Goal: Task Accomplishment & Management: Use online tool/utility

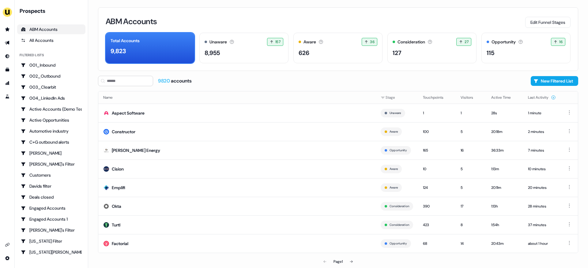
click at [90, 139] on div "ABM Accounts Edit Funnel Stages Total Accounts 9,823 Unaware The default stage …" at bounding box center [337, 134] width 499 height 268
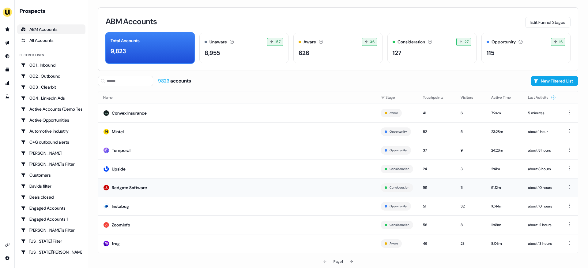
click at [166, 188] on td "Redgate Software" at bounding box center [236, 187] width 277 height 19
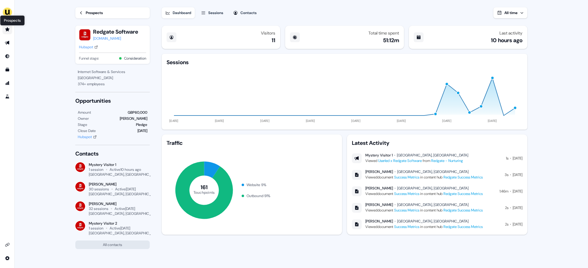
click at [8, 31] on icon "Go to prospects" at bounding box center [7, 29] width 4 height 4
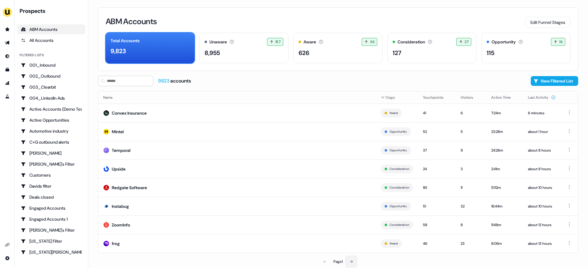
click at [350, 261] on icon at bounding box center [351, 262] width 4 height 4
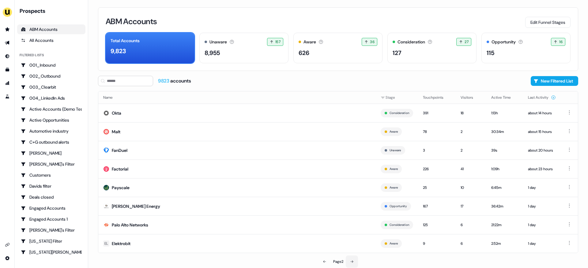
click at [350, 261] on icon at bounding box center [352, 262] width 4 height 4
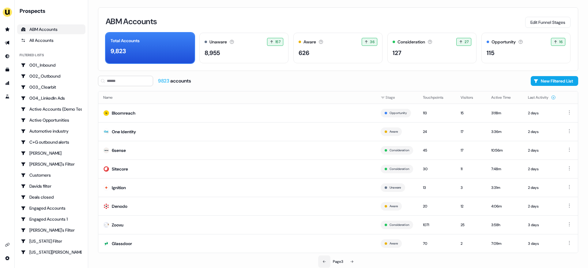
click at [322, 261] on icon at bounding box center [324, 262] width 4 height 4
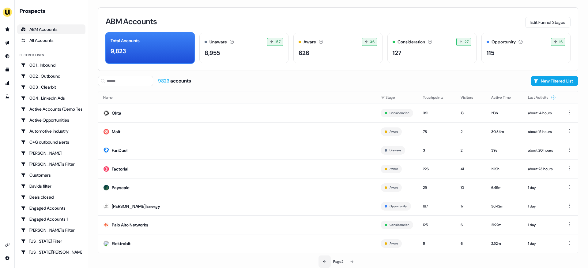
click at [323, 261] on icon at bounding box center [325, 262] width 4 height 4
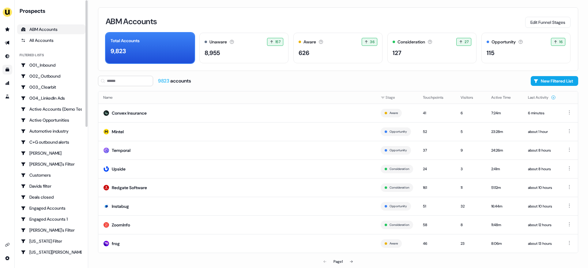
click at [7, 70] on icon "Go to templates" at bounding box center [8, 70] width 4 height 4
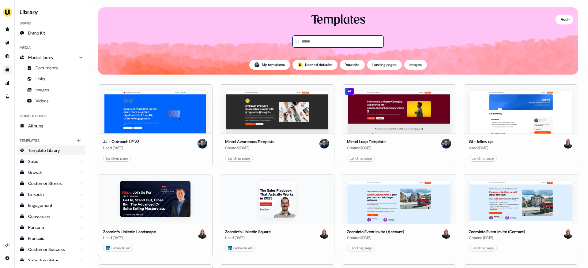
click at [305, 39] on input at bounding box center [337, 41] width 91 height 12
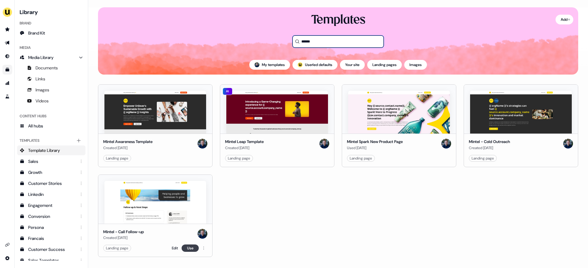
type input "******"
click at [189, 249] on button "Use" at bounding box center [189, 248] width 17 height 7
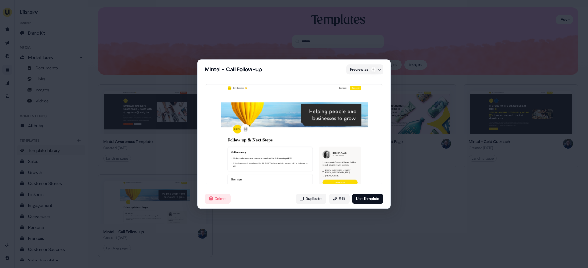
click at [417, 188] on div "Mintel - Call Follow-up Preview as Hey Humanoid 👋 Learn more Book a call Follow…" at bounding box center [294, 134] width 588 height 268
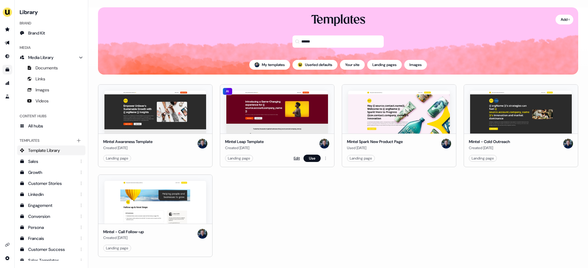
click at [296, 155] on link "Edit" at bounding box center [296, 158] width 6 height 6
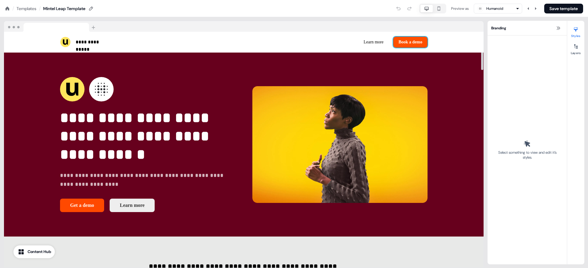
click at [423, 38] on button "Book a demo" at bounding box center [410, 42] width 34 height 11
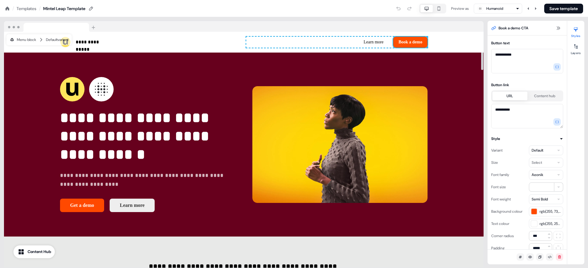
click at [424, 38] on button "Book a demo" at bounding box center [410, 42] width 34 height 11
click at [533, 211] on div "button" at bounding box center [534, 212] width 6 height 6
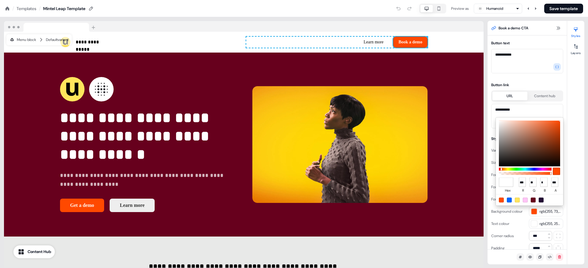
type input "*******"
type input "***"
type input "*"
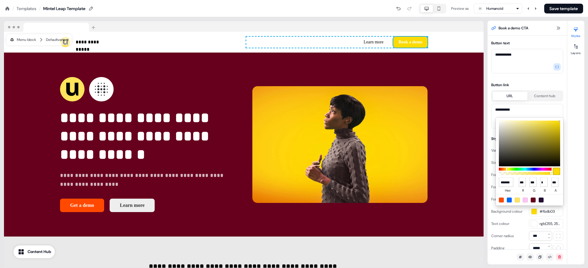
scroll to position [0, 4]
type input "******"
click at [533, 0] on html "**********" at bounding box center [294, 0] width 588 height 0
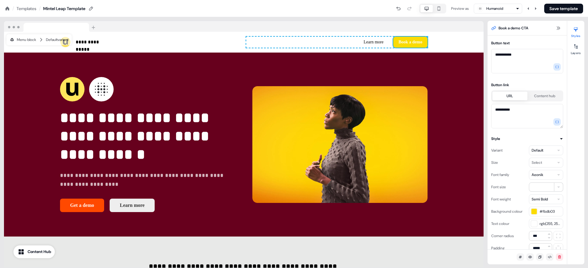
click at [533, 225] on div "button" at bounding box center [534, 224] width 6 height 6
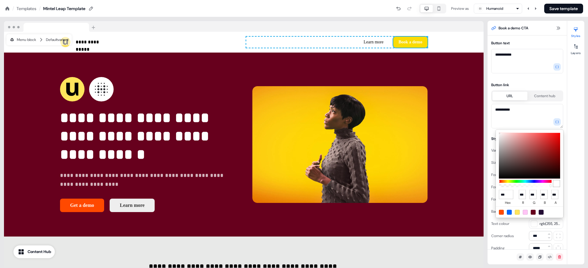
type input "****"
type input "*"
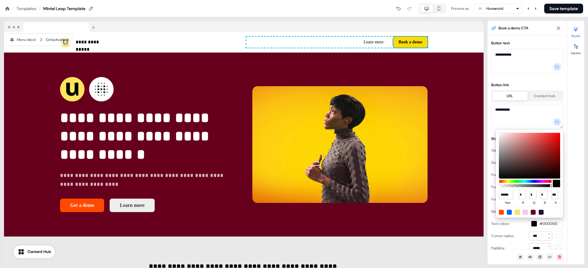
type input "******"
click at [78, 0] on html "**********" at bounding box center [294, 0] width 588 height 0
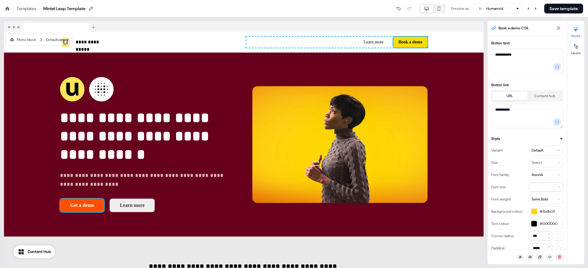
click at [97, 203] on button "Get a demo" at bounding box center [82, 205] width 44 height 13
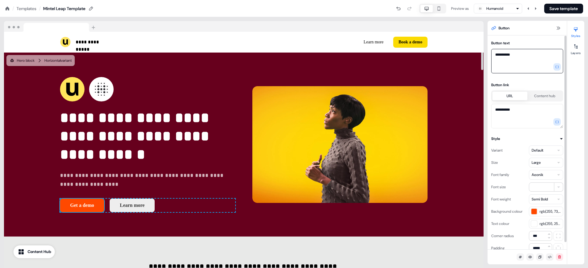
click at [501, 54] on textarea "**********" at bounding box center [527, 61] width 72 height 24
type textarea "**********"
click at [535, 209] on div "button" at bounding box center [534, 212] width 6 height 6
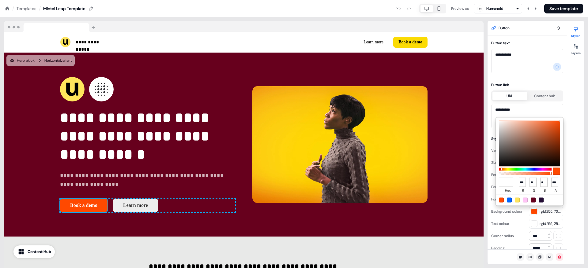
type input "*******"
type input "***"
type input "*"
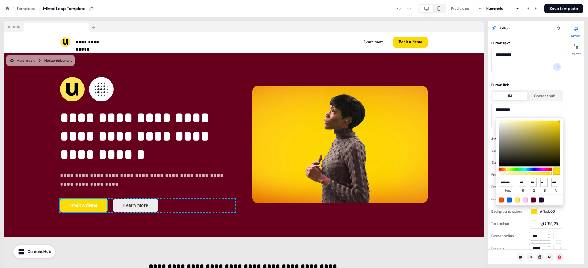
scroll to position [0, 4]
type input "******"
click at [532, 0] on html "**********" at bounding box center [294, 0] width 588 height 0
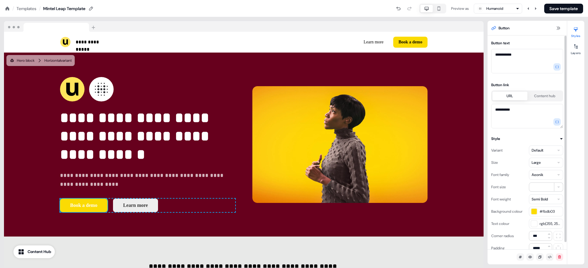
click at [535, 226] on div "button" at bounding box center [534, 224] width 6 height 6
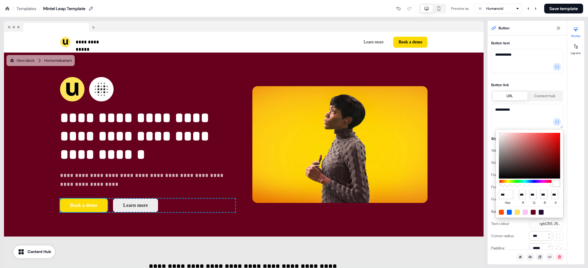
type input "****"
type input "*"
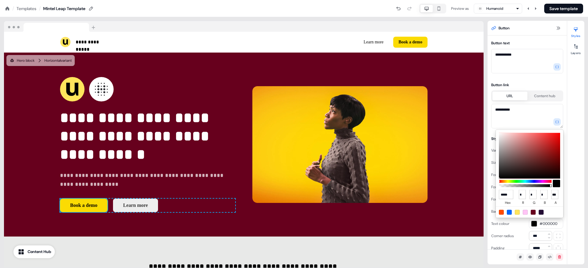
type input "******"
click at [476, 0] on html "**********" at bounding box center [294, 0] width 588 height 0
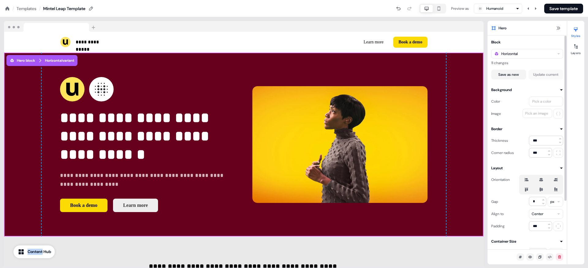
click at [538, 104] on div "Pick a color" at bounding box center [541, 102] width 21 height 6
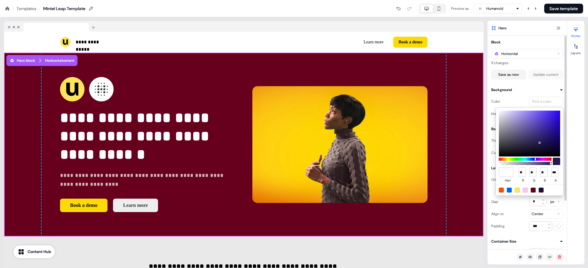
type input "*******"
type input "**"
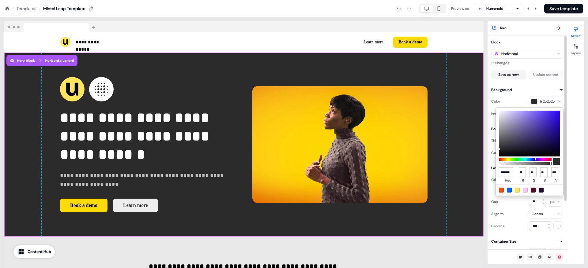
scroll to position [0, 4]
type input "******"
click at [449, 0] on html "**********" at bounding box center [294, 0] width 588 height 0
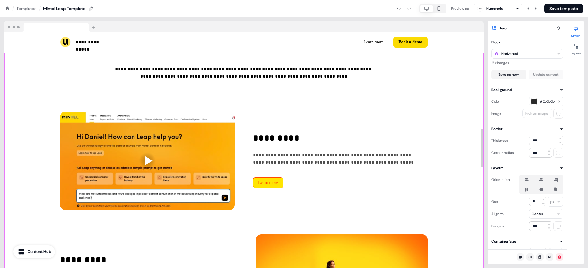
scroll to position [603, 0]
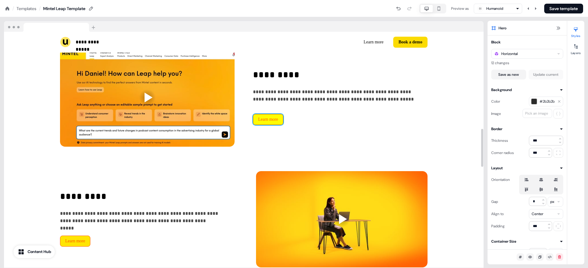
click at [281, 119] on button "Learn more" at bounding box center [268, 119] width 30 height 11
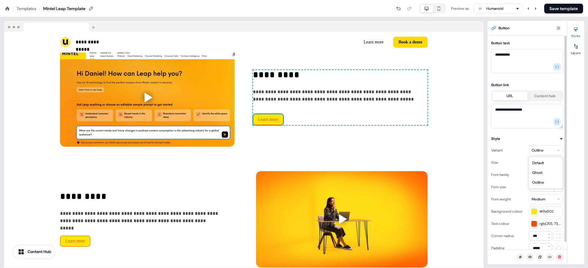
click at [536, 0] on html "**********" at bounding box center [294, 0] width 588 height 0
click at [538, 0] on html "**********" at bounding box center [294, 0] width 588 height 0
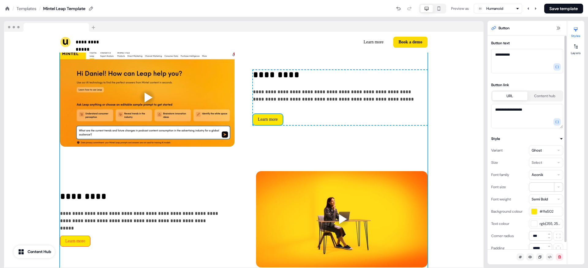
click at [413, 155] on div "**********" at bounding box center [243, 232] width 367 height 366
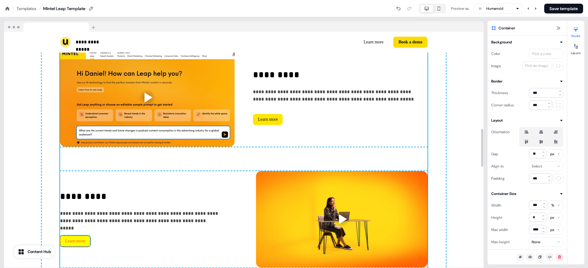
click at [84, 242] on button "Learn more" at bounding box center [75, 241] width 30 height 11
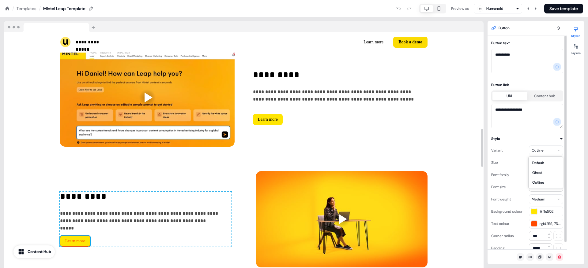
click at [541, 0] on html "**********" at bounding box center [294, 0] width 588 height 0
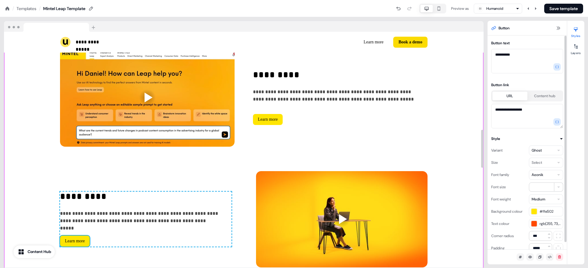
scroll to position [742, 0]
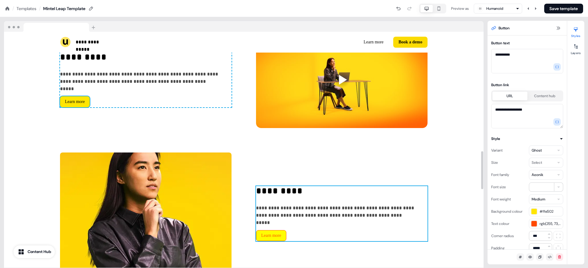
click at [285, 236] on button "Learn more" at bounding box center [271, 235] width 30 height 11
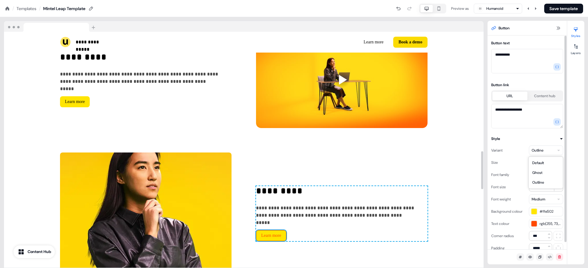
click at [541, 0] on html "**********" at bounding box center [294, 0] width 588 height 0
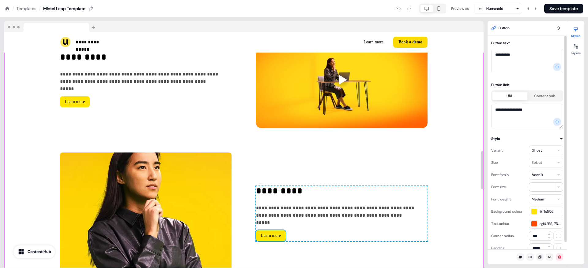
click at [465, 197] on div "**********" at bounding box center [243, 43] width 479 height 523
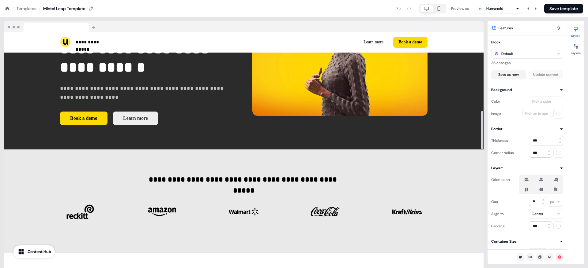
scroll to position [0, 0]
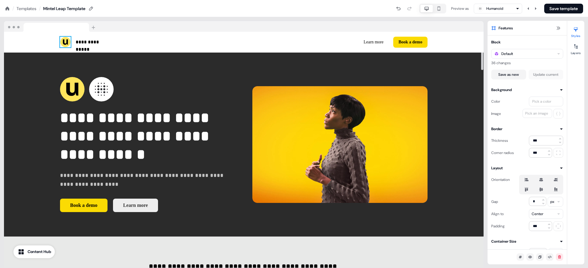
click at [66, 42] on img at bounding box center [65, 42] width 11 height 11
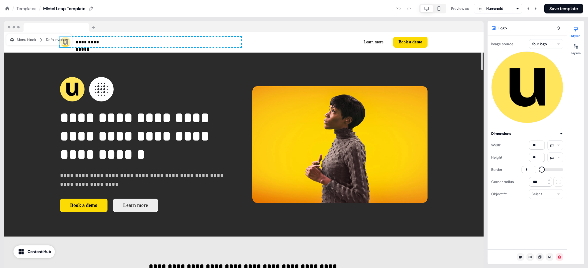
click at [545, 0] on html "**********" at bounding box center [294, 0] width 588 height 0
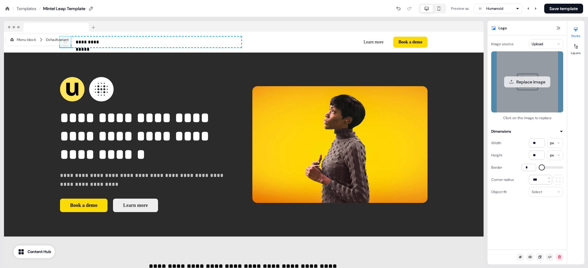
click at [532, 87] on button "Replace image" at bounding box center [527, 82] width 46 height 11
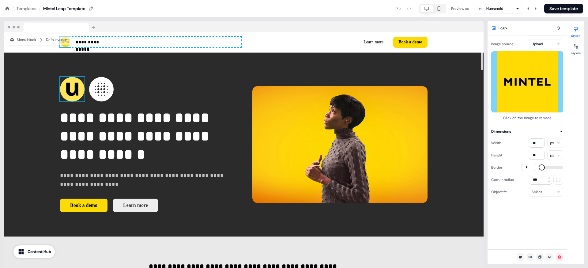
click at [80, 91] on img at bounding box center [72, 89] width 24 height 24
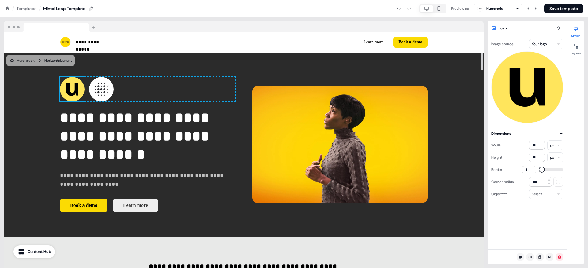
click at [540, 0] on html "**********" at bounding box center [294, 0] width 588 height 0
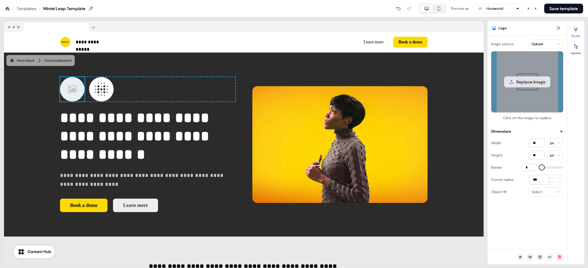
click at [527, 82] on button "Replace image" at bounding box center [527, 82] width 46 height 11
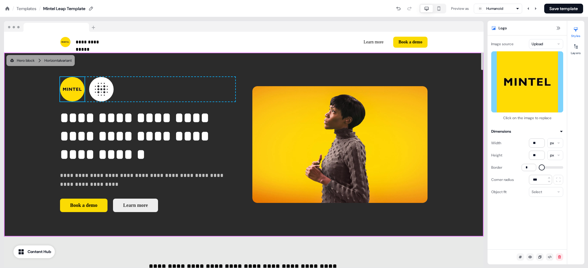
click at [12, 138] on div "**********" at bounding box center [243, 145] width 479 height 185
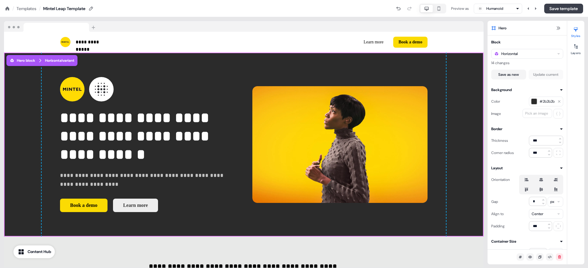
click at [568, 9] on button "Save template" at bounding box center [563, 9] width 39 height 10
click at [25, 9] on div "Templates" at bounding box center [27, 9] width 20 height 6
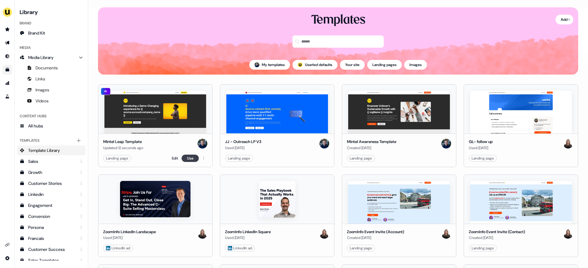
click at [190, 160] on button "Use" at bounding box center [189, 158] width 17 height 7
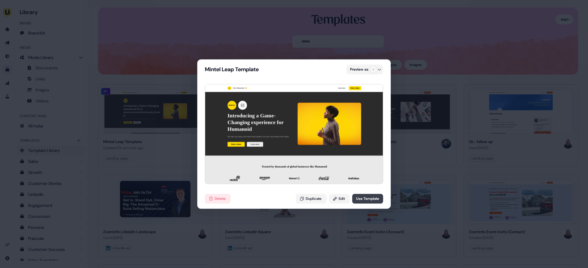
click at [369, 202] on button "Use Template" at bounding box center [367, 199] width 31 height 10
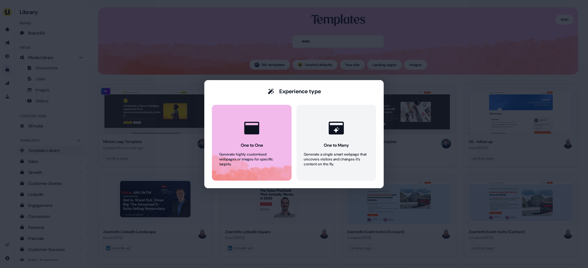
click at [251, 140] on button "One to One Generate highly customised webpages or images for specific targets." at bounding box center [252, 143] width 80 height 76
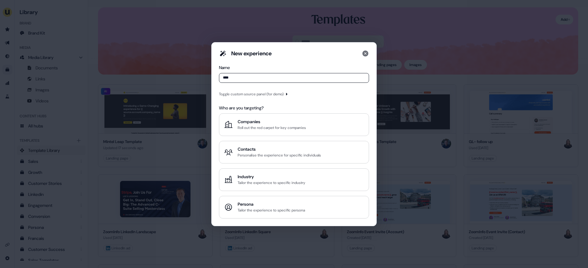
type input "****"
click at [251, 93] on div "Toggle custom source panel (for demo)" at bounding box center [251, 94] width 65 height 6
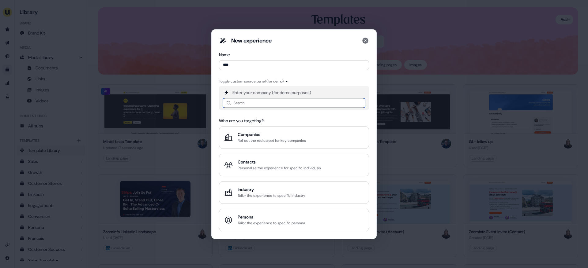
click at [253, 100] on input at bounding box center [293, 103] width 143 height 10
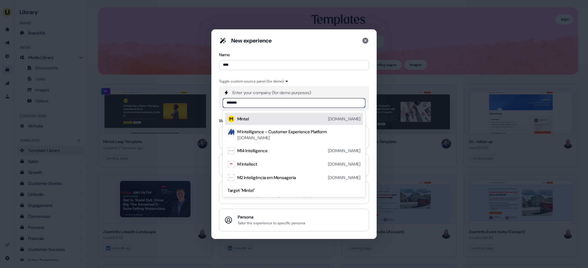
type input "******"
click at [267, 116] on div "Mintel mintel.com" at bounding box center [298, 118] width 123 height 7
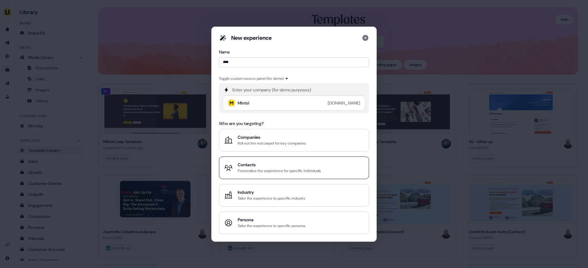
click at [267, 165] on div "Contacts" at bounding box center [278, 165] width 83 height 6
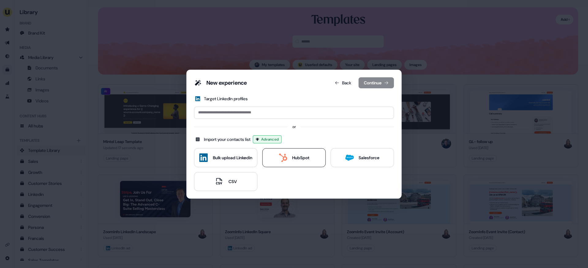
click at [282, 158] on icon at bounding box center [282, 158] width 9 height 9
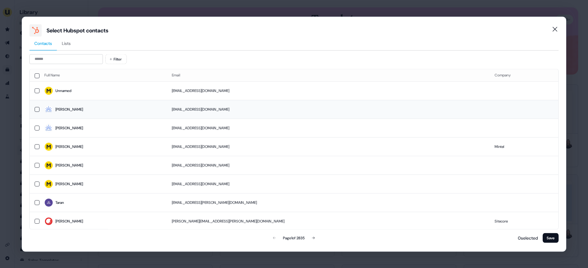
click at [94, 102] on td "Jessica" at bounding box center [102, 109] width 127 height 19
click at [97, 204] on span "Taran" at bounding box center [103, 203] width 118 height 9
click at [554, 239] on button "Save" at bounding box center [550, 238] width 16 height 10
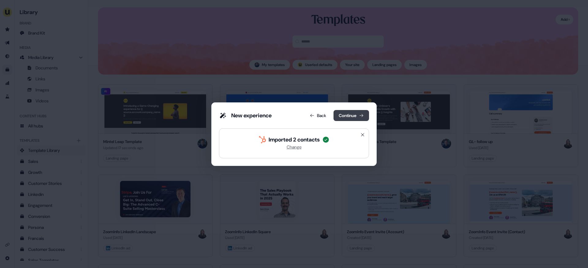
click at [347, 111] on button "Continue" at bounding box center [350, 115] width 35 height 11
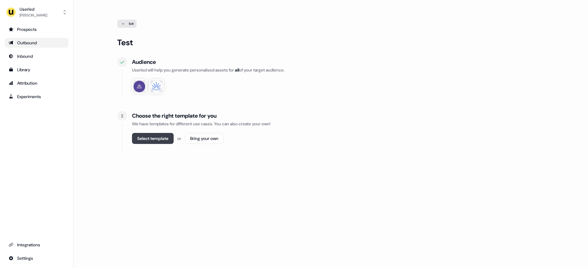
click at [150, 138] on button "Select template" at bounding box center [153, 138] width 42 height 11
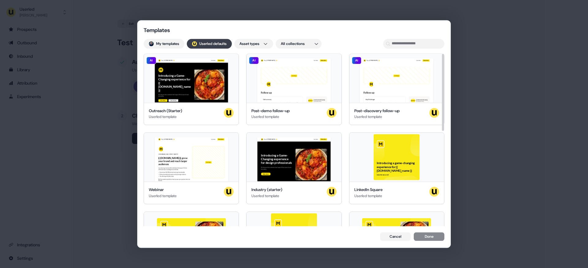
click at [210, 42] on button "; Userled defaults" at bounding box center [209, 44] width 45 height 10
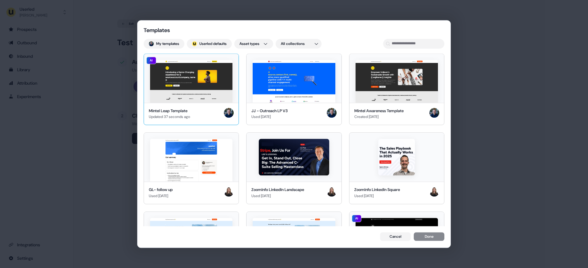
click at [205, 78] on img at bounding box center [191, 81] width 82 height 43
click at [428, 237] on button "Done" at bounding box center [428, 237] width 31 height 9
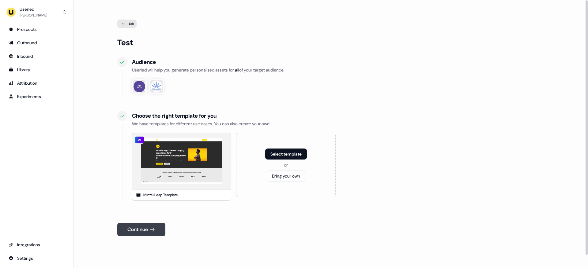
click at [143, 235] on button "Continue" at bounding box center [141, 229] width 48 height 13
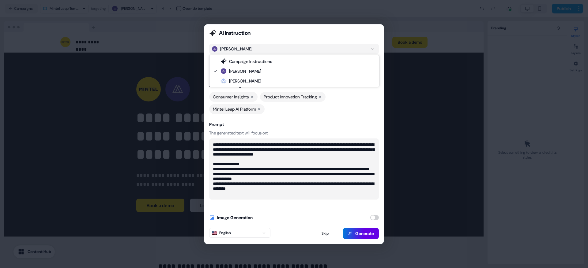
click at [240, 50] on div "Taran Grewal" at bounding box center [236, 49] width 32 height 6
click at [361, 233] on button "Generate" at bounding box center [361, 233] width 36 height 11
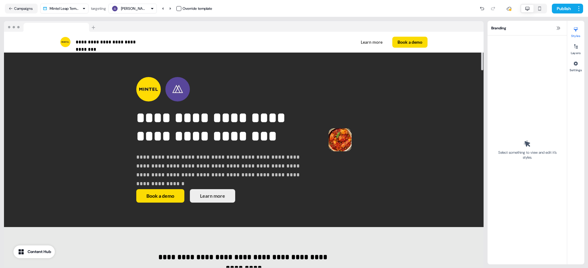
click at [136, 7] on div "Taran Grewal" at bounding box center [133, 9] width 24 height 6
click at [137, 45] on div "Jenny Martin" at bounding box center [137, 46] width 24 height 6
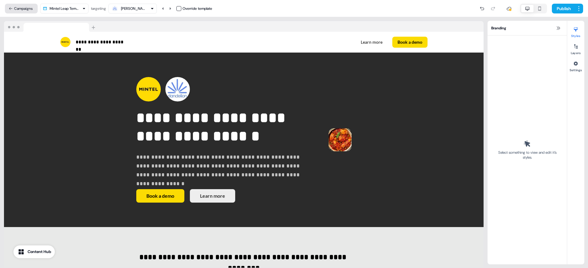
click at [16, 9] on button "Campaigns" at bounding box center [21, 9] width 33 height 10
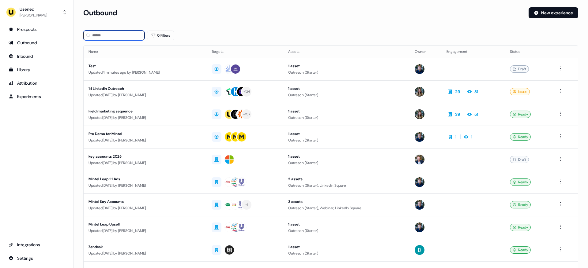
click at [108, 36] on input at bounding box center [113, 36] width 61 height 10
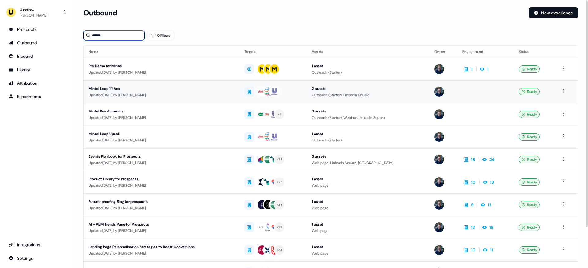
type input "******"
click at [224, 96] on div "Updated 3 days ago by James Johnson" at bounding box center [161, 95] width 146 height 6
click at [177, 112] on div "Mintel Key Accounts" at bounding box center [161, 111] width 146 height 6
click at [192, 142] on div "Updated 3 days ago by James Johnson" at bounding box center [161, 140] width 146 height 6
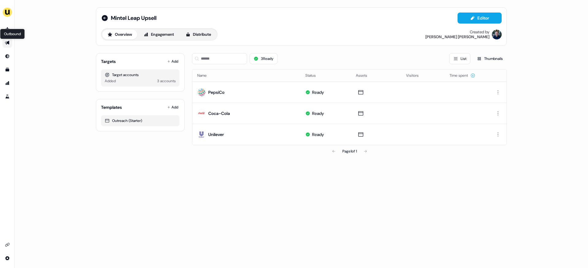
click at [6, 41] on link "Outbound Outbound" at bounding box center [7, 43] width 10 height 10
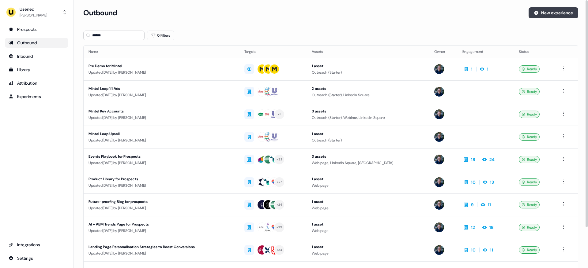
click at [553, 16] on button "New experience" at bounding box center [553, 12] width 50 height 11
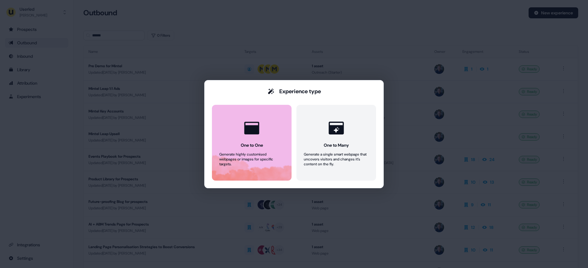
click at [252, 136] on icon at bounding box center [251, 128] width 18 height 18
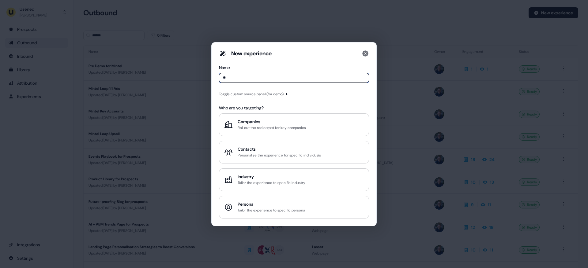
type input "*"
type input "**********"
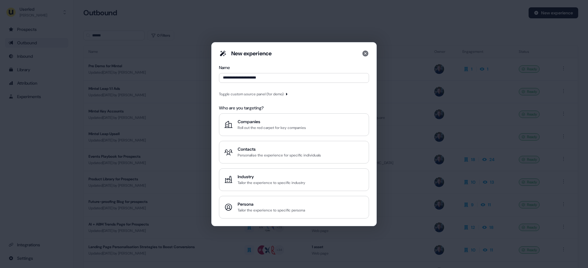
click at [258, 95] on div "Toggle custom source panel (for demo)" at bounding box center [251, 94] width 65 height 6
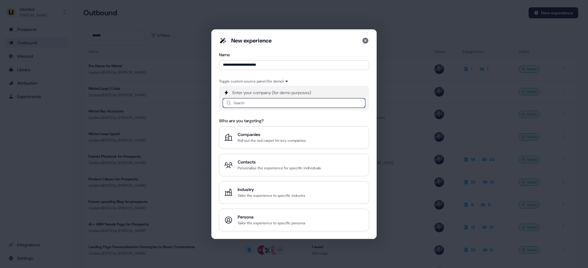
click at [249, 105] on input at bounding box center [293, 103] width 143 height 10
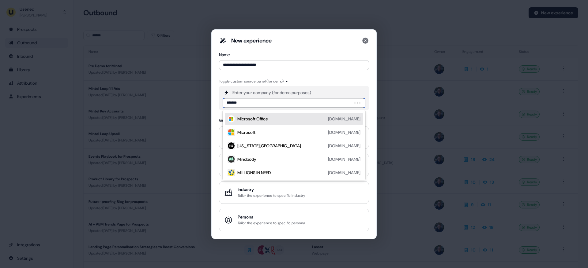
type input "******"
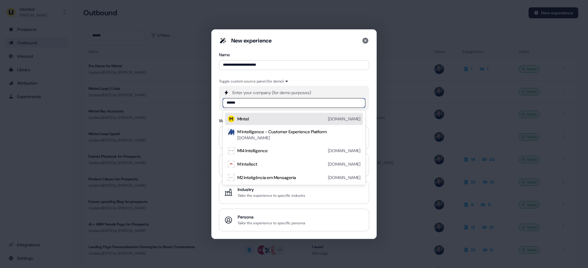
click at [263, 119] on div "Mintel mintel.com" at bounding box center [298, 118] width 123 height 7
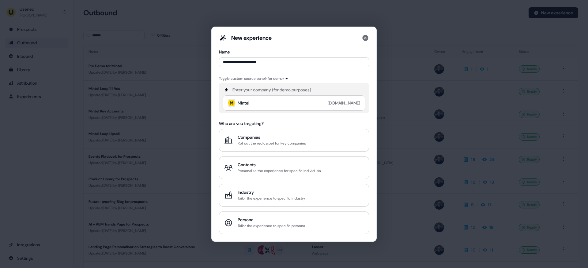
click at [46, 133] on div "**********" at bounding box center [294, 134] width 588 height 268
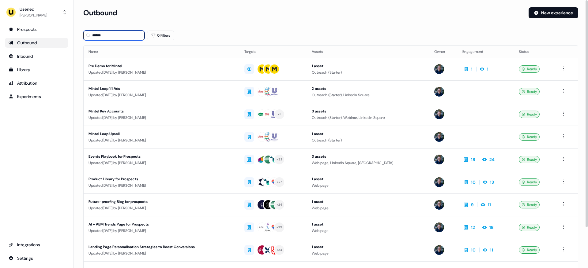
click at [113, 37] on input "******" at bounding box center [113, 36] width 61 height 10
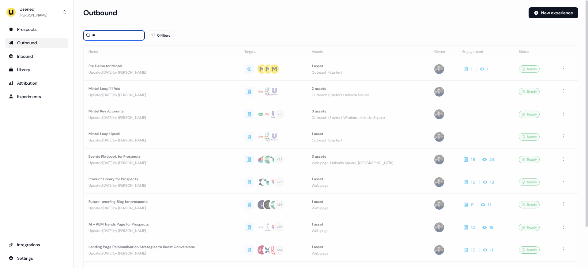
type input "*"
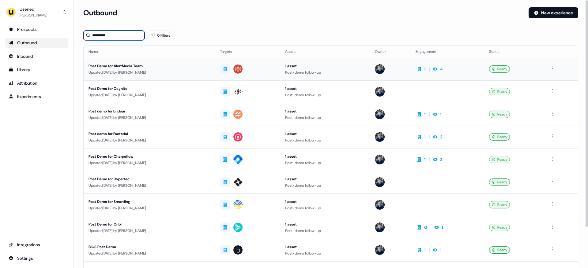
type input "*********"
click at [183, 67] on div "Post Demo for AlertMedia Team" at bounding box center [149, 66] width 122 height 6
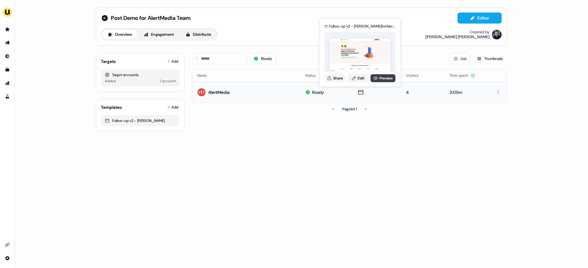
click at [379, 79] on link "Preview" at bounding box center [382, 78] width 25 height 8
click at [53, 67] on div "Post Demo for AlertMedia Team Editor Overview Engagement Distribute Created by …" at bounding box center [301, 134] width 573 height 268
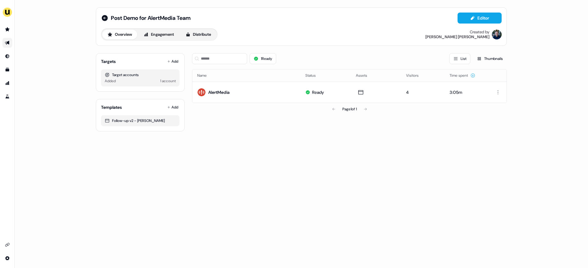
click at [9, 45] on icon "Go to outbound experience" at bounding box center [7, 42] width 5 height 5
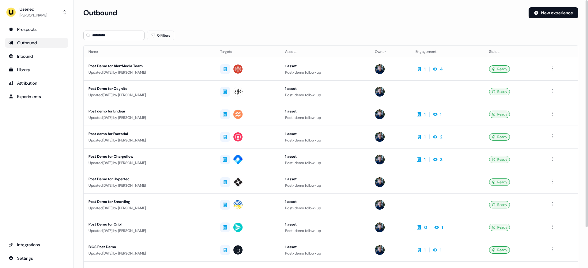
click at [77, 115] on section "Loading... Outbound New experience ********* 0 Filters Name Targets Assets Owne…" at bounding box center [330, 161] width 514 height 309
click at [79, 80] on section "Loading... Outbound New experience ********* 0 Filters Name Targets Assets Owne…" at bounding box center [330, 161] width 514 height 309
click at [540, 10] on button "New experience" at bounding box center [553, 12] width 50 height 11
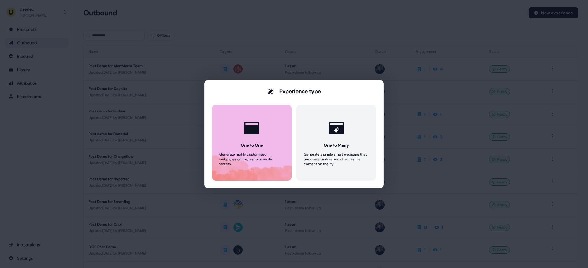
click at [267, 144] on button "One to One Generate highly customised webpages or images for specific targets." at bounding box center [252, 143] width 80 height 76
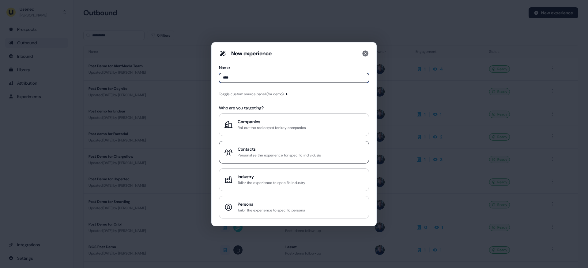
type input "****"
click at [267, 151] on div "Contacts" at bounding box center [278, 149] width 83 height 6
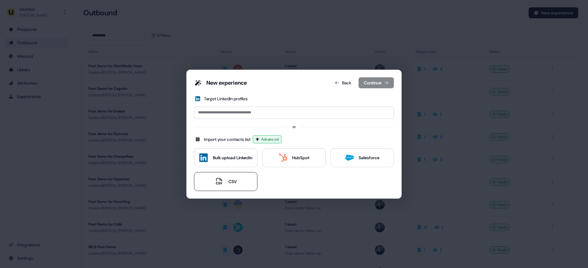
click at [228, 180] on div "CSV" at bounding box center [232, 182] width 8 height 6
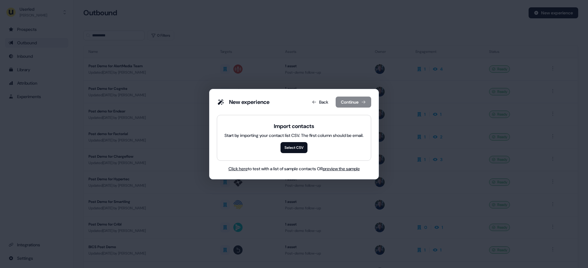
click at [349, 166] on span "preview the sample" at bounding box center [341, 169] width 37 height 6
click at [74, 148] on div "New experience Back Continue Import contacts Start by importing your contact li…" at bounding box center [294, 134] width 588 height 268
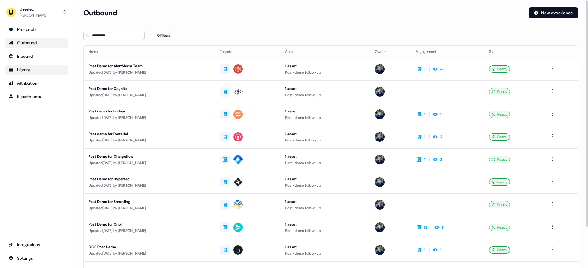
click at [30, 68] on div "Library" at bounding box center [37, 70] width 56 height 6
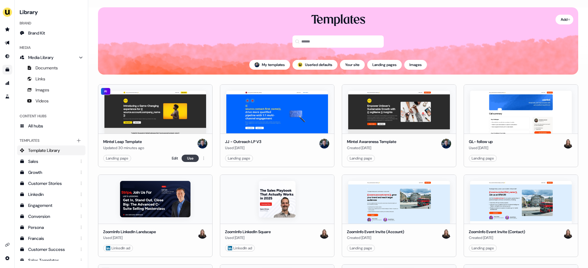
click at [190, 159] on button "Use" at bounding box center [189, 158] width 17 height 7
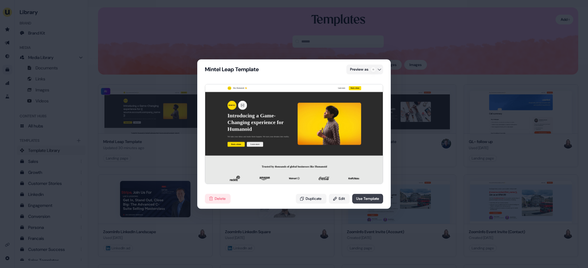
click at [363, 198] on button "Use Template" at bounding box center [367, 199] width 31 height 10
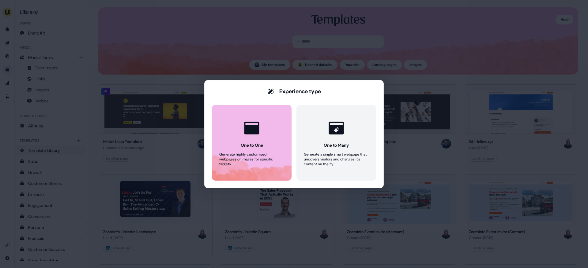
click at [228, 141] on button "One to One Generate highly customised webpages or images for specific targets." at bounding box center [252, 143] width 80 height 76
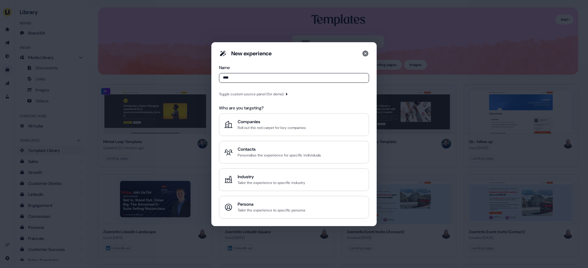
type input "****"
click at [256, 94] on div "Toggle custom source panel (for demo)" at bounding box center [251, 94] width 65 height 6
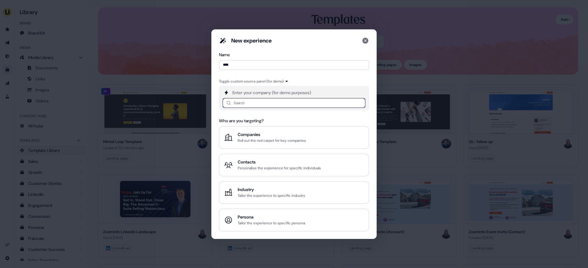
click at [250, 102] on input at bounding box center [293, 103] width 143 height 10
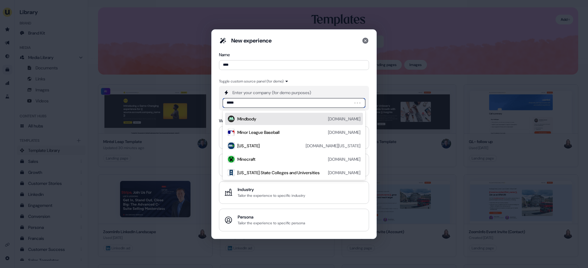
type input "******"
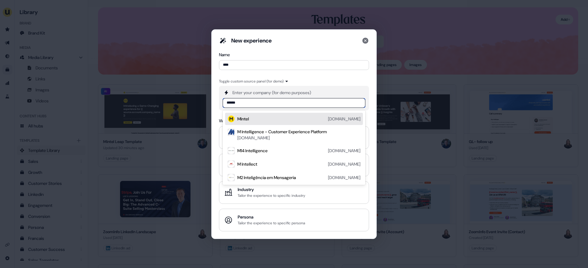
click at [255, 119] on div "Mintel mintel.com" at bounding box center [298, 118] width 123 height 7
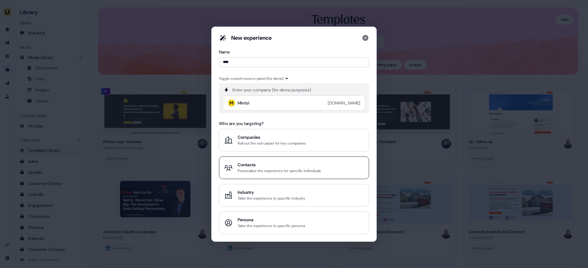
click at [259, 167] on div "Contacts" at bounding box center [278, 165] width 83 height 6
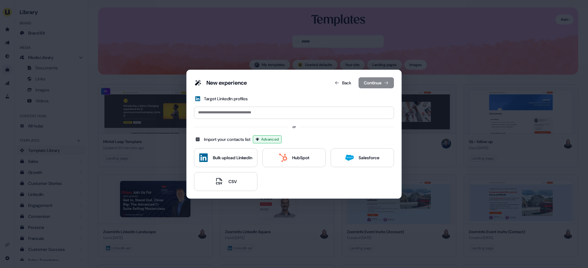
click at [288, 148] on div "New experience Back Continue Target LinkedIn profiles or Import your contacts l…" at bounding box center [294, 134] width 200 height 114
click at [288, 153] on button "HubSpot" at bounding box center [293, 157] width 63 height 19
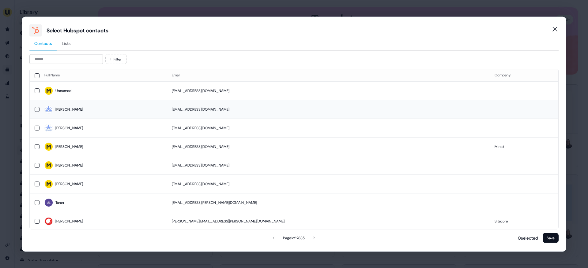
click at [77, 113] on span "Jessica" at bounding box center [103, 109] width 118 height 9
click at [548, 238] on button "Save" at bounding box center [550, 238] width 16 height 10
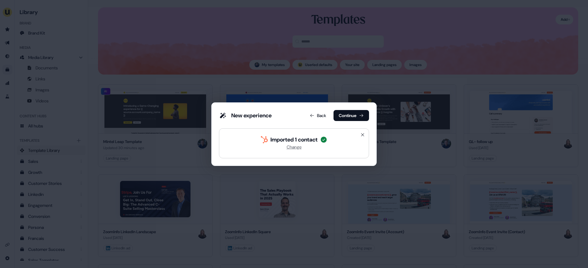
click at [352, 121] on div "New experience Back Continue" at bounding box center [294, 116] width 150 height 13
click at [353, 119] on button "Continue" at bounding box center [350, 115] width 35 height 11
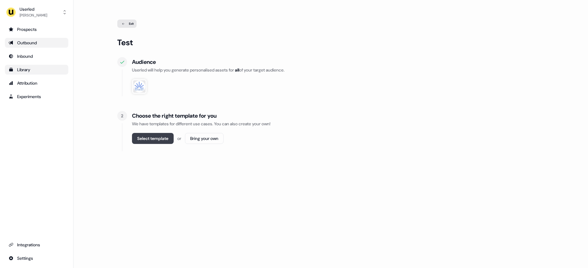
click at [159, 133] on button "Select template" at bounding box center [153, 138] width 42 height 11
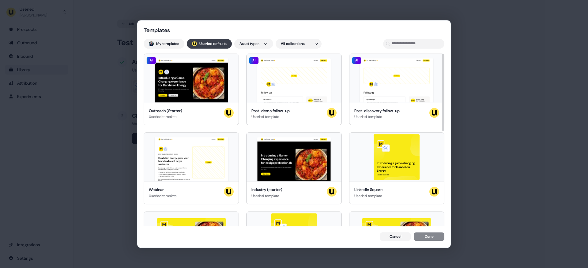
click at [210, 41] on button "; Userled defaults" at bounding box center [209, 44] width 45 height 10
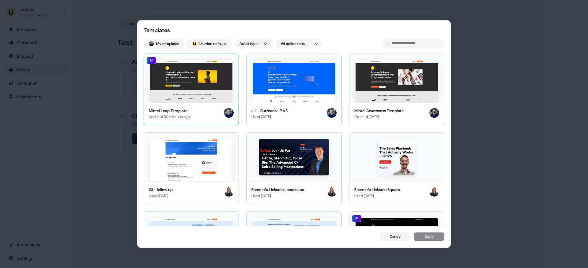
click at [198, 78] on img at bounding box center [191, 81] width 82 height 43
click at [429, 236] on button "Done" at bounding box center [428, 237] width 31 height 9
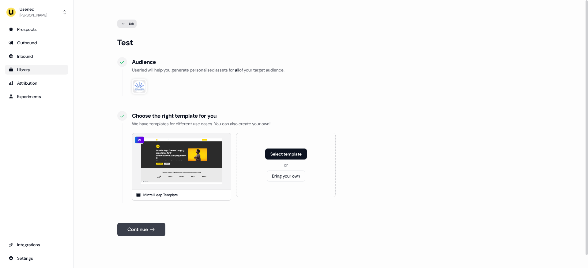
click at [137, 232] on button "Continue" at bounding box center [141, 229] width 48 height 13
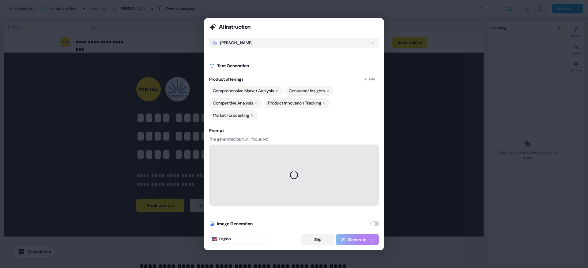
click at [316, 238] on button "Skip" at bounding box center [317, 239] width 33 height 11
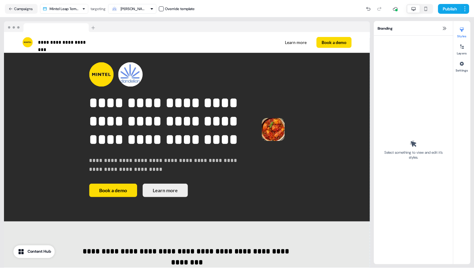
scroll to position [15, 0]
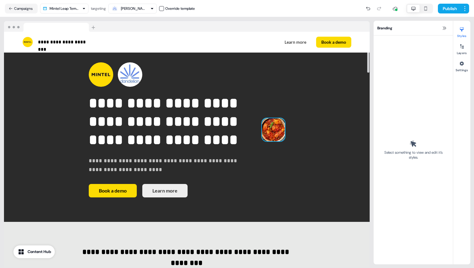
click at [262, 118] on img at bounding box center [273, 129] width 23 height 23
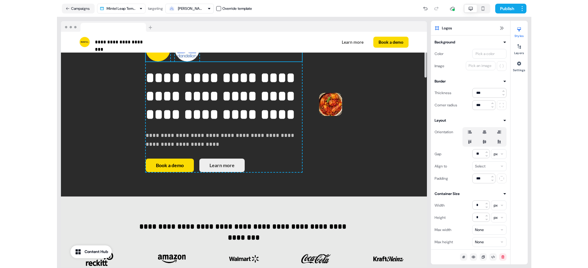
scroll to position [0, 0]
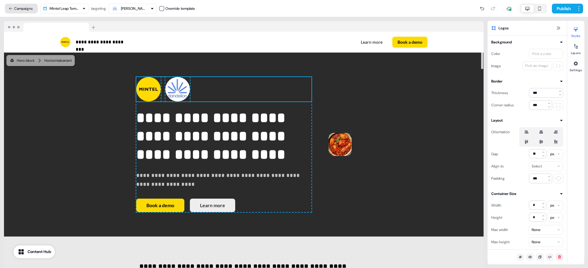
click at [21, 7] on button "Campaigns" at bounding box center [21, 9] width 33 height 10
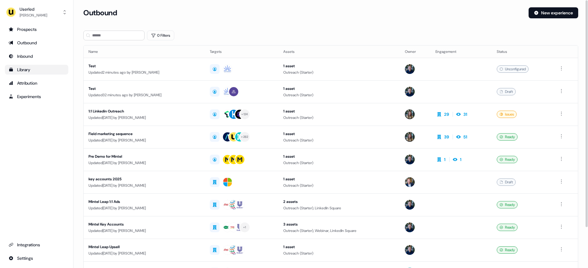
click at [77, 54] on section "Loading... Outbound New experience 0 Filters Name Targets Assets Owner Engageme…" at bounding box center [330, 161] width 514 height 309
click at [544, 11] on button "New experience" at bounding box center [553, 12] width 50 height 11
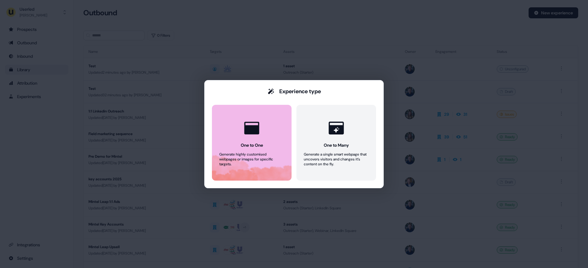
click at [233, 144] on button "One to One Generate highly customised webpages or images for specific targets." at bounding box center [252, 143] width 80 height 76
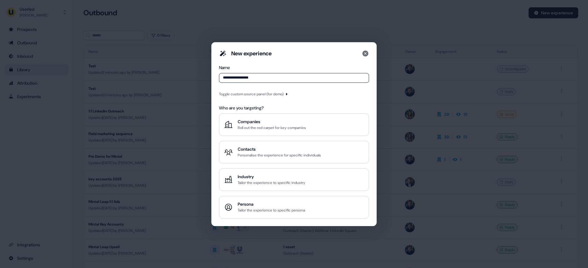
type input "**********"
click at [255, 93] on div "Toggle custom source panel (for demo)" at bounding box center [251, 94] width 65 height 6
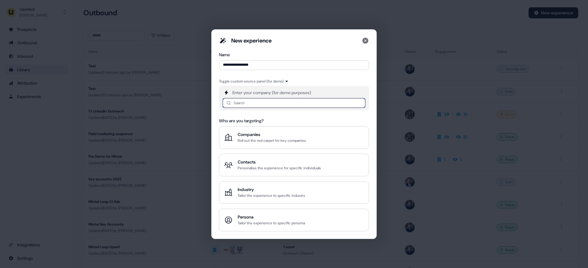
click at [250, 104] on input at bounding box center [293, 103] width 143 height 10
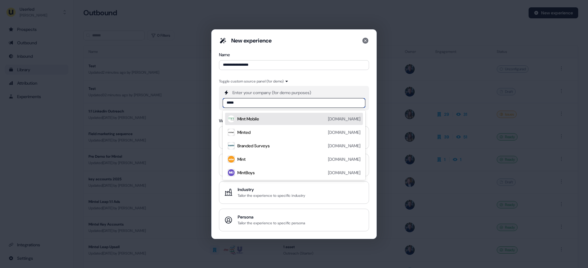
type input "******"
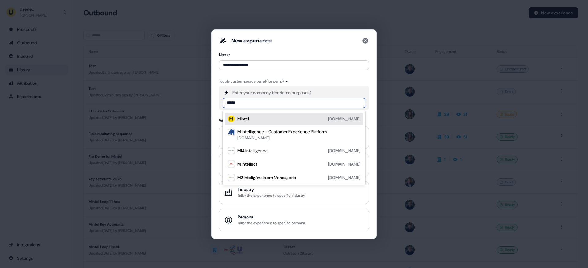
click at [255, 122] on div "Mintel mintel.com" at bounding box center [298, 118] width 123 height 7
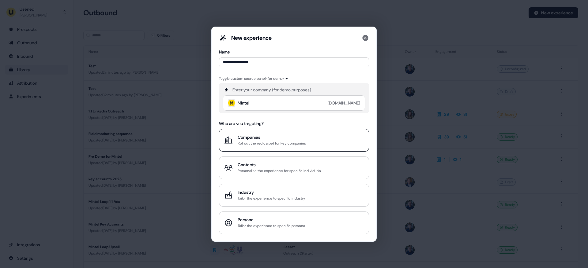
click at [257, 139] on div "Companies" at bounding box center [271, 137] width 68 height 6
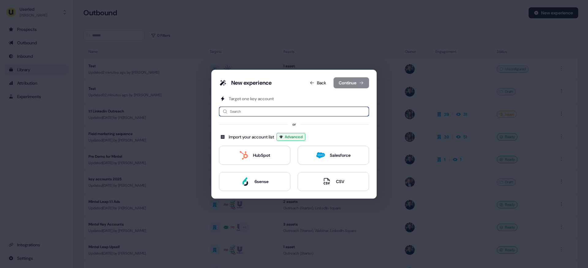
click at [257, 115] on input at bounding box center [294, 112] width 150 height 10
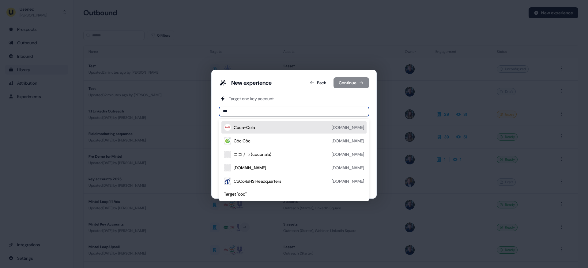
type input "****"
click at [261, 130] on div "Coca-Cola coca-cola.com" at bounding box center [298, 127] width 130 height 7
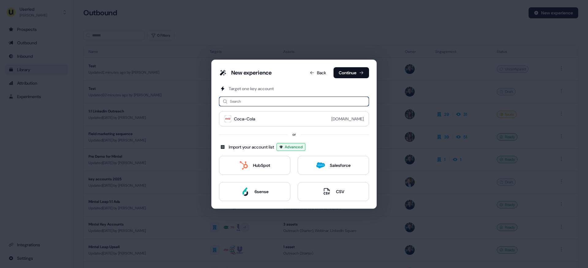
click at [261, 103] on input at bounding box center [294, 102] width 150 height 10
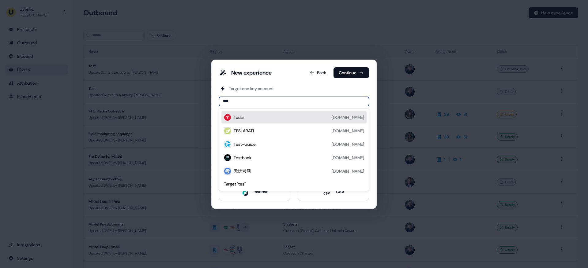
type input "*****"
click at [267, 114] on div "Tesco tesco.com" at bounding box center [298, 117] width 130 height 7
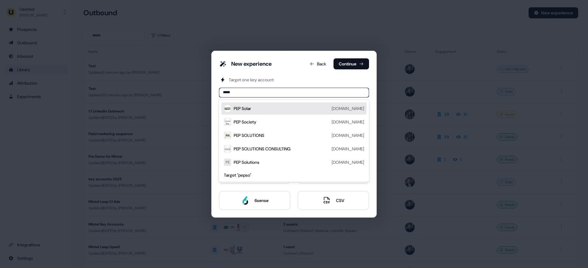
type input "****"
click at [256, 111] on div "PepsiCo pepsico.com" at bounding box center [298, 108] width 130 height 7
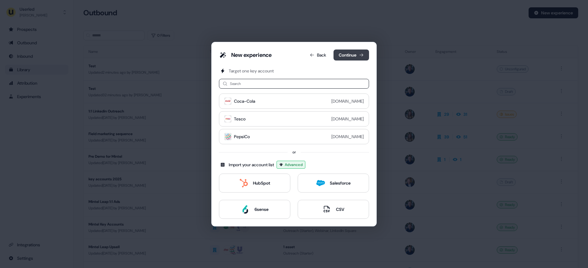
click at [346, 58] on button "Continue" at bounding box center [350, 55] width 35 height 11
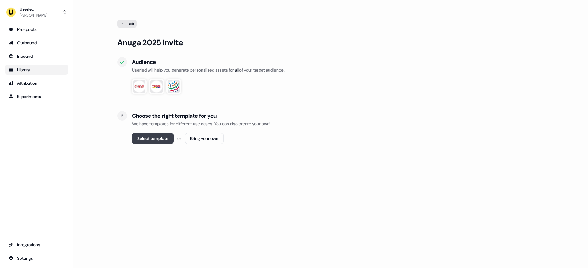
click at [153, 140] on button "Select template" at bounding box center [153, 138] width 42 height 11
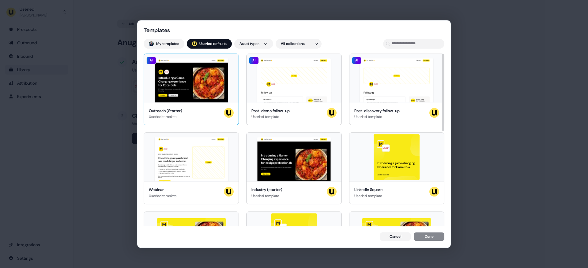
click at [193, 87] on div "Hey Coca-Cola 👋 Learn more Book a demo Introducing a Game-Changing experience f…" at bounding box center [191, 78] width 95 height 49
click at [190, 154] on div "Hey Coca-Cola 👋 Learn more Book a demo LIVE WEBINAR | May 10, 2023 1PM EST | 10…" at bounding box center [191, 157] width 95 height 49
click at [434, 237] on button "Done" at bounding box center [428, 237] width 31 height 9
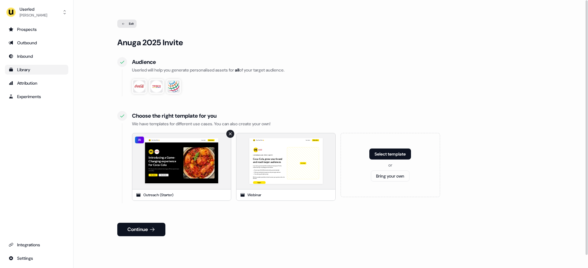
click at [229, 133] on icon at bounding box center [230, 134] width 4 height 4
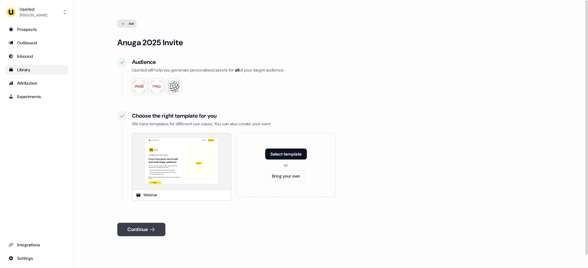
click at [147, 232] on button "Continue" at bounding box center [141, 229] width 48 height 13
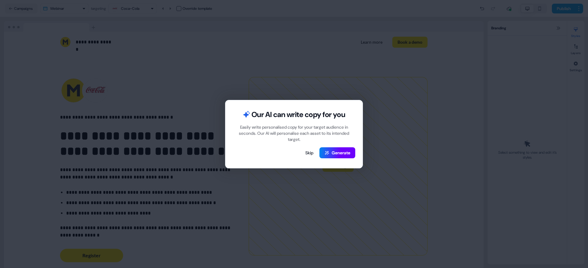
click at [336, 152] on button "Generate" at bounding box center [337, 152] width 36 height 11
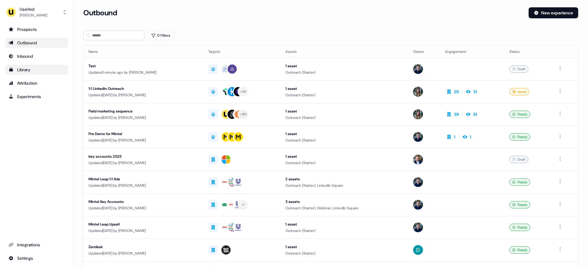
click at [37, 69] on div "Library" at bounding box center [37, 70] width 56 height 6
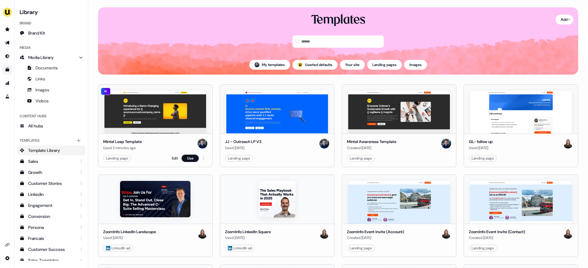
click at [164, 111] on img at bounding box center [155, 112] width 102 height 43
click at [178, 116] on img at bounding box center [155, 112] width 102 height 43
click at [203, 159] on html "For the best experience switch devices to a bigger screen. Go to Userled.io Lib…" at bounding box center [294, 134] width 588 height 268
click at [217, 151] on html "For the best experience switch devices to a bigger screen. Go to Userled.io Lib…" at bounding box center [294, 134] width 588 height 268
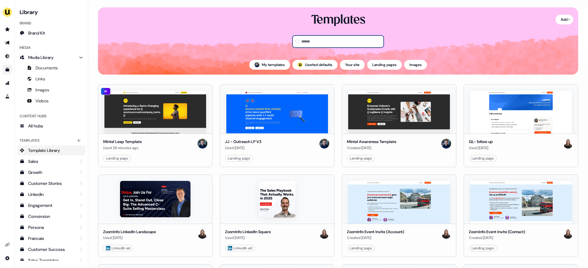
click at [309, 42] on input at bounding box center [337, 41] width 91 height 12
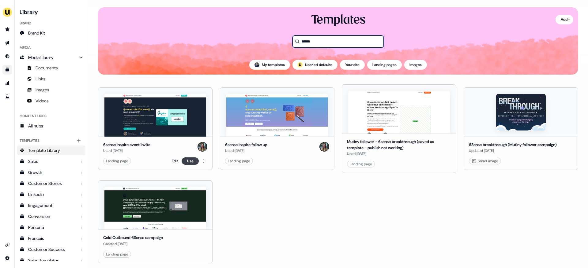
type input "******"
click at [186, 161] on button "Use" at bounding box center [189, 161] width 17 height 7
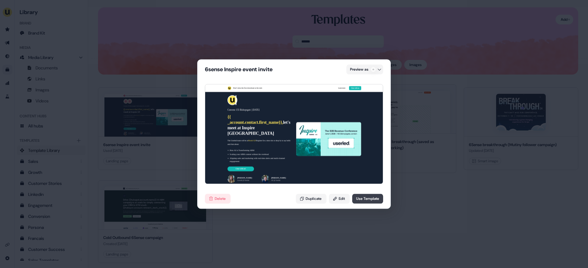
click at [369, 200] on button "Use Template" at bounding box center [367, 199] width 31 height 10
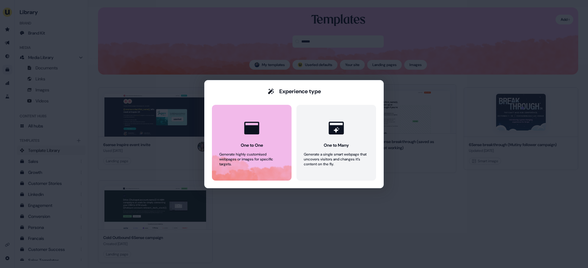
click at [242, 126] on div at bounding box center [251, 128] width 23 height 23
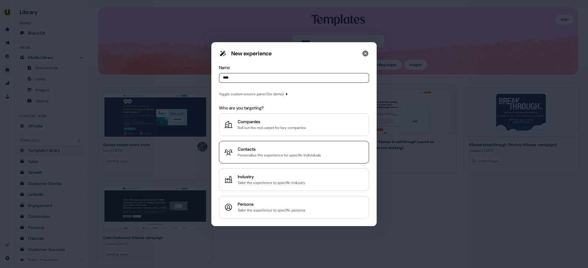
type input "****"
click at [266, 151] on div "Contacts" at bounding box center [278, 149] width 83 height 6
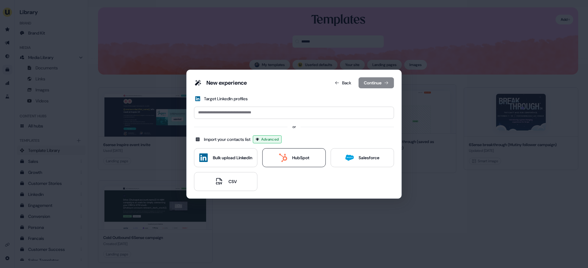
click at [282, 156] on icon at bounding box center [282, 158] width 9 height 9
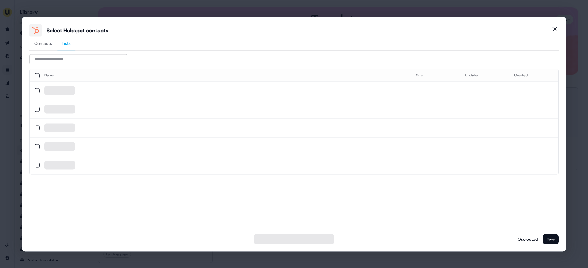
click at [69, 42] on span "Lists" at bounding box center [66, 43] width 9 height 6
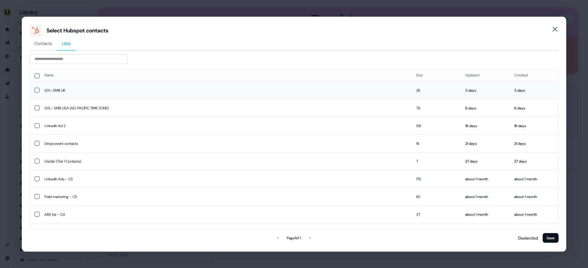
click at [93, 90] on td "GYL-SMB UK" at bounding box center [225, 90] width 372 height 18
click at [551, 237] on button "Save" at bounding box center [550, 238] width 16 height 10
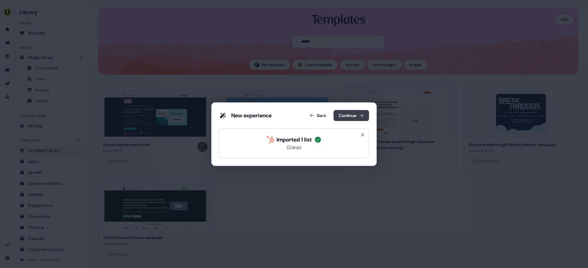
click at [356, 117] on button "Continue" at bounding box center [350, 115] width 35 height 11
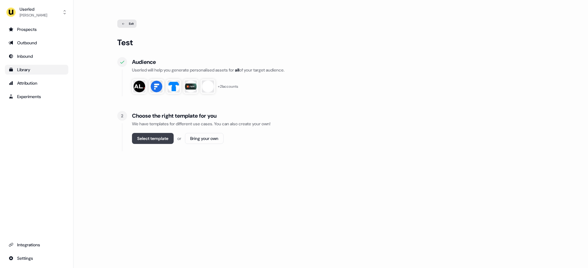
click at [158, 138] on button "Select template" at bounding box center [153, 138] width 42 height 11
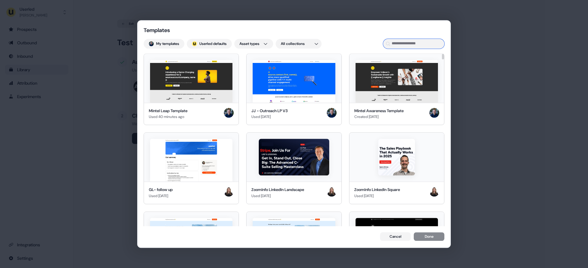
click at [418, 43] on input at bounding box center [413, 44] width 61 height 10
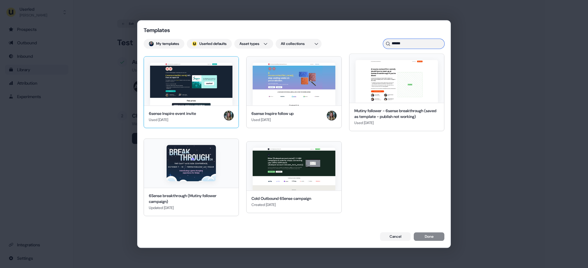
type input "******"
click at [160, 87] on img at bounding box center [191, 84] width 82 height 43
click at [420, 227] on div "6sense Inspire event invite Used 7 days ago 6sense Inspire follow up Used 2 mon…" at bounding box center [294, 141] width 301 height 174
click at [423, 235] on button "Done" at bounding box center [428, 237] width 31 height 9
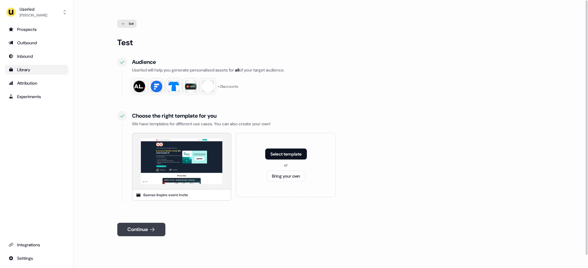
click at [142, 224] on button "Continue" at bounding box center [141, 229] width 48 height 13
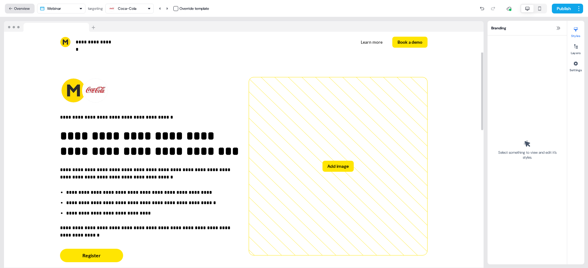
click at [20, 10] on button "Overview" at bounding box center [20, 9] width 30 height 10
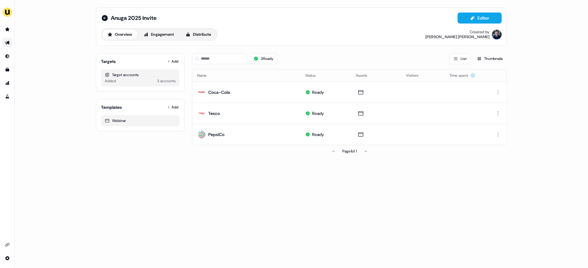
click at [6, 44] on icon "Go to outbound experience" at bounding box center [7, 42] width 5 height 5
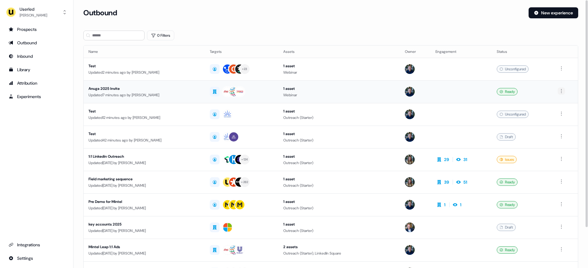
click at [561, 91] on html "For the best experience switch devices to a bigger screen. Go to [DOMAIN_NAME] …" at bounding box center [294, 134] width 588 height 268
click at [556, 103] on span "Duplicate" at bounding box center [554, 102] width 16 height 5
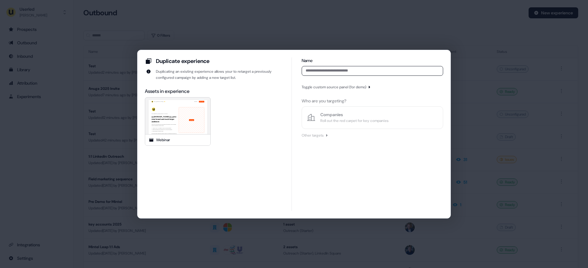
click at [465, 144] on div "Duplicate experience Duplicating an existing experience allows your to retarget…" at bounding box center [294, 134] width 588 height 268
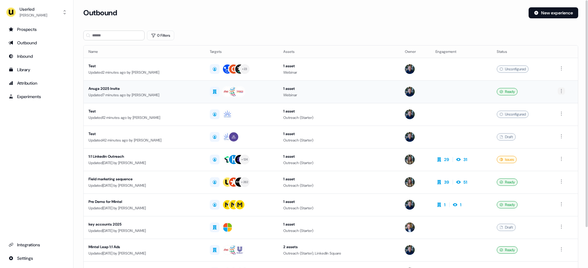
click at [563, 91] on html "For the best experience switch devices to a bigger screen. Go to [DOMAIN_NAME] …" at bounding box center [294, 134] width 588 height 268
click at [559, 113] on div "Delete" at bounding box center [562, 112] width 36 height 10
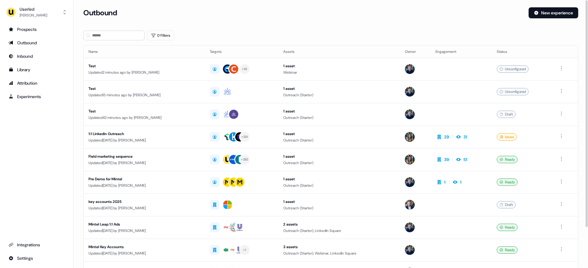
click at [106, 29] on section "Loading... Outbound New experience 0 Filters Name Targets Assets Owner Engageme…" at bounding box center [330, 161] width 514 height 309
click at [104, 35] on input at bounding box center [113, 36] width 61 height 10
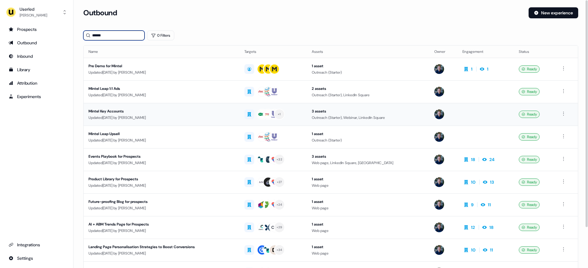
type input "******"
click at [180, 111] on div "Mintel Key Accounts" at bounding box center [161, 111] width 146 height 6
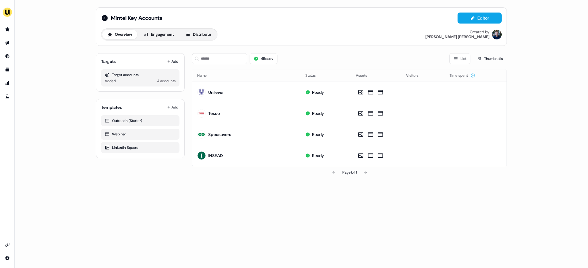
click at [56, 96] on div "Mintel Key Accounts Editor Overview Engagement Distribute Created by James John…" at bounding box center [301, 134] width 573 height 268
click at [6, 45] on icon "Go to outbound experience" at bounding box center [7, 42] width 5 height 5
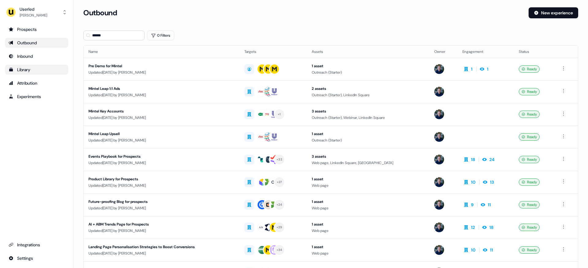
click at [41, 72] on div "Library" at bounding box center [37, 70] width 56 height 6
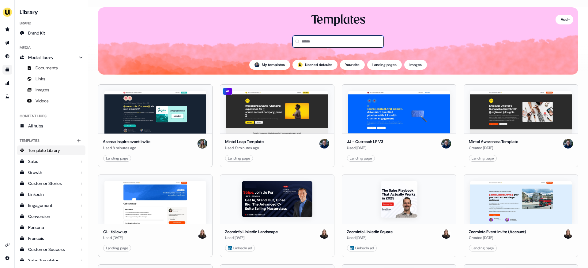
click at [315, 41] on input at bounding box center [337, 41] width 91 height 12
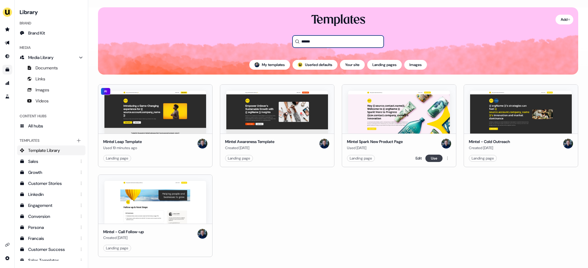
type input "******"
click at [433, 159] on button "Use" at bounding box center [433, 158] width 17 height 7
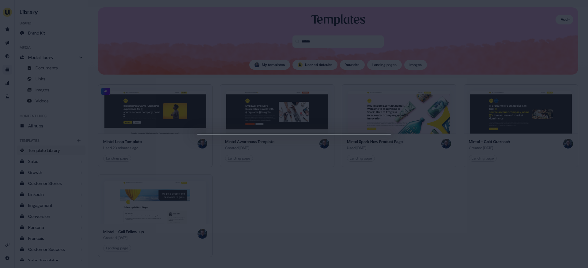
click at [437, 179] on div at bounding box center [294, 134] width 588 height 268
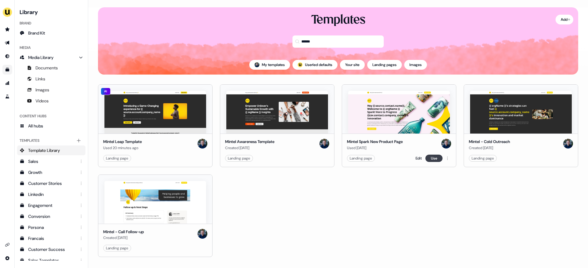
click at [432, 159] on button "Use" at bounding box center [433, 158] width 17 height 7
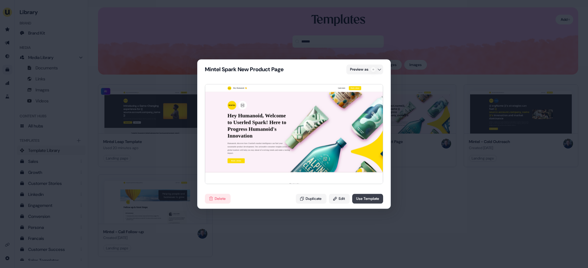
click at [366, 198] on button "Use Template" at bounding box center [367, 199] width 31 height 10
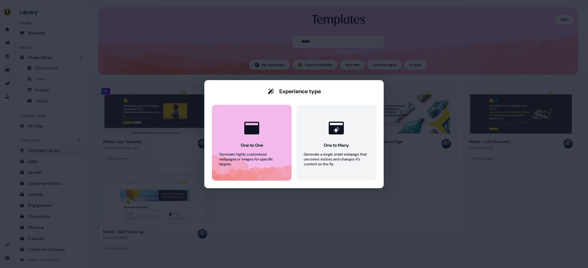
click at [255, 168] on button "One to One Generate highly customised webpages or images for specific targets." at bounding box center [252, 143] width 80 height 76
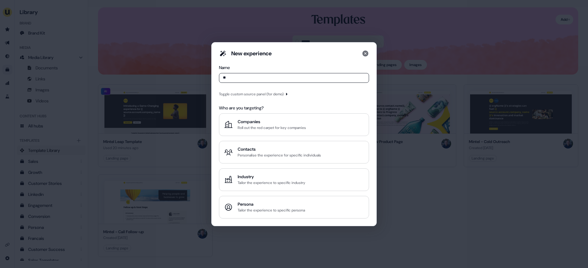
type input "*"
type input "**********"
click at [253, 94] on div "Toggle custom source panel (for demo)" at bounding box center [251, 94] width 65 height 6
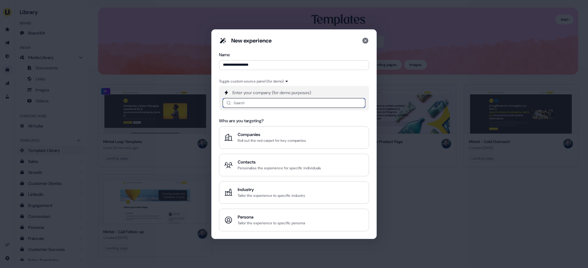
click at [252, 107] on input at bounding box center [293, 103] width 143 height 10
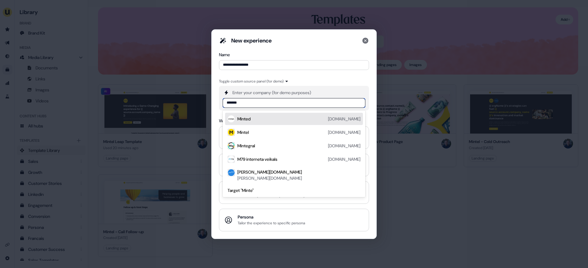
type input "******"
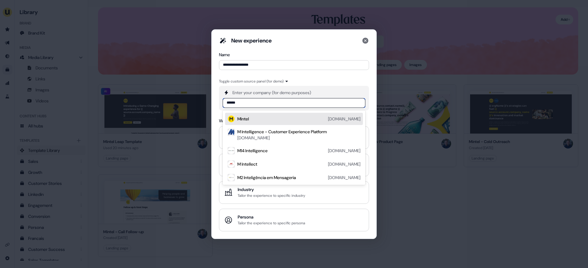
click at [258, 115] on div "Mintel mintel.com" at bounding box center [294, 119] width 138 height 12
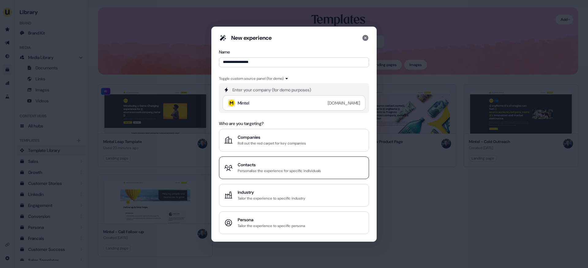
click at [277, 167] on div "Contacts" at bounding box center [278, 165] width 83 height 6
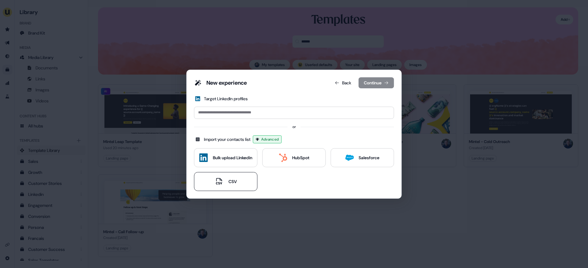
click at [221, 173] on button "CSV" at bounding box center [225, 181] width 63 height 19
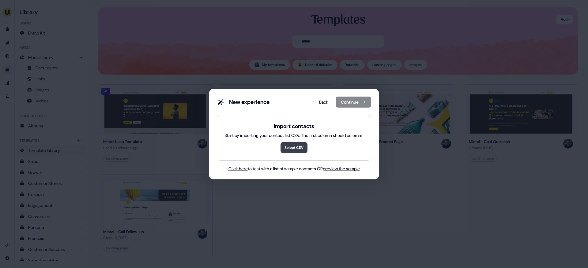
click at [297, 147] on button "Select CSV" at bounding box center [293, 147] width 27 height 11
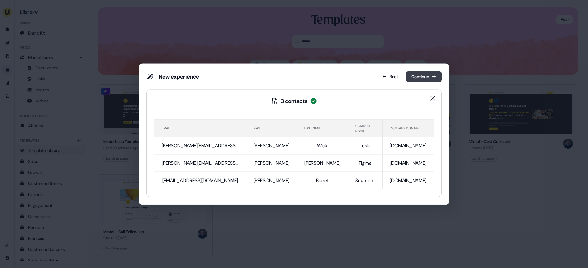
click at [406, 80] on button "Continue" at bounding box center [423, 76] width 35 height 11
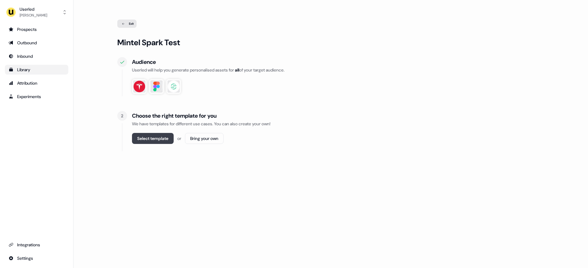
click at [152, 141] on button "Select template" at bounding box center [153, 138] width 42 height 11
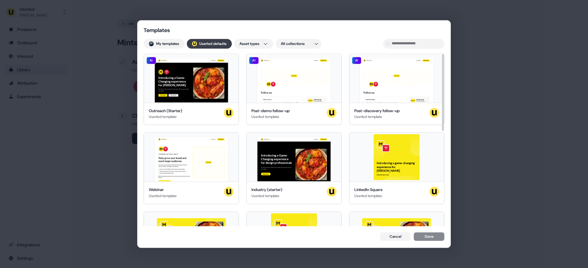
click at [211, 44] on button "; Userled defaults" at bounding box center [209, 44] width 45 height 10
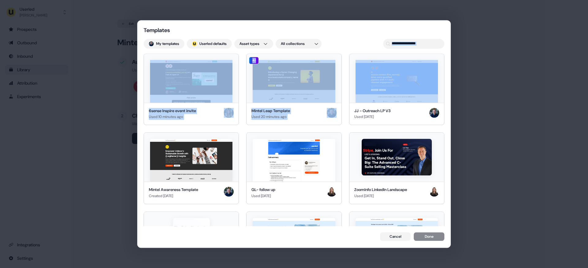
click at [410, 48] on div "Templates My templates ; Userled defaults Asset types All collections 6sense In…" at bounding box center [293, 134] width 313 height 227
click at [431, 43] on input at bounding box center [413, 44] width 61 height 10
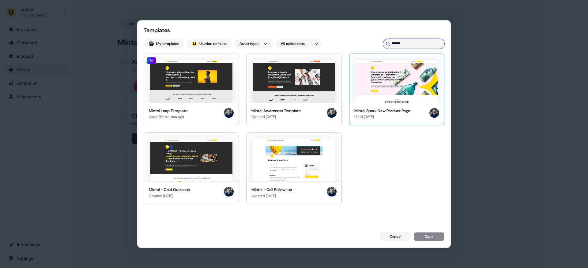
type input "******"
click at [395, 88] on img at bounding box center [396, 81] width 82 height 43
click at [428, 239] on button "Done" at bounding box center [428, 237] width 31 height 9
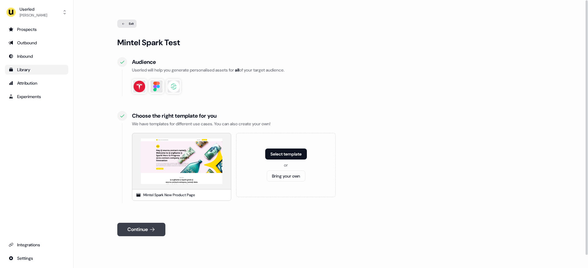
click at [137, 230] on button "Continue" at bounding box center [141, 229] width 48 height 13
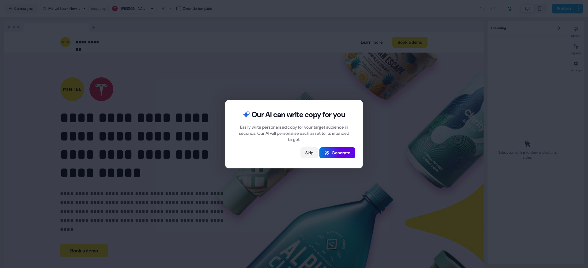
click at [307, 154] on button "Skip" at bounding box center [309, 152] width 18 height 11
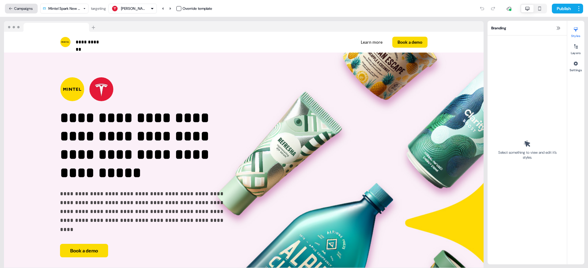
click at [19, 8] on button "Campaigns" at bounding box center [21, 9] width 33 height 10
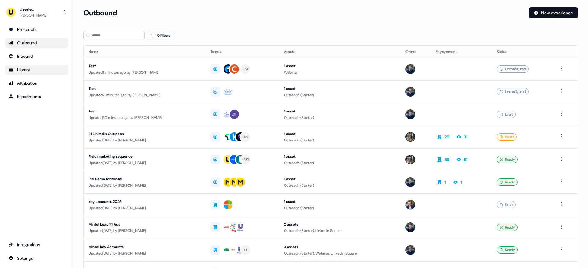
click at [39, 43] on div "Outbound" at bounding box center [37, 43] width 56 height 6
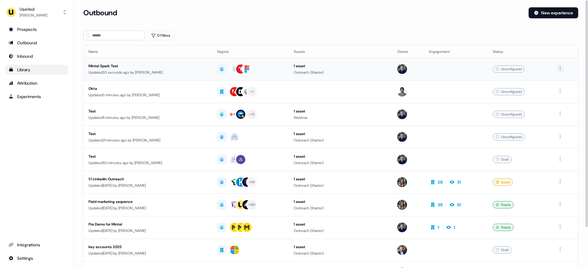
click at [560, 68] on html "For the best experience switch devices to a bigger screen. Go to Userled.io Use…" at bounding box center [294, 134] width 588 height 268
click at [556, 88] on div "Delete" at bounding box center [561, 90] width 36 height 10
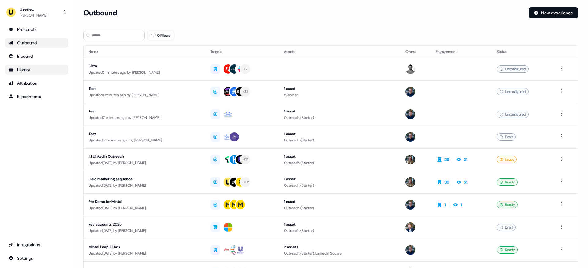
click at [41, 43] on div "Outbound" at bounding box center [37, 43] width 56 height 6
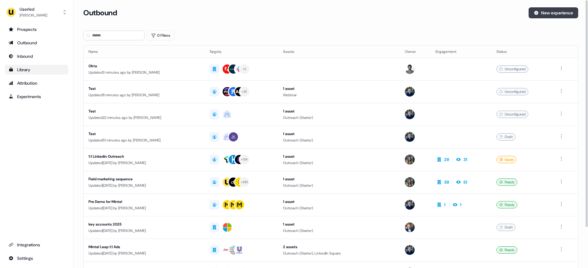
click at [559, 9] on button "New experience" at bounding box center [553, 12] width 50 height 11
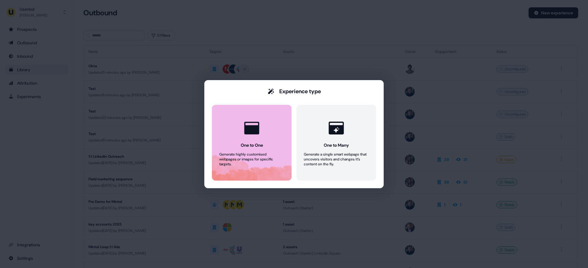
click at [249, 167] on button "One to One Generate highly customised webpages or images for specific targets." at bounding box center [252, 143] width 80 height 76
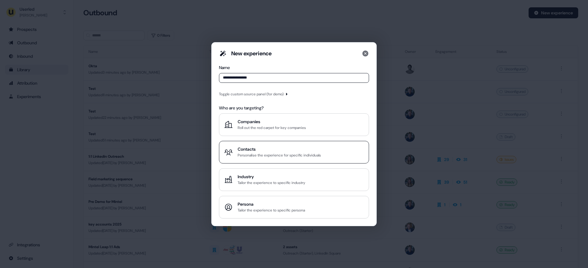
type input "**********"
click at [286, 147] on div "Contacts" at bounding box center [278, 149] width 83 height 6
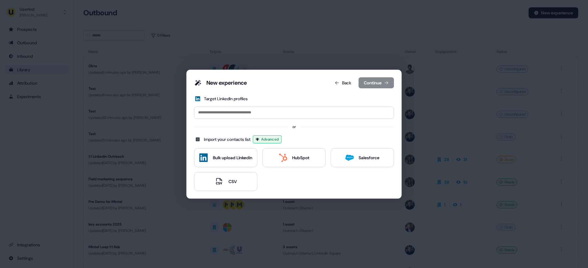
click at [224, 193] on div "New experience Back Continue Target LinkedIn profiles or Import your contacts l…" at bounding box center [293, 134] width 215 height 129
click at [224, 178] on div "CSV" at bounding box center [226, 181] width 22 height 9
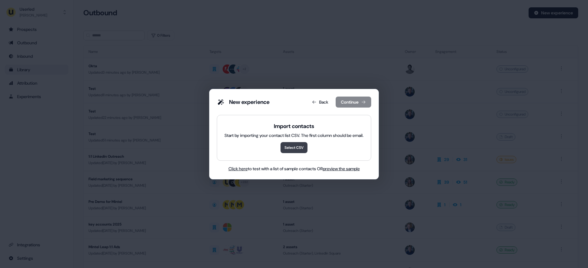
click at [293, 146] on button "Select CSV" at bounding box center [293, 147] width 27 height 11
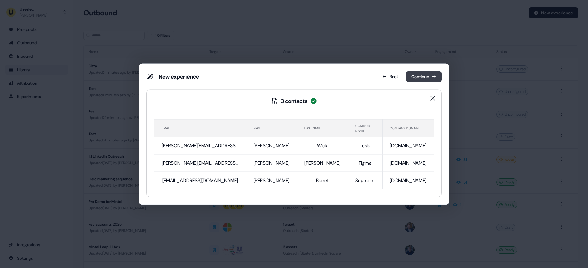
click at [406, 76] on button "Continue" at bounding box center [423, 76] width 35 height 11
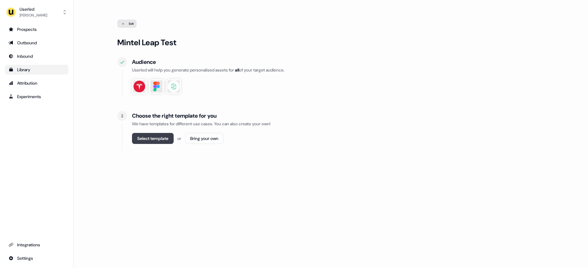
click at [152, 141] on button "Select template" at bounding box center [153, 138] width 42 height 11
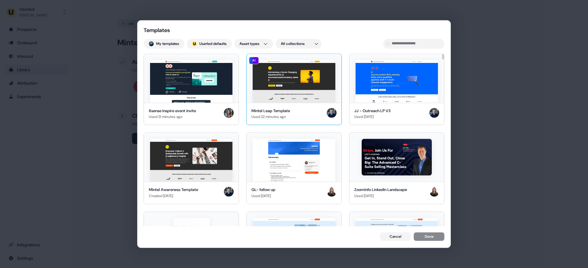
click at [294, 87] on img at bounding box center [293, 81] width 82 height 43
click at [428, 239] on button "Done" at bounding box center [428, 237] width 31 height 9
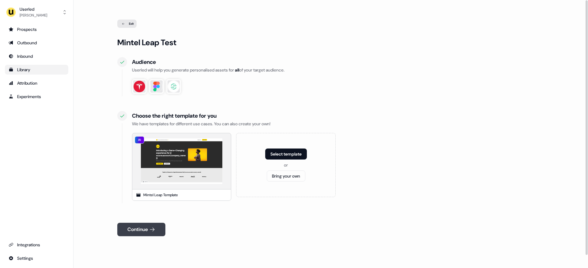
click at [135, 231] on button "Continue" at bounding box center [141, 229] width 48 height 13
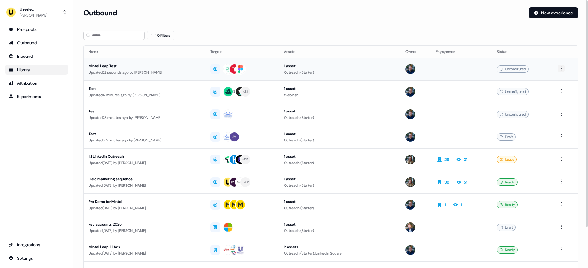
click at [563, 68] on html "For the best experience switch devices to a bigger screen. Go to Userled.io Use…" at bounding box center [294, 134] width 588 height 268
click at [556, 80] on span "Duplicate" at bounding box center [554, 79] width 16 height 5
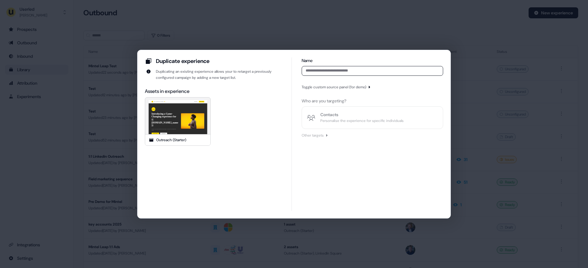
click at [508, 88] on div "Duplicate experience Duplicating an existing experience allows your to retarget…" at bounding box center [294, 134] width 588 height 268
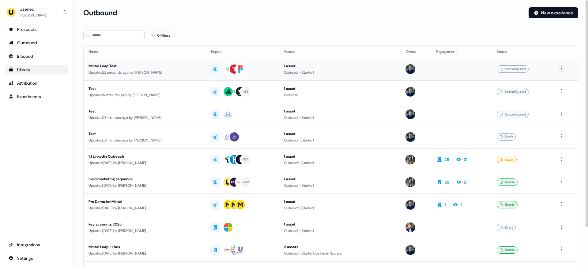
click at [564, 66] on html "For the best experience switch devices to a bigger screen. Go to Userled.io Use…" at bounding box center [294, 134] width 588 height 268
click at [557, 90] on div "Delete" at bounding box center [562, 90] width 36 height 10
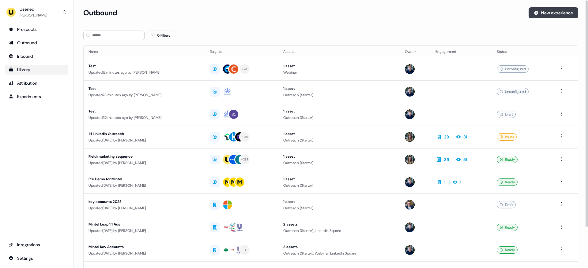
click at [543, 11] on button "New experience" at bounding box center [553, 12] width 50 height 11
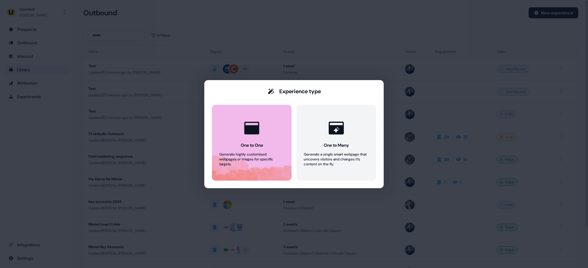
click at [244, 128] on icon at bounding box center [251, 128] width 15 height 13
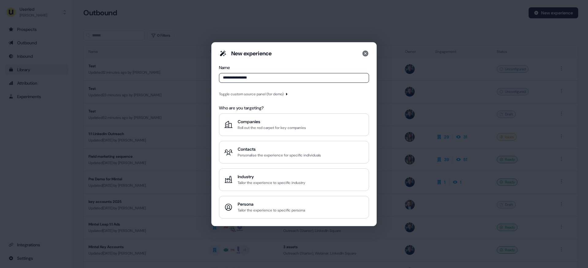
type input "**********"
click at [251, 91] on div "Toggle custom source panel (for demo)" at bounding box center [294, 93] width 150 height 7
click at [249, 95] on div "Toggle custom source panel (for demo)" at bounding box center [251, 94] width 65 height 6
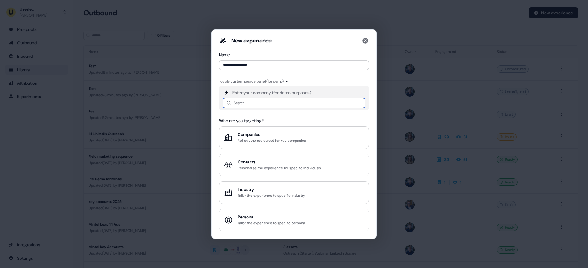
click at [249, 105] on input at bounding box center [293, 103] width 143 height 10
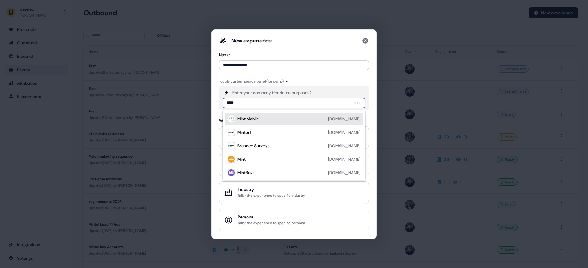
type input "******"
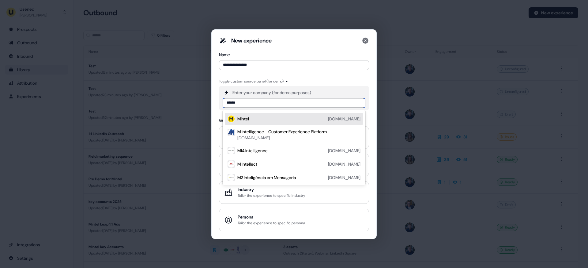
click at [255, 118] on div "Mintel [DOMAIN_NAME]" at bounding box center [298, 118] width 123 height 7
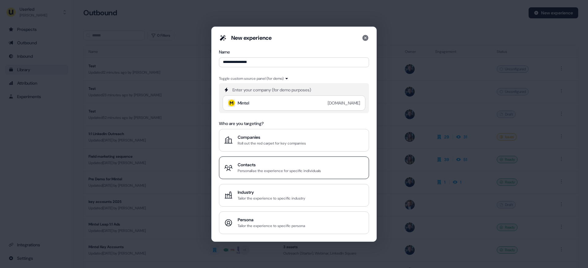
click at [277, 171] on div "Personalise the experience for specific individuals" at bounding box center [278, 171] width 83 height 6
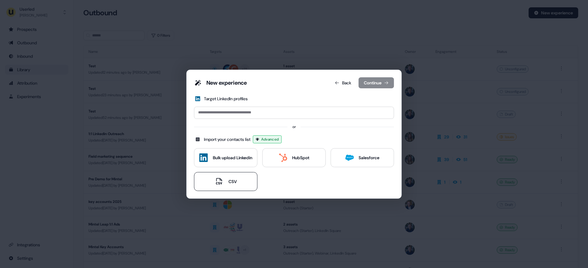
click at [228, 184] on div "CSV" at bounding box center [232, 182] width 8 height 6
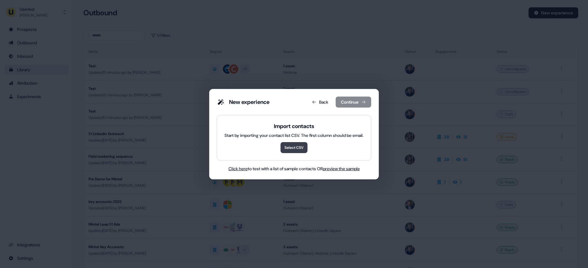
click at [298, 150] on button "Select CSV" at bounding box center [293, 147] width 27 height 11
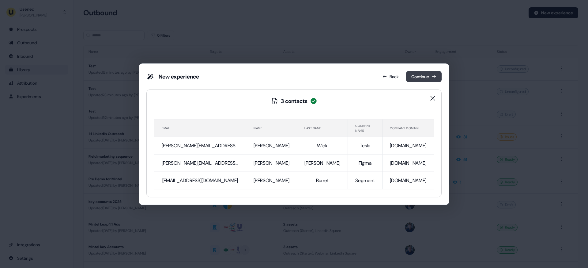
click at [406, 76] on button "Continue" at bounding box center [423, 76] width 35 height 11
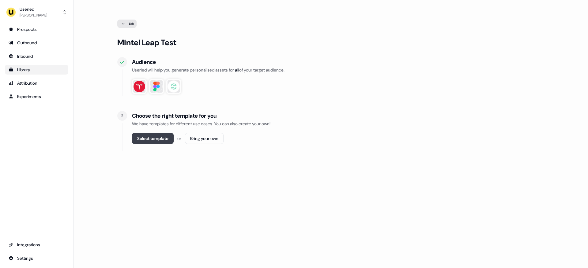
click at [154, 142] on button "Select template" at bounding box center [153, 138] width 42 height 11
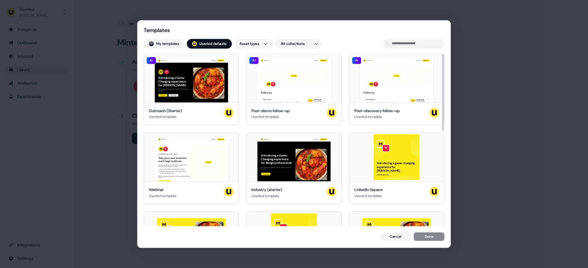
click at [220, 43] on button "; Userled defaults" at bounding box center [209, 44] width 45 height 10
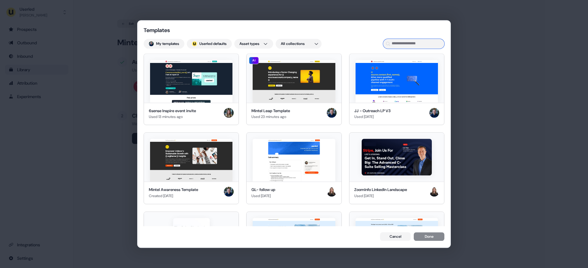
click at [400, 47] on input at bounding box center [413, 44] width 61 height 10
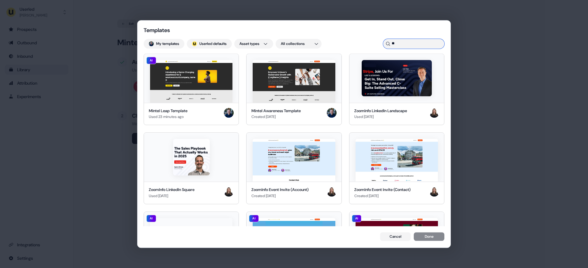
type input "*"
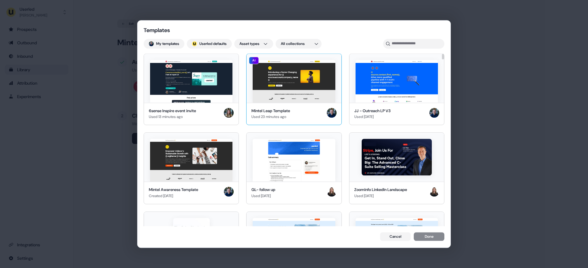
click at [305, 107] on div "Mintel Leap Template Used 23 minutes ago" at bounding box center [293, 114] width 95 height 22
click at [430, 238] on button "Done" at bounding box center [428, 237] width 31 height 9
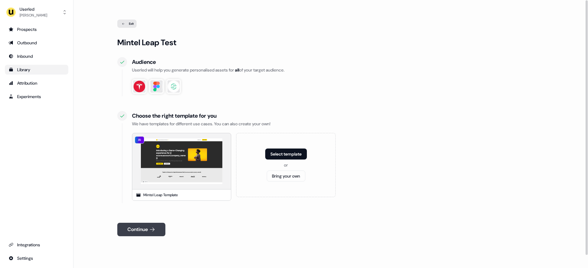
click at [149, 227] on button "Continue" at bounding box center [141, 229] width 48 height 13
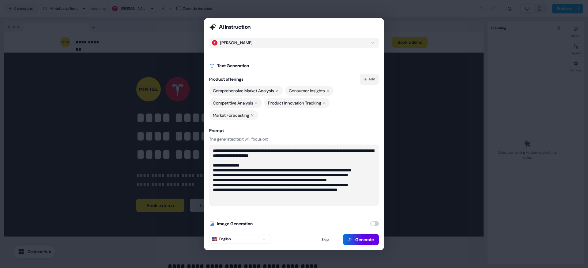
click at [371, 79] on button "Add" at bounding box center [369, 79] width 19 height 11
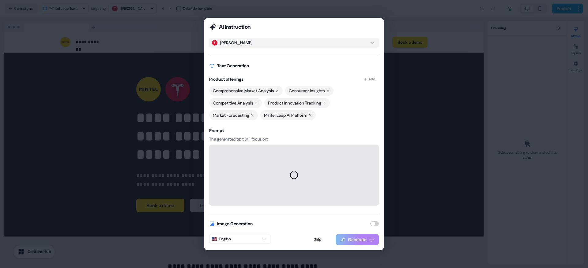
click at [253, 117] on div "Market Forecasting" at bounding box center [233, 115] width 49 height 10
click at [253, 114] on icon at bounding box center [252, 115] width 2 height 2
click at [257, 104] on icon at bounding box center [256, 103] width 2 height 2
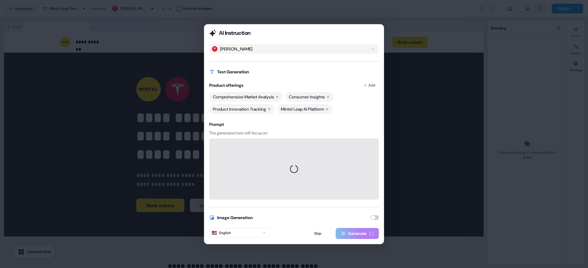
click at [278, 98] on icon at bounding box center [277, 97] width 2 height 2
click at [253, 96] on icon at bounding box center [252, 97] width 2 height 2
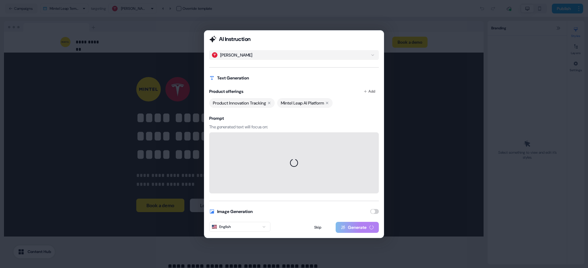
click at [271, 103] on icon at bounding box center [269, 103] width 4 height 4
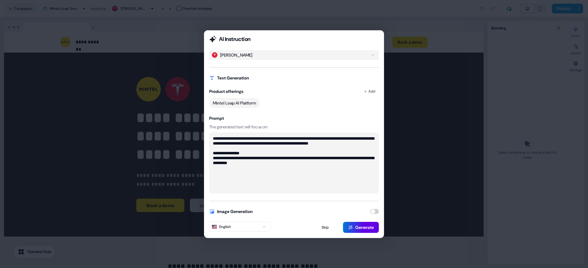
click at [240, 56] on button "John" at bounding box center [294, 55] width 170 height 10
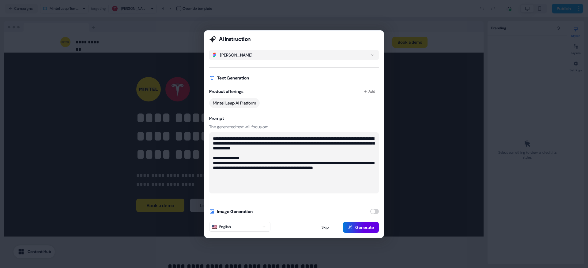
click at [247, 58] on button "Kate" at bounding box center [294, 55] width 170 height 10
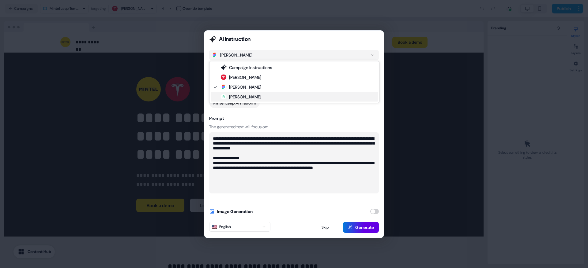
type textarea "**********"
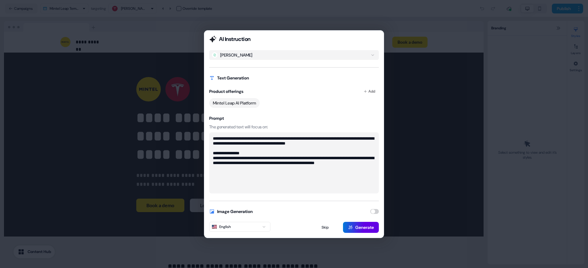
click at [248, 54] on button "Drew" at bounding box center [294, 55] width 170 height 10
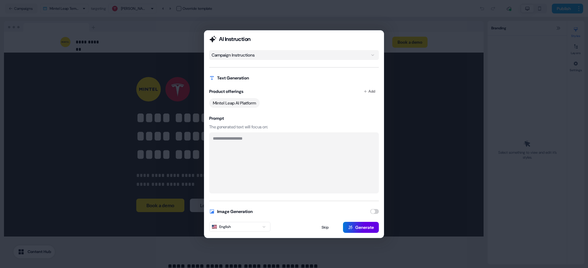
click at [232, 144] on textarea at bounding box center [294, 163] width 170 height 61
type textarea "*"
type textarea "**********"
click at [367, 229] on button "Generate" at bounding box center [361, 227] width 36 height 11
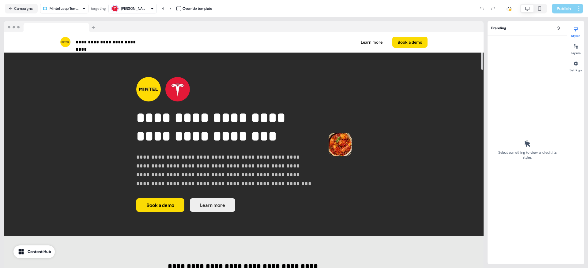
click at [149, 6] on div "John" at bounding box center [132, 8] width 43 height 7
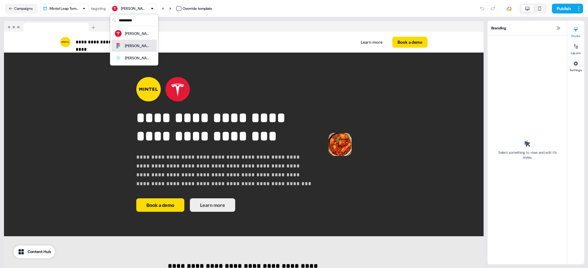
click at [134, 44] on div "Kate" at bounding box center [134, 46] width 40 height 9
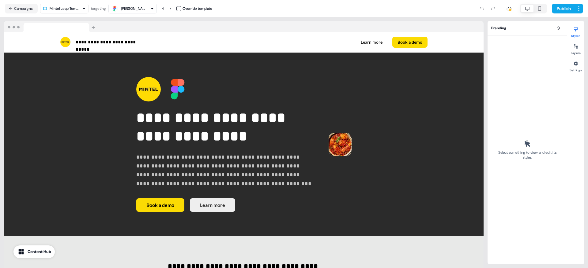
click at [139, 6] on div "Kate" at bounding box center [132, 8] width 43 height 7
click at [139, 54] on div "[PERSON_NAME]" at bounding box center [134, 58] width 40 height 9
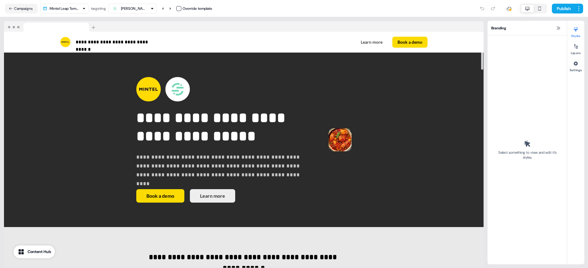
click at [135, 10] on div "[PERSON_NAME]" at bounding box center [132, 8] width 43 height 7
click at [135, 32] on div "[PERSON_NAME]" at bounding box center [134, 33] width 40 height 9
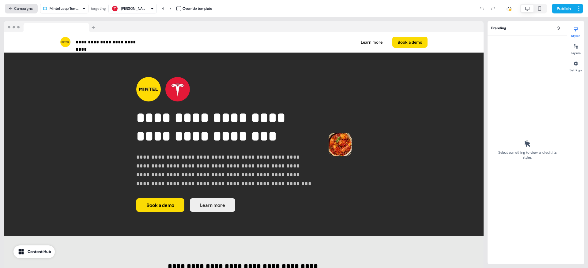
click at [23, 10] on button "Campaigns" at bounding box center [21, 9] width 33 height 10
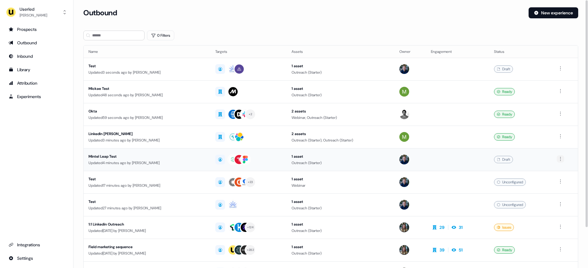
click at [560, 158] on html "For the best experience switch devices to a bigger screen. Go to [DOMAIN_NAME] …" at bounding box center [294, 134] width 588 height 268
click at [554, 181] on span "Delete" at bounding box center [550, 180] width 11 height 5
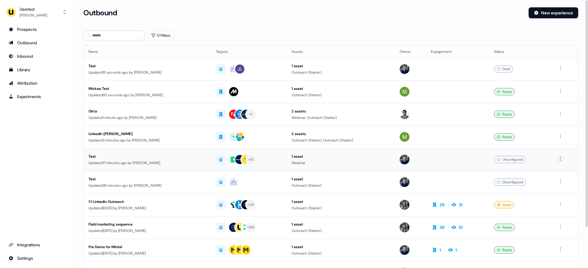
click at [562, 159] on html "For the best experience switch devices to a bigger screen. Go to [DOMAIN_NAME] …" at bounding box center [294, 134] width 588 height 268
click at [554, 180] on span "Delete" at bounding box center [550, 180] width 11 height 5
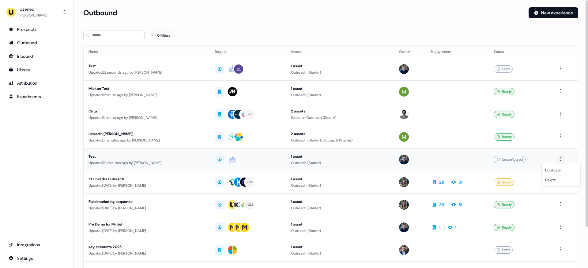
click at [561, 158] on html "For the best experience switch devices to a bigger screen. Go to [DOMAIN_NAME] …" at bounding box center [294, 134] width 588 height 268
click at [558, 180] on div "Delete" at bounding box center [561, 180] width 36 height 10
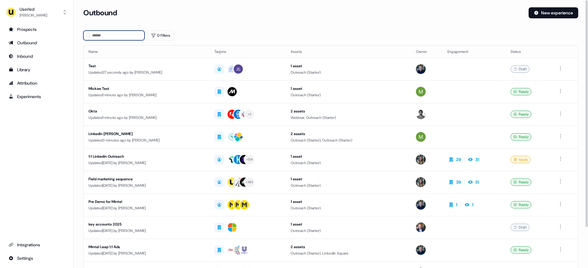
click at [110, 39] on input at bounding box center [113, 36] width 61 height 10
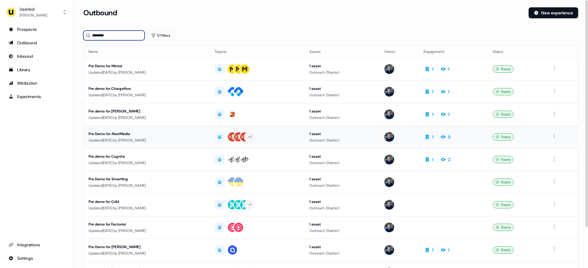
type input "********"
click at [188, 136] on div "Pre Demo for AlertMedia" at bounding box center [146, 134] width 116 height 6
drag, startPoint x: 109, startPoint y: 36, endPoint x: 90, endPoint y: 36, distance: 19.0
click at [90, 36] on div "********" at bounding box center [113, 36] width 61 height 10
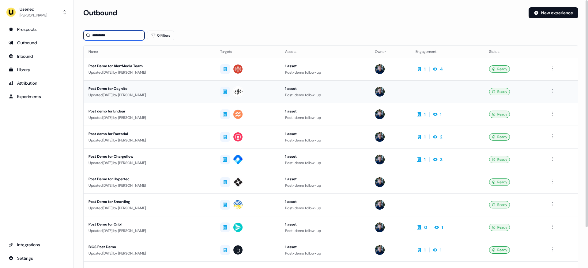
type input "*********"
click at [163, 95] on div "Updated [DATE] by [PERSON_NAME]" at bounding box center [149, 95] width 122 height 6
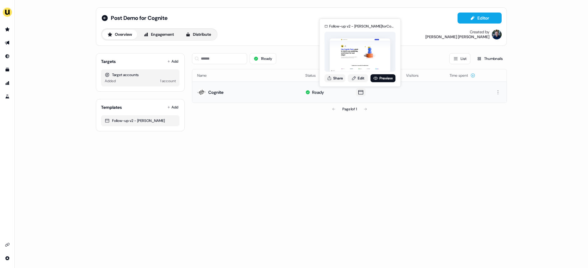
click at [378, 74] on div "Follow-up v2 - JJ for Cognite Share Edit Preview" at bounding box center [359, 53] width 73 height 64
click at [380, 78] on link "Preview" at bounding box center [382, 78] width 25 height 8
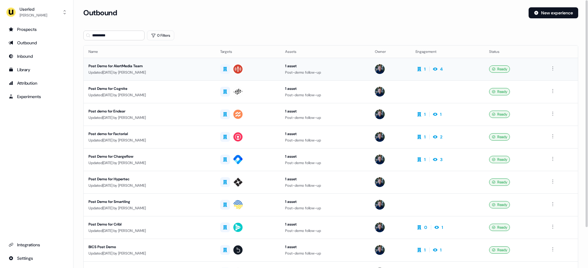
click at [197, 69] on div "Updated [DATE] by [PERSON_NAME]" at bounding box center [149, 72] width 122 height 6
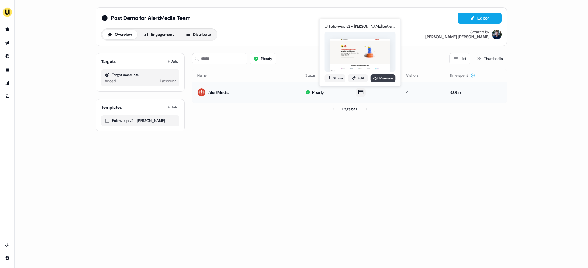
click at [376, 77] on icon at bounding box center [375, 78] width 5 height 3
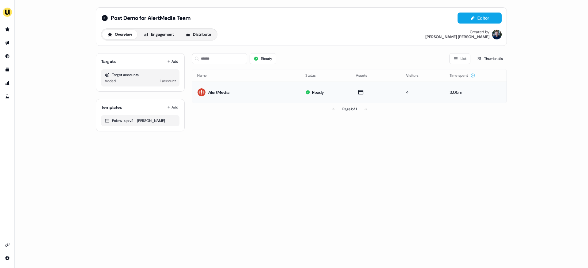
click at [1, 29] on li "side nav menu" at bounding box center [7, 29] width 14 height 10
click at [8, 29] on icon "Go to prospects" at bounding box center [7, 29] width 4 height 4
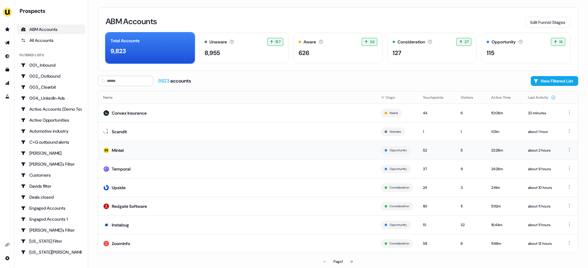
click at [148, 153] on td "Mintel" at bounding box center [236, 150] width 277 height 19
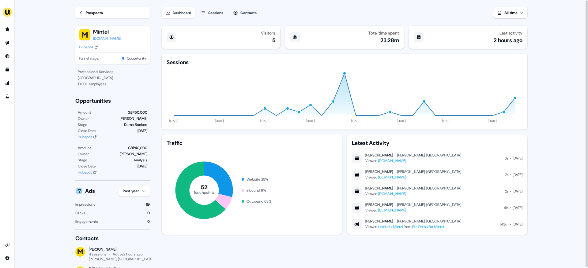
click at [218, 12] on div "Sessions" at bounding box center [215, 13] width 15 height 6
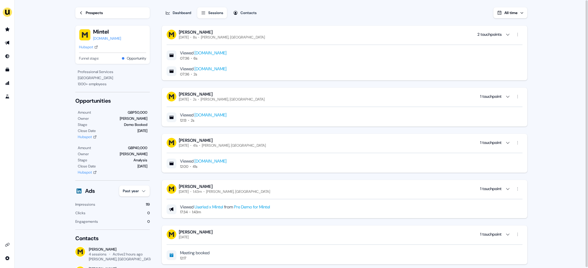
click at [178, 13] on div "Dashboard" at bounding box center [182, 13] width 18 height 6
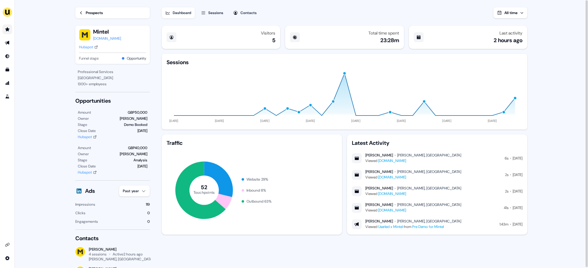
click at [8, 33] on link "Go to prospects" at bounding box center [7, 29] width 10 height 10
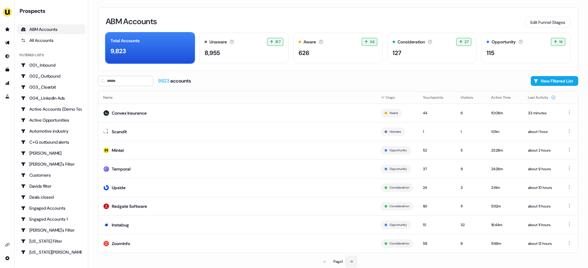
click at [354, 262] on button at bounding box center [351, 262] width 12 height 12
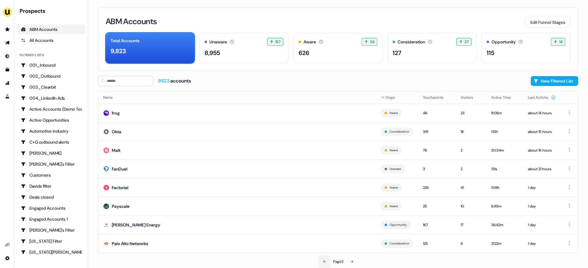
click at [323, 263] on icon at bounding box center [325, 262] width 4 height 4
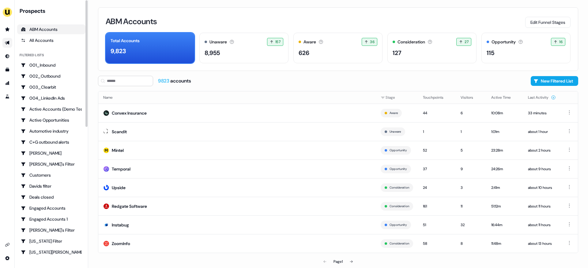
click at [7, 40] on link "Go to outbound experience" at bounding box center [7, 43] width 10 height 10
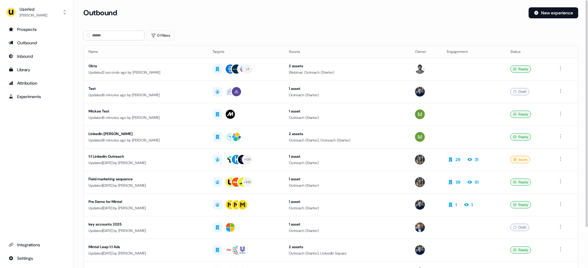
click at [75, 51] on section "Loading... Outbound New experience 0 Filters Name Targets Assets Owner Engageme…" at bounding box center [330, 161] width 514 height 309
click at [77, 95] on section "Loading... Outbound New experience 0 Filters Name Targets Assets Owner Engageme…" at bounding box center [330, 161] width 514 height 309
click at [37, 71] on div "Library" at bounding box center [37, 70] width 56 height 6
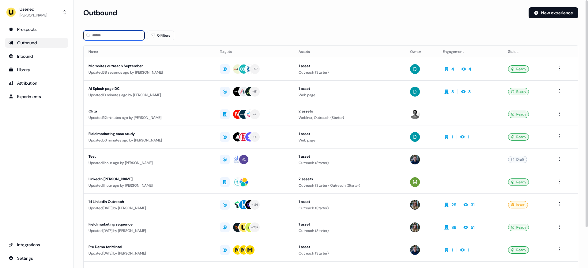
click at [104, 36] on input at bounding box center [113, 36] width 61 height 10
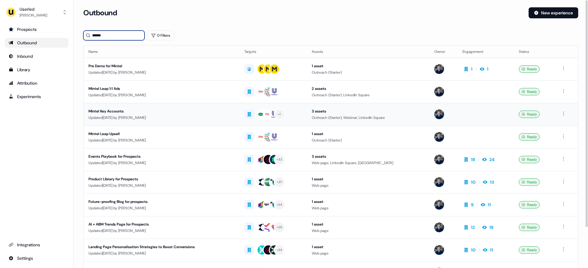
type input "******"
click at [193, 116] on div "Updated [DATE] by [PERSON_NAME]" at bounding box center [161, 118] width 146 height 6
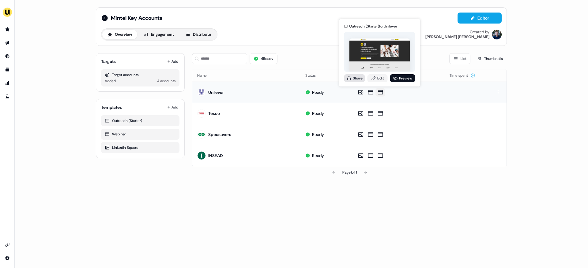
click at [356, 77] on button "Share" at bounding box center [354, 78] width 21 height 8
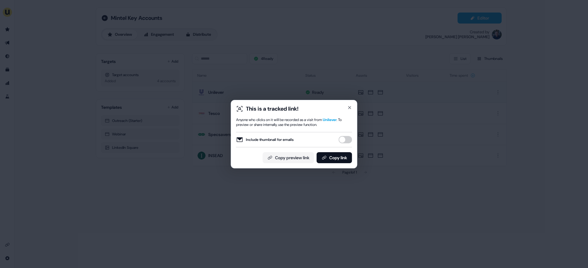
click at [345, 140] on button "Include thumbnail for emails" at bounding box center [344, 139] width 13 height 7
click at [337, 155] on button "Copy link" at bounding box center [333, 157] width 35 height 11
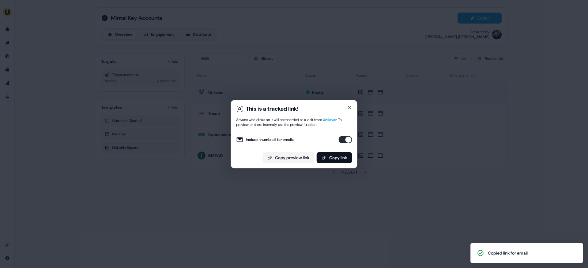
click at [185, 198] on div "This is a tracked link! Anyone who clicks on it will be recorded as a visit fro…" at bounding box center [294, 134] width 588 height 268
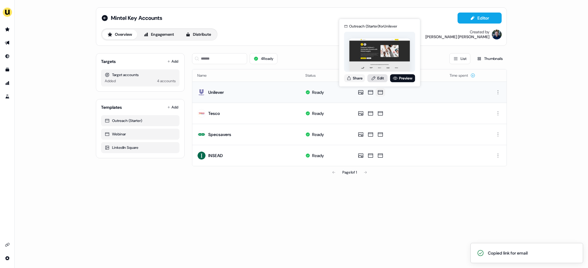
click at [379, 79] on link "Edit" at bounding box center [377, 78] width 20 height 8
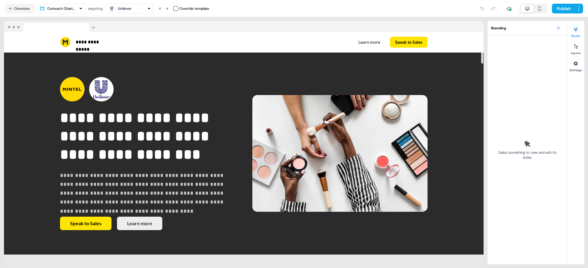
click at [558, 26] on icon at bounding box center [557, 28] width 5 height 5
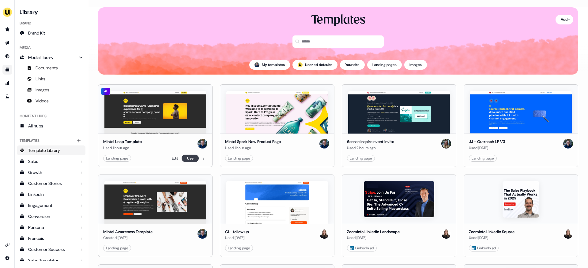
click at [189, 157] on button "Use" at bounding box center [189, 158] width 17 height 7
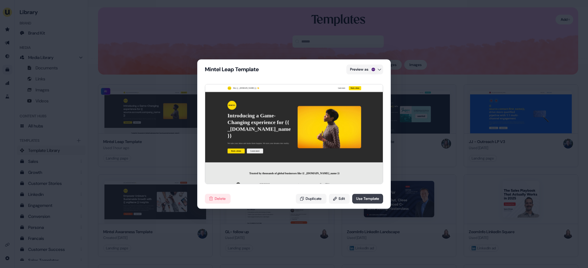
click at [361, 199] on button "Use Template" at bounding box center [367, 199] width 31 height 10
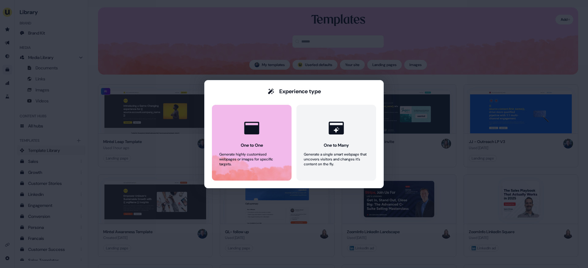
click at [249, 144] on div "One to One" at bounding box center [252, 145] width 22 height 6
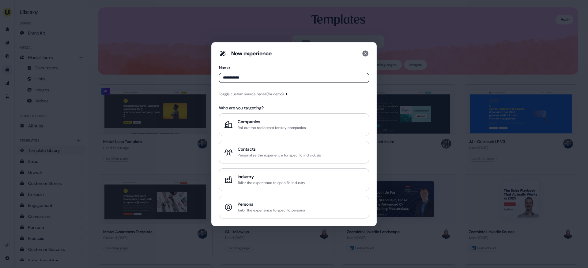
type input "**********"
click at [257, 98] on div "**********" at bounding box center [294, 134] width 150 height 169
click at [257, 94] on div "Toggle custom source panel (for demo)" at bounding box center [251, 94] width 65 height 6
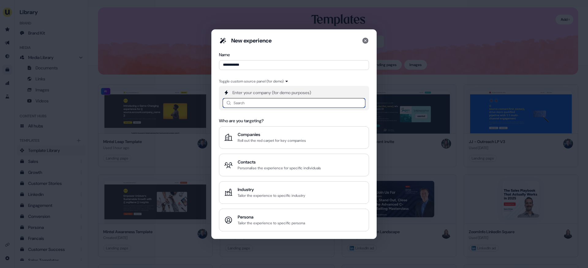
click at [253, 105] on input at bounding box center [293, 103] width 143 height 10
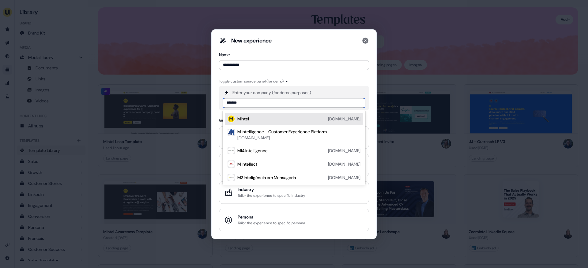
type input "******"
click at [252, 118] on div "Mintel mintel.com" at bounding box center [298, 118] width 123 height 7
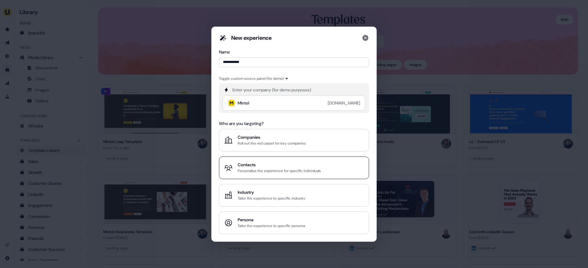
click at [268, 165] on div "Contacts" at bounding box center [278, 165] width 83 height 6
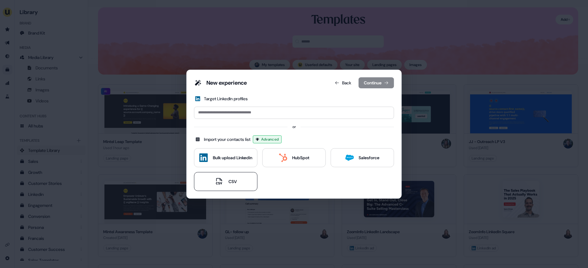
click at [230, 181] on div "CSV" at bounding box center [232, 182] width 8 height 6
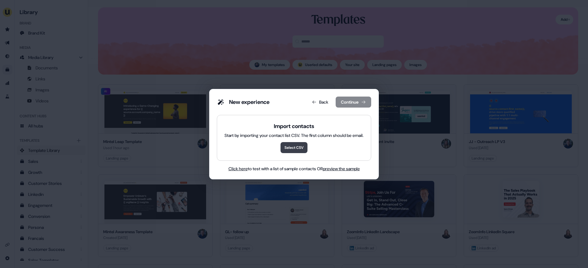
click at [291, 145] on button "Select CSV" at bounding box center [293, 147] width 27 height 11
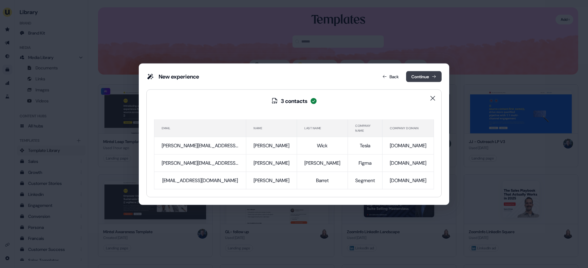
click at [406, 79] on button "Continue" at bounding box center [423, 76] width 35 height 11
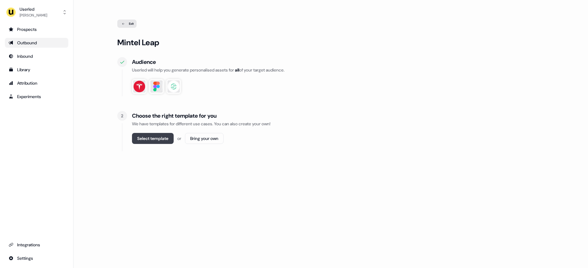
click at [166, 141] on button "Select template" at bounding box center [153, 138] width 42 height 11
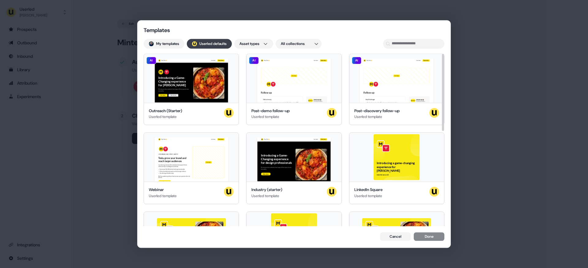
click at [208, 40] on button "; Userled defaults" at bounding box center [209, 44] width 45 height 10
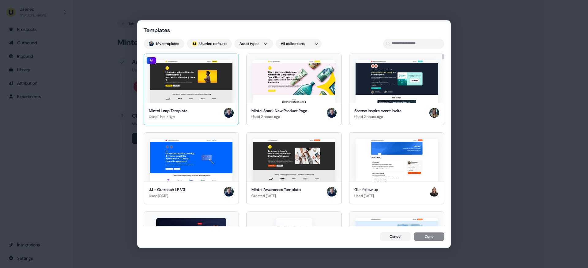
click at [206, 84] on img at bounding box center [191, 81] width 82 height 43
click at [434, 242] on div "1 selected Cancel Done" at bounding box center [294, 238] width 301 height 10
click at [431, 239] on button "Done" at bounding box center [428, 237] width 31 height 9
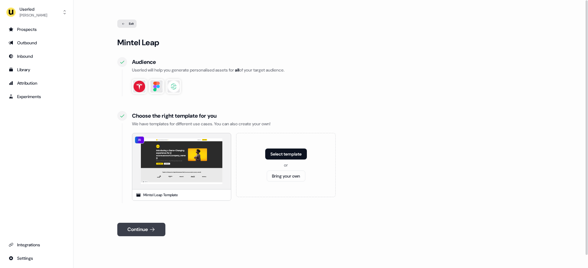
click at [135, 231] on button "Continue" at bounding box center [141, 229] width 48 height 13
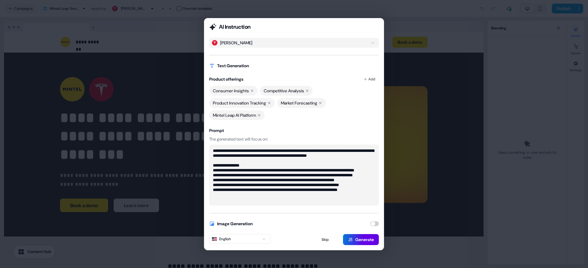
click at [270, 103] on icon at bounding box center [269, 103] width 2 height 2
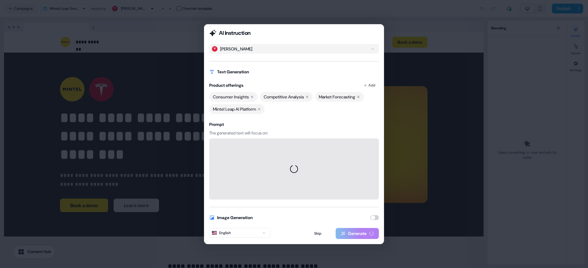
click at [253, 97] on icon at bounding box center [252, 97] width 4 height 4
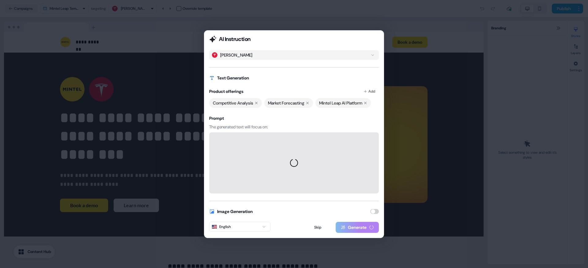
click at [309, 102] on icon at bounding box center [307, 103] width 4 height 4
click at [258, 104] on icon at bounding box center [256, 103] width 4 height 4
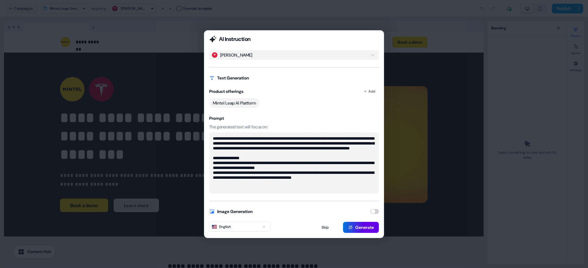
click at [250, 57] on button "John" at bounding box center [294, 55] width 170 height 10
click at [246, 52] on button "Kate" at bounding box center [294, 55] width 170 height 10
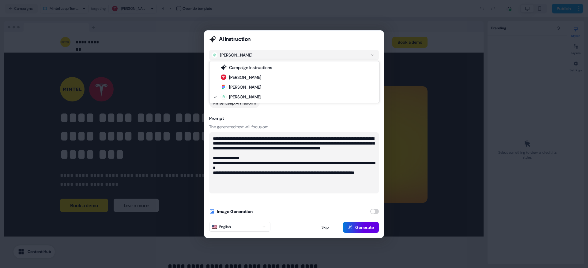
click at [251, 54] on button "Drew" at bounding box center [294, 55] width 170 height 10
type textarea "**********"
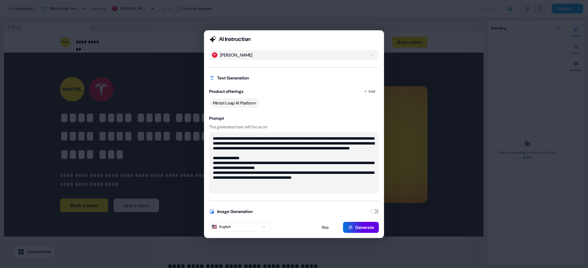
click at [245, 58] on button "John" at bounding box center [294, 55] width 170 height 10
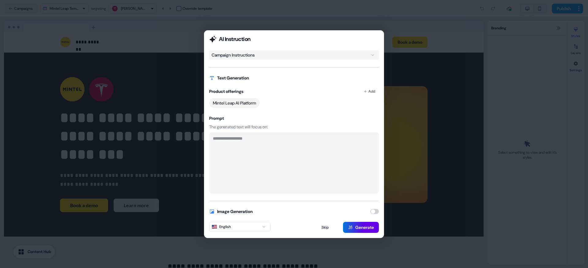
click at [252, 142] on textarea at bounding box center [294, 163] width 170 height 61
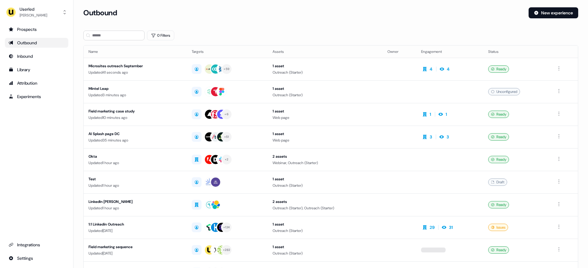
click at [43, 43] on div "Outbound" at bounding box center [37, 43] width 56 height 6
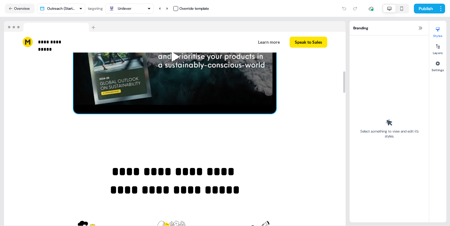
scroll to position [63, 0]
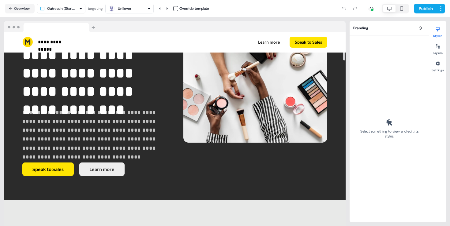
click at [131, 11] on div "Unilever" at bounding box center [124, 9] width 13 height 6
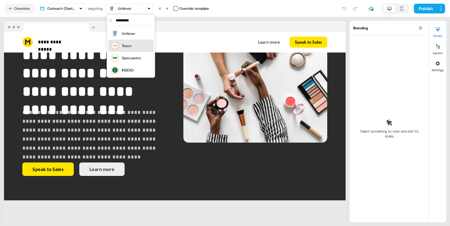
click at [130, 47] on div "Tesco" at bounding box center [127, 46] width 10 height 6
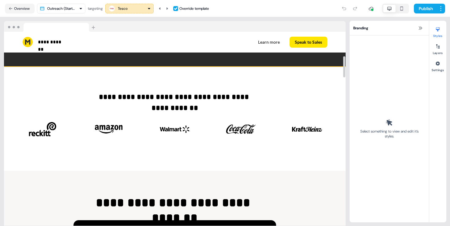
scroll to position [224, 0]
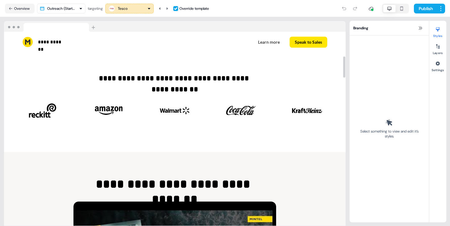
click at [128, 10] on div "Tesco" at bounding box center [123, 9] width 10 height 6
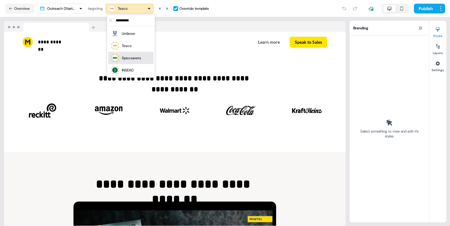
click at [130, 58] on div "Specsavers" at bounding box center [131, 58] width 19 height 6
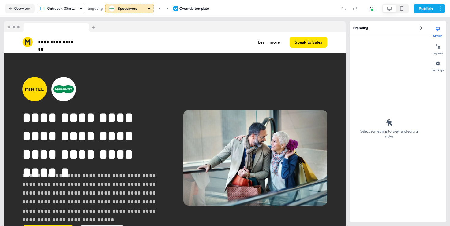
click at [124, 6] on div "Specsavers" at bounding box center [127, 9] width 19 height 6
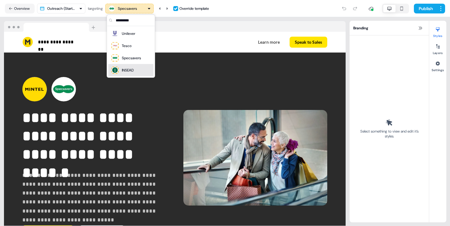
click at [132, 67] on div "INSEAD" at bounding box center [122, 70] width 23 height 9
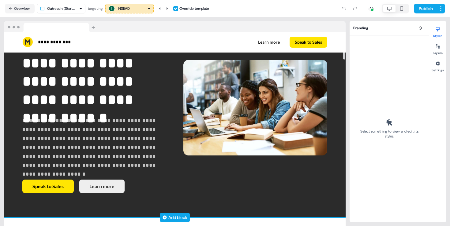
scroll to position [48, 0]
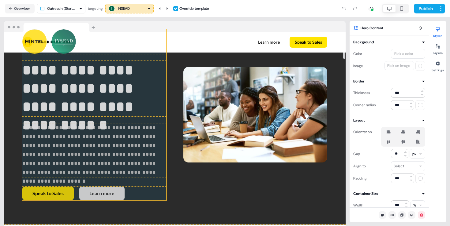
drag, startPoint x: 157, startPoint y: 119, endPoint x: 145, endPoint y: 133, distance: 18.5
click at [145, 133] on div "**********" at bounding box center [175, 115] width 342 height 220
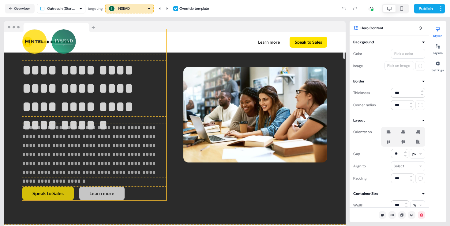
click at [118, 140] on p "**********" at bounding box center [94, 151] width 144 height 54
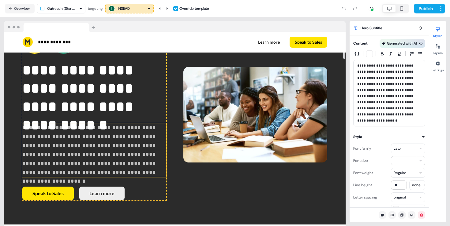
click at [118, 140] on p "**********" at bounding box center [94, 151] width 144 height 54
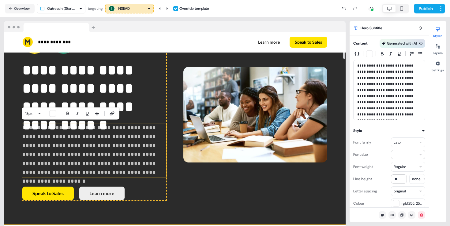
click at [191, 198] on div "**********" at bounding box center [175, 115] width 342 height 220
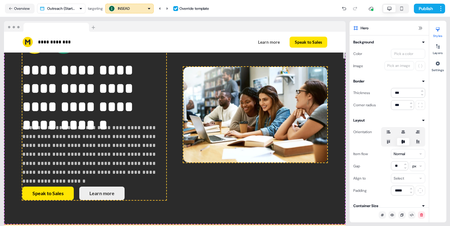
scroll to position [0, 0]
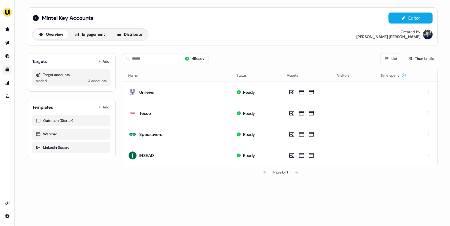
click at [6, 70] on icon "Go to templates" at bounding box center [8, 70] width 4 height 4
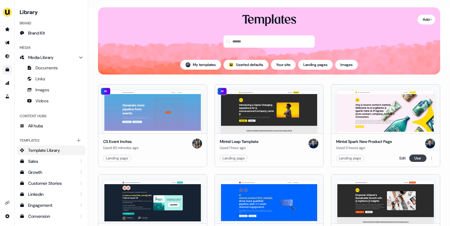
click at [417, 160] on button "Use" at bounding box center [417, 158] width 17 height 7
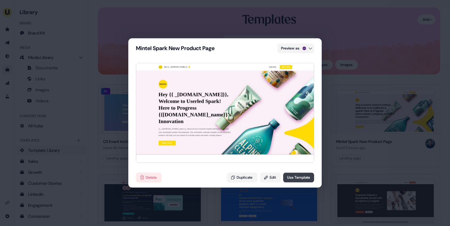
click at [296, 179] on button "Use Template" at bounding box center [298, 178] width 31 height 10
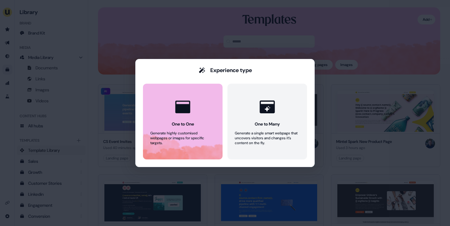
click at [183, 115] on icon at bounding box center [183, 107] width 18 height 18
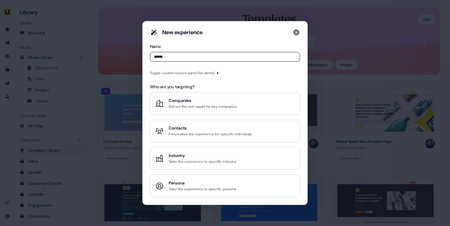
type input "*****"
click at [185, 69] on div "Toggle custom source panel (for demo)" at bounding box center [225, 72] width 150 height 7
click at [185, 73] on div "Toggle custom source panel (for demo)" at bounding box center [182, 73] width 65 height 6
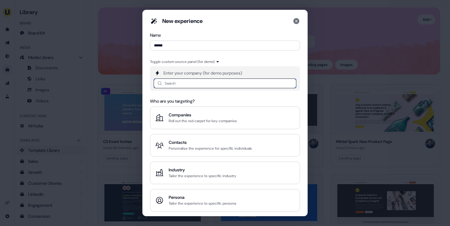
click at [185, 86] on input at bounding box center [225, 84] width 143 height 10
click at [112, 164] on div "New experience Name ***** Toggle custom source panel (for demo) Enter your comp…" at bounding box center [225, 113] width 450 height 226
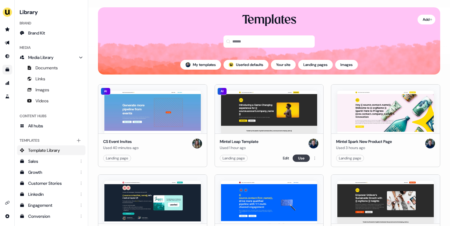
click at [301, 160] on button "Use" at bounding box center [301, 158] width 17 height 7
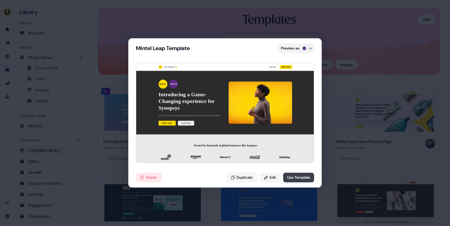
click at [293, 178] on button "Use Template" at bounding box center [298, 178] width 31 height 10
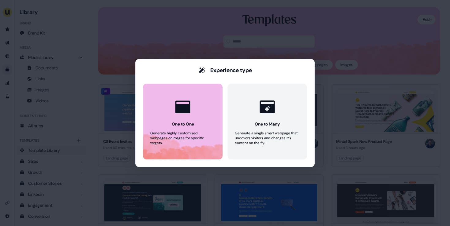
click at [177, 104] on icon at bounding box center [183, 107] width 18 height 18
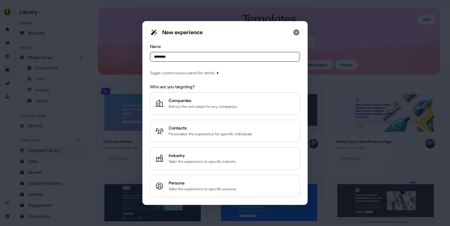
type input "*******"
click at [175, 71] on div "Toggle custom source panel (for demo)" at bounding box center [182, 73] width 65 height 6
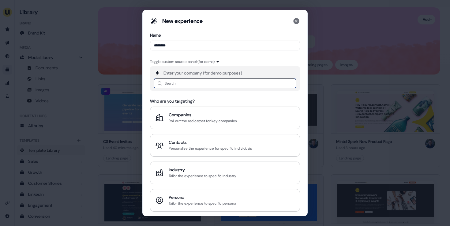
click at [176, 85] on input at bounding box center [225, 84] width 143 height 10
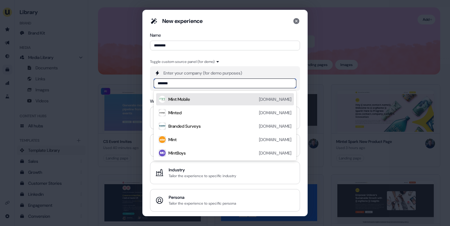
type input "******"
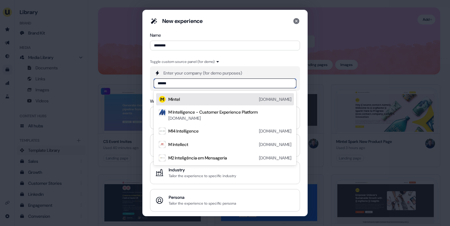
click at [180, 96] on div "Mintel" at bounding box center [174, 99] width 12 height 6
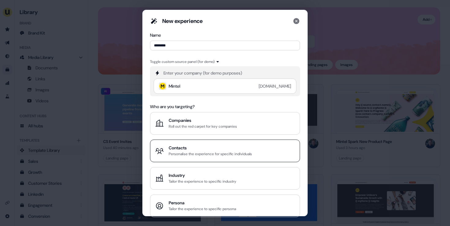
click at [201, 151] on div "Personalise the experience for specific individuals" at bounding box center [210, 154] width 83 height 6
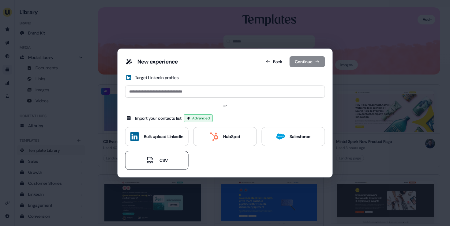
click at [161, 158] on div "CSV" at bounding box center [163, 161] width 8 height 6
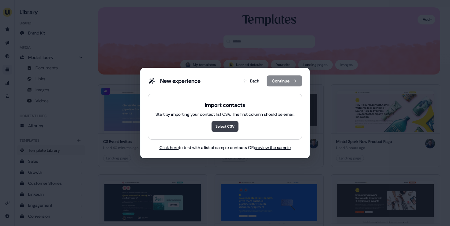
click at [228, 128] on button "Select CSV" at bounding box center [224, 126] width 27 height 11
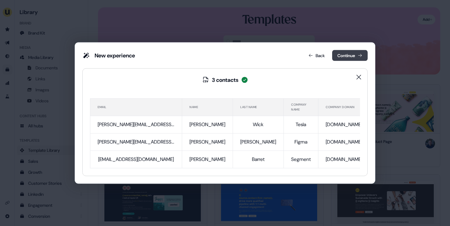
click at [332, 53] on button "Continue" at bounding box center [349, 55] width 35 height 11
click at [327, 53] on div "New experience Back Continue 3 contacts Email Name Last Name Company Name Compa…" at bounding box center [224, 113] width 285 height 126
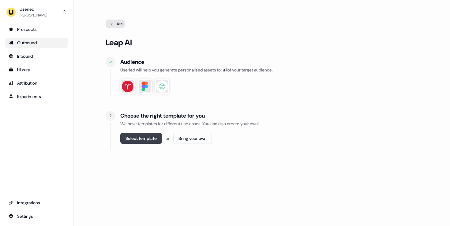
click at [149, 138] on button "Select template" at bounding box center [141, 138] width 42 height 11
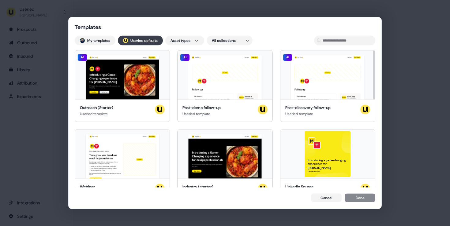
click at [146, 40] on button "; Userled defaults" at bounding box center [140, 41] width 45 height 10
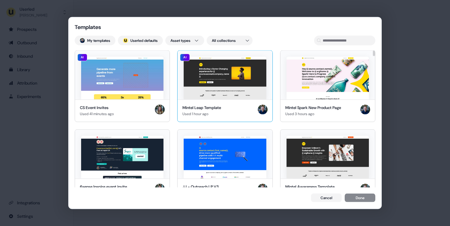
click at [212, 70] on img at bounding box center [225, 78] width 82 height 43
click at [354, 197] on button "Done" at bounding box center [360, 199] width 31 height 9
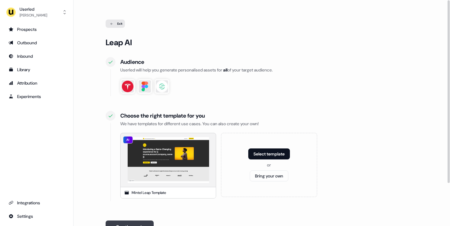
click at [133, 223] on button "Continue" at bounding box center [130, 227] width 48 height 13
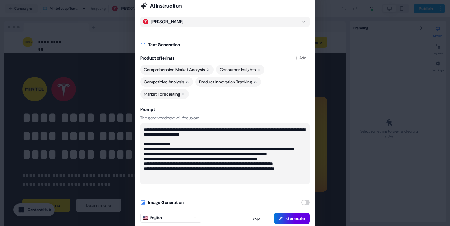
click at [171, 18] on button "John" at bounding box center [225, 22] width 170 height 10
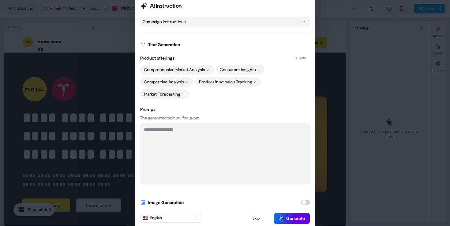
click at [163, 141] on textarea at bounding box center [225, 154] width 170 height 61
type textarea "**********"
click at [294, 218] on button "Generate" at bounding box center [292, 218] width 36 height 11
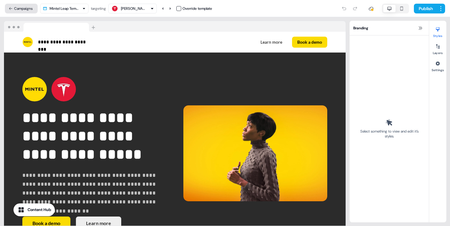
click at [27, 8] on button "Campaigns" at bounding box center [21, 9] width 33 height 10
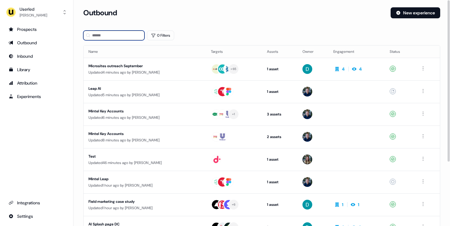
click at [102, 36] on input at bounding box center [113, 36] width 61 height 10
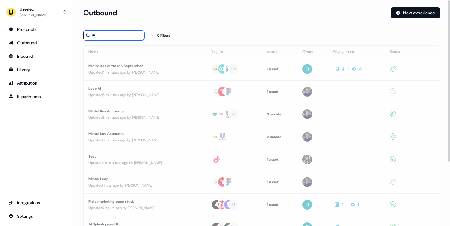
type input "*"
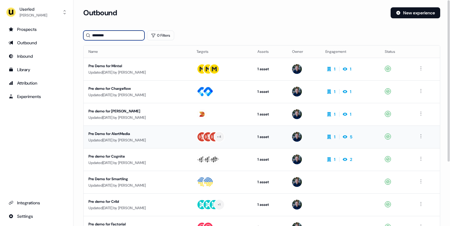
type input "********"
click at [165, 133] on div "Pre Demo for AlertMedia" at bounding box center [137, 134] width 98 height 6
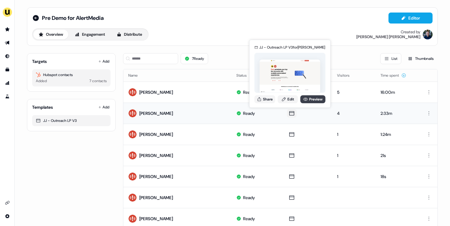
click at [311, 98] on link "Preview" at bounding box center [312, 99] width 25 height 8
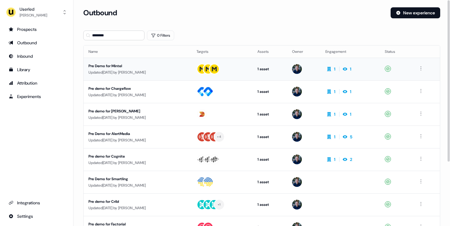
click at [185, 64] on div "Pre Demo for Mintel" at bounding box center [137, 66] width 98 height 6
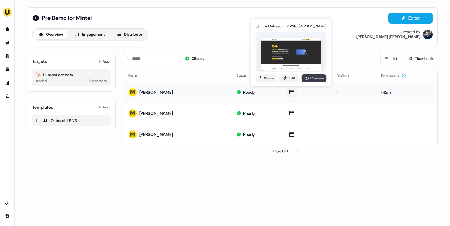
click at [314, 80] on link "Preview" at bounding box center [313, 78] width 25 height 8
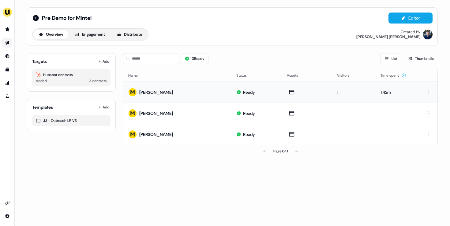
click at [6, 40] on link "Go to outbound experience" at bounding box center [7, 43] width 10 height 10
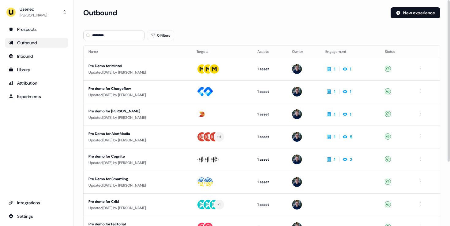
click at [29, 47] on link "Outbound" at bounding box center [36, 43] width 63 height 10
click at [103, 35] on input "********" at bounding box center [113, 36] width 61 height 10
drag, startPoint x: 112, startPoint y: 35, endPoint x: 89, endPoint y: 35, distance: 23.0
click at [88, 35] on div "********" at bounding box center [113, 36] width 61 height 10
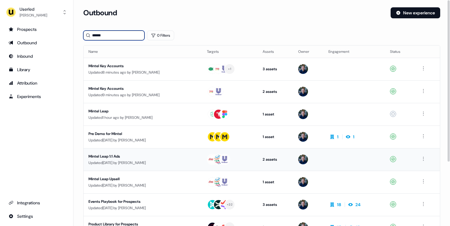
type input "******"
click at [174, 149] on td "Mintel Leap 1:1 Ads Updated 3 days ago by James Johnson" at bounding box center [143, 159] width 118 height 23
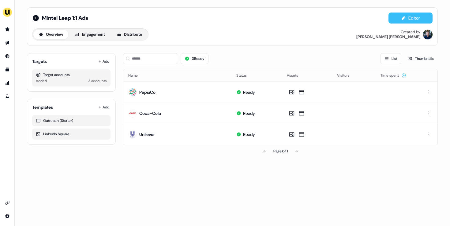
click at [414, 13] on button "Editor" at bounding box center [410, 18] width 44 height 11
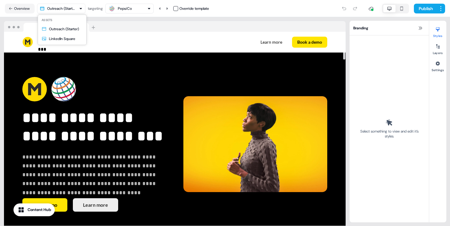
click at [74, 7] on html "**********" at bounding box center [225, 113] width 450 height 226
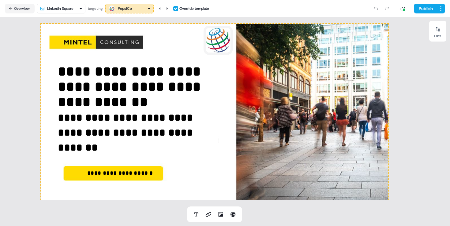
click at [137, 8] on div "PepsiCo" at bounding box center [129, 8] width 43 height 7
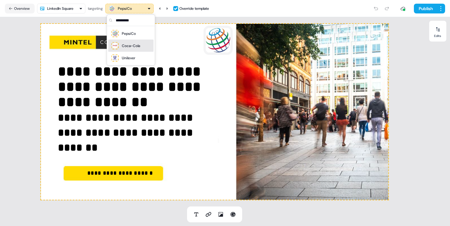
click at [135, 47] on div "Coca-Cola" at bounding box center [131, 46] width 18 height 6
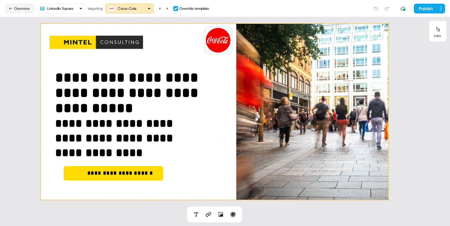
click at [135, 7] on div "Coca-Cola" at bounding box center [127, 9] width 18 height 6
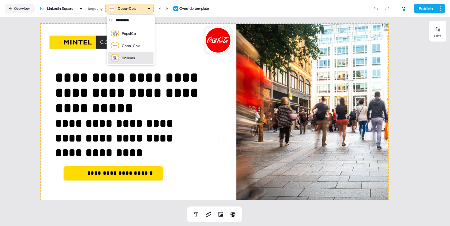
click at [137, 56] on div "Unilever" at bounding box center [131, 58] width 40 height 9
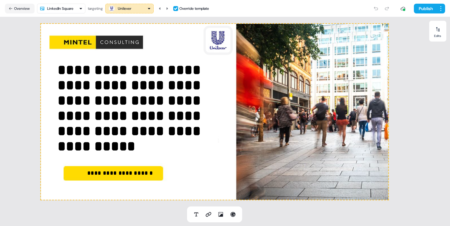
click at [128, 6] on div "Unilever" at bounding box center [124, 9] width 13 height 6
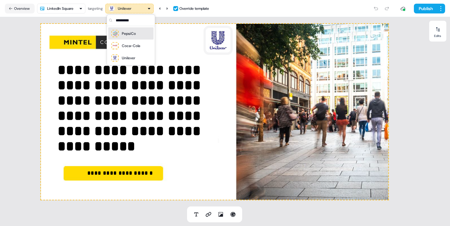
click at [138, 33] on div "PepsiCo" at bounding box center [131, 33] width 40 height 9
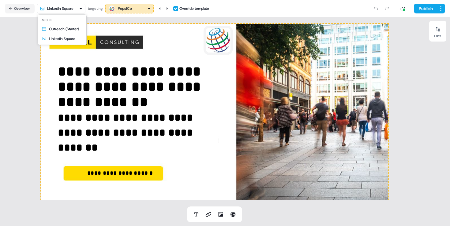
click at [60, 9] on html "**********" at bounding box center [225, 113] width 450 height 226
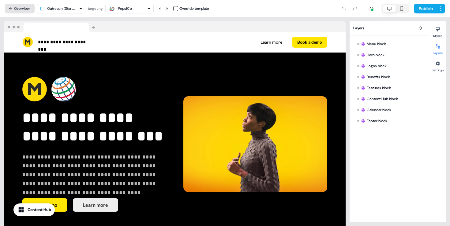
click at [16, 10] on button "Overview" at bounding box center [20, 9] width 30 height 10
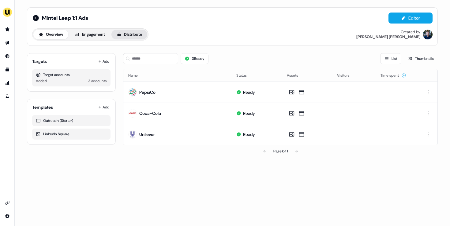
click at [131, 30] on button "Distribute" at bounding box center [129, 35] width 36 height 10
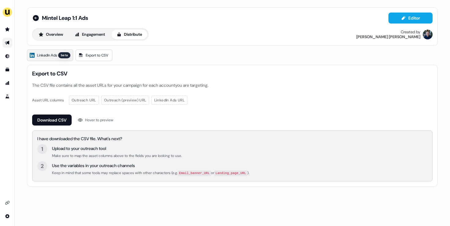
click at [53, 57] on span "LinkedIn Ads" at bounding box center [47, 55] width 20 height 6
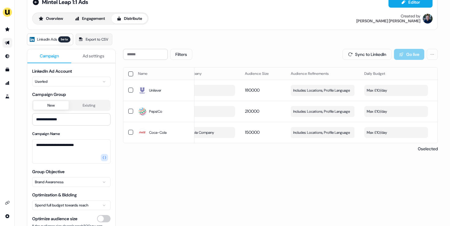
scroll to position [20, 0]
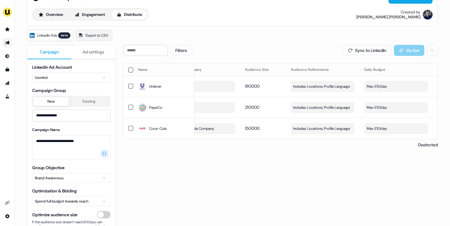
click at [70, 180] on html "**********" at bounding box center [225, 113] width 450 height 226
click at [77, 178] on html "**********" at bounding box center [225, 113] width 450 height 226
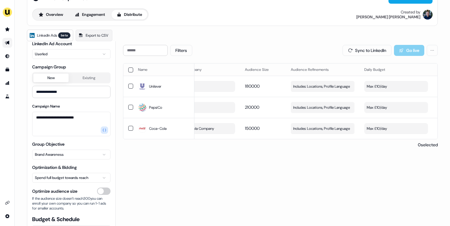
scroll to position [34, 0]
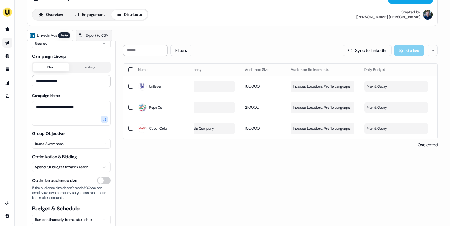
click at [66, 144] on html "**********" at bounding box center [225, 113] width 450 height 226
click at [178, 173] on html "**********" at bounding box center [225, 113] width 450 height 226
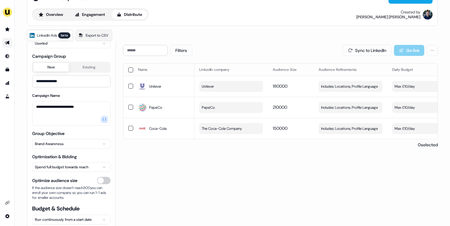
scroll to position [0, 0]
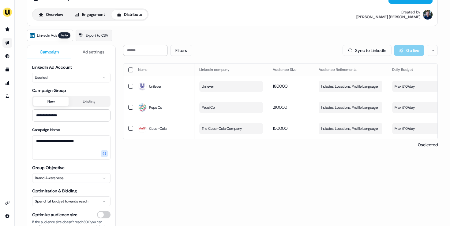
click at [89, 51] on span "Ad settings" at bounding box center [94, 52] width 22 height 6
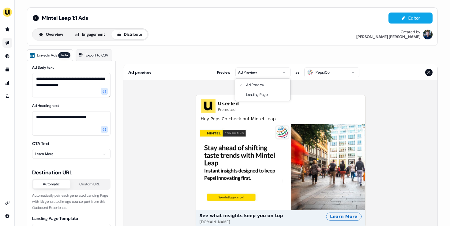
click at [265, 74] on html "**********" at bounding box center [225, 113] width 450 height 226
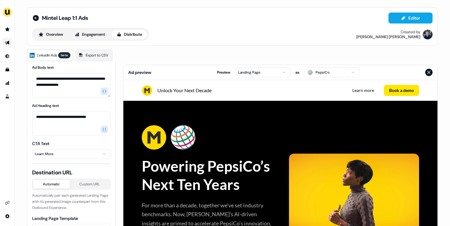
click at [331, 69] on html "**********" at bounding box center [225, 113] width 450 height 226
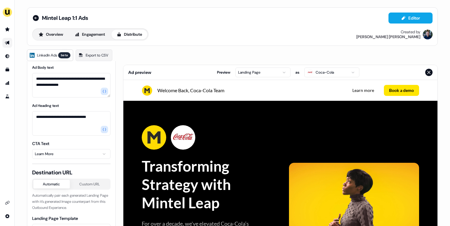
click at [430, 71] on icon "Close preview" at bounding box center [428, 72] width 5 height 5
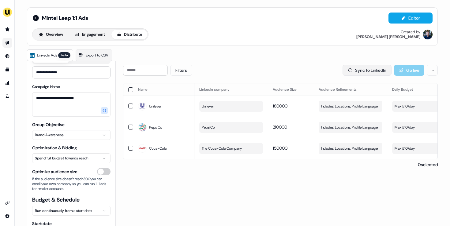
click at [368, 66] on button "Sync to LinkedIn" at bounding box center [366, 70] width 49 height 11
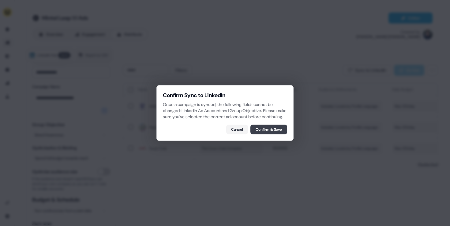
click at [257, 135] on button "Confirm & Save" at bounding box center [268, 130] width 37 height 10
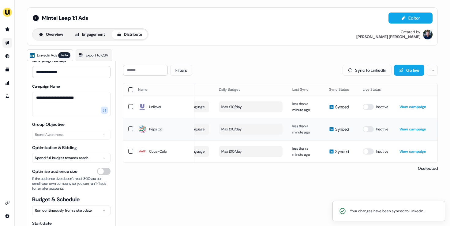
scroll to position [50, 0]
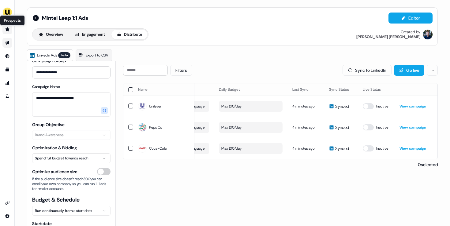
click at [6, 29] on icon "Go to prospects" at bounding box center [7, 29] width 4 height 4
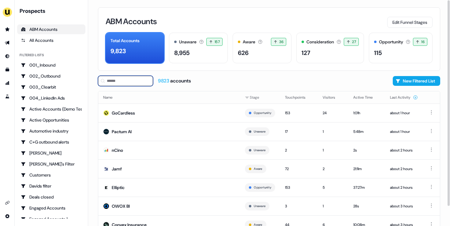
click at [123, 83] on input at bounding box center [125, 81] width 55 height 10
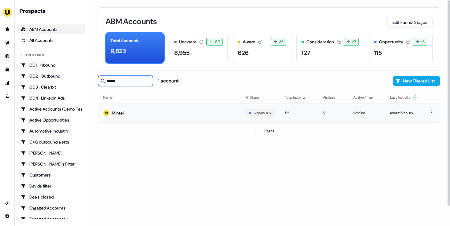
type input "******"
click at [138, 111] on td "Mintel" at bounding box center [169, 113] width 142 height 19
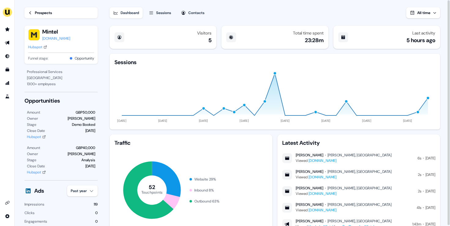
click at [162, 11] on div "Sessions" at bounding box center [163, 13] width 15 height 6
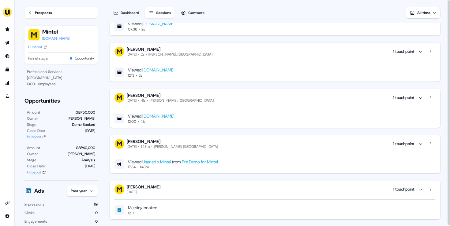
scroll to position [44, 0]
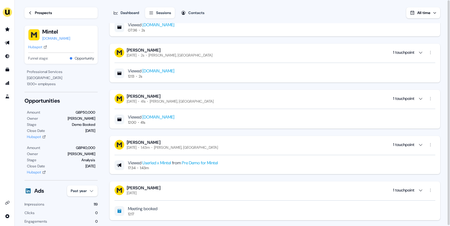
click at [200, 15] on div "Contacts" at bounding box center [196, 13] width 16 height 6
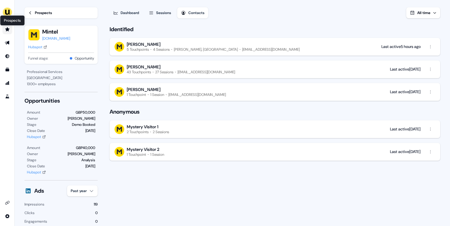
click at [7, 29] on icon "Go to prospects" at bounding box center [7, 29] width 4 height 4
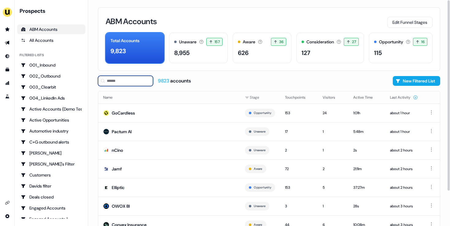
click at [141, 80] on input at bounding box center [125, 81] width 55 height 10
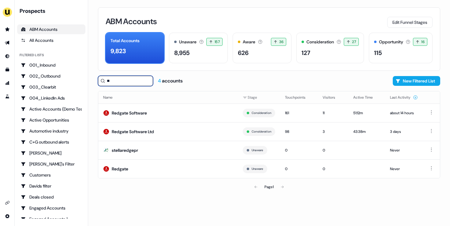
type input "*"
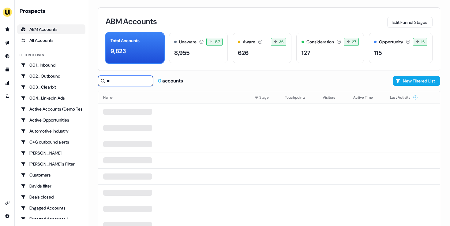
type input "*"
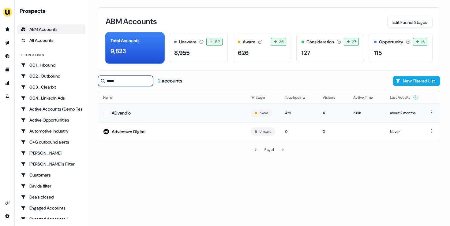
type input "*****"
click at [143, 113] on td "ADvendio" at bounding box center [171, 113] width 147 height 19
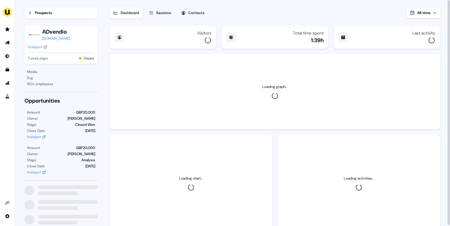
click at [165, 13] on div "Sessions" at bounding box center [163, 13] width 15 height 6
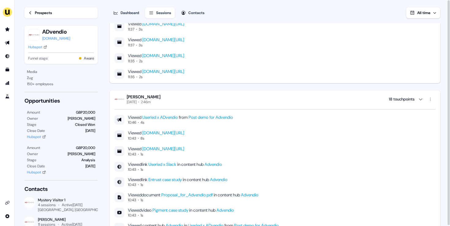
scroll to position [1366, 0]
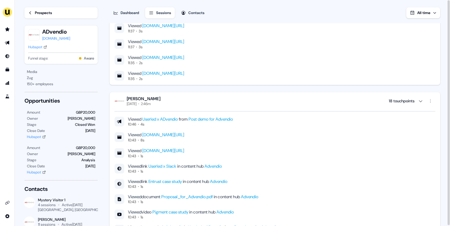
click at [130, 10] on div "Dashboard" at bounding box center [130, 13] width 18 height 6
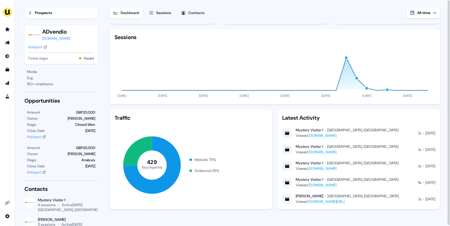
scroll to position [25, 0]
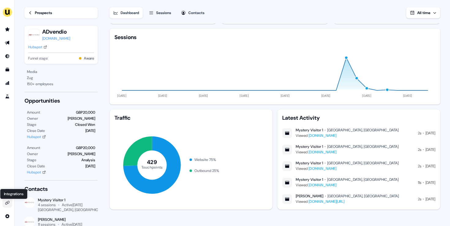
click at [8, 203] on icon "Go to integrations" at bounding box center [7, 203] width 5 height 5
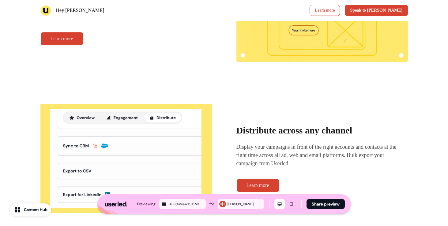
scroll to position [1130, 0]
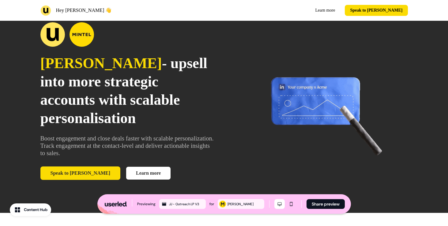
scroll to position [29, 0]
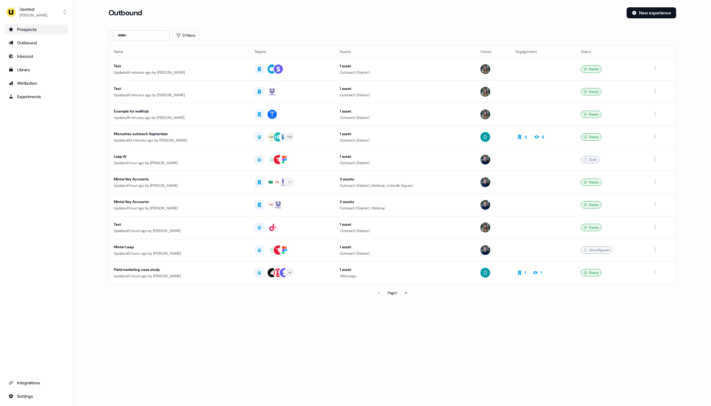
click at [42, 32] on div "Prospects" at bounding box center [37, 29] width 56 height 6
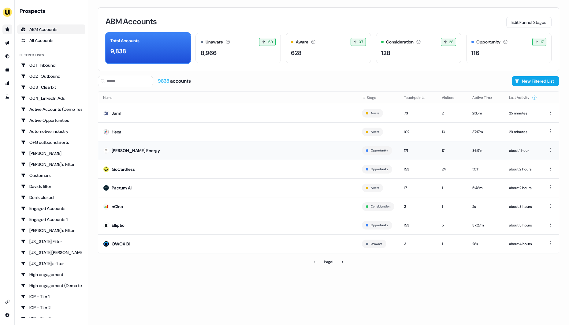
click at [153, 150] on td "[PERSON_NAME] Energy" at bounding box center [227, 150] width 259 height 19
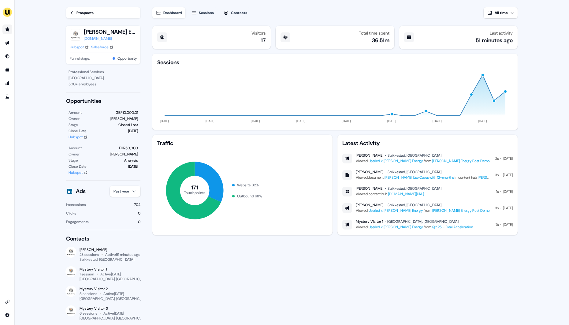
click at [7, 30] on icon "Go to prospects" at bounding box center [7, 29] width 4 height 4
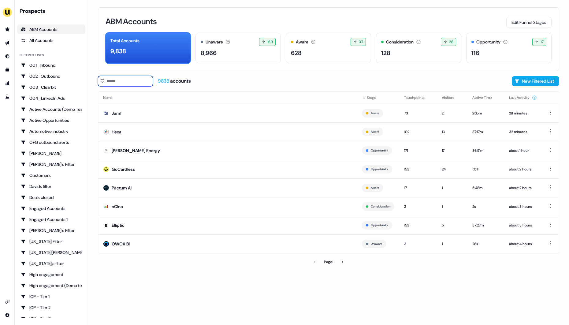
click at [119, 80] on input at bounding box center [125, 81] width 55 height 10
type input "*"
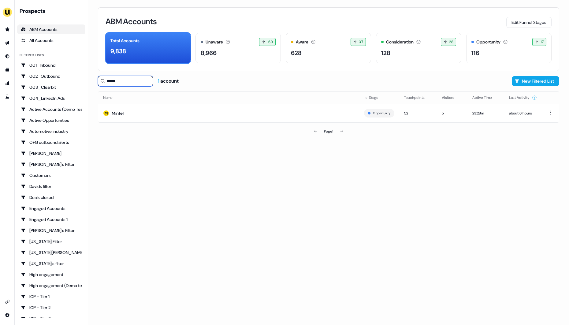
type input "******"
click at [157, 113] on td "Mintel" at bounding box center [228, 113] width 261 height 19
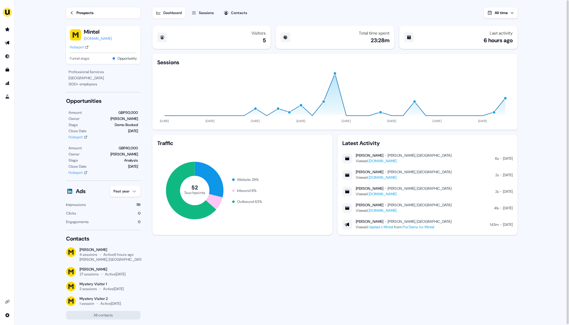
click at [206, 11] on div "Sessions" at bounding box center [206, 13] width 15 height 6
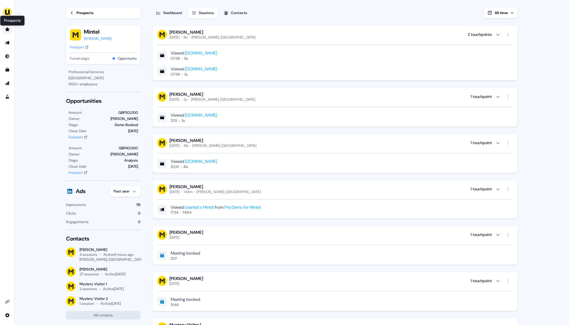
click at [7, 29] on icon "Go to prospects" at bounding box center [7, 29] width 4 height 4
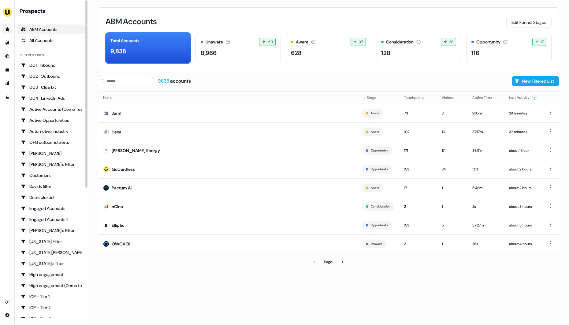
click at [8, 32] on icon "Go to prospects" at bounding box center [7, 29] width 5 height 5
click at [9, 42] on icon "Go to outbound experience" at bounding box center [7, 42] width 5 height 5
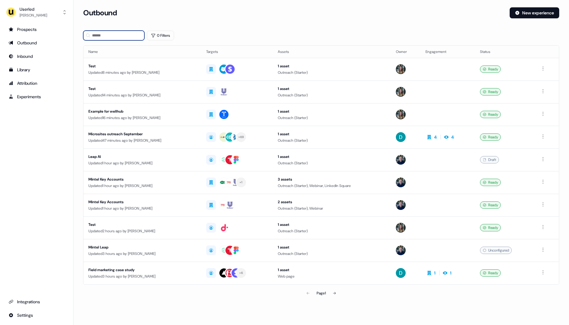
click at [92, 39] on input at bounding box center [113, 36] width 61 height 10
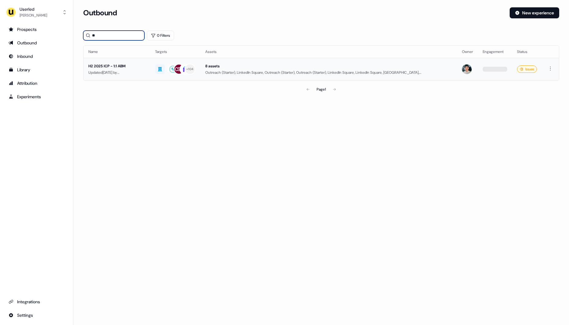
type input "**"
click at [145, 68] on div "H2 2025 ICP - 1:1 ABM" at bounding box center [116, 66] width 57 height 6
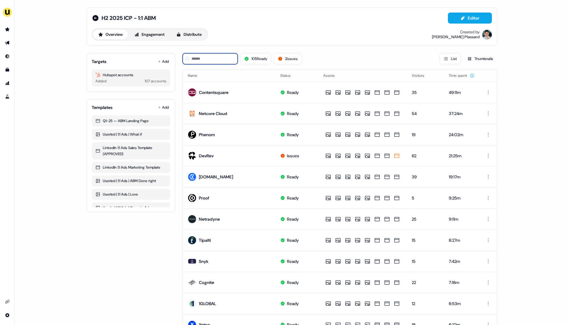
click at [201, 61] on input at bounding box center [210, 58] width 55 height 11
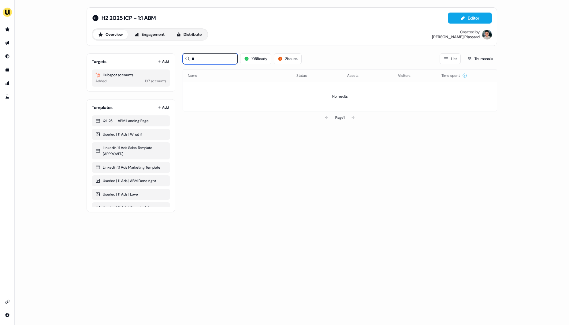
type input "*"
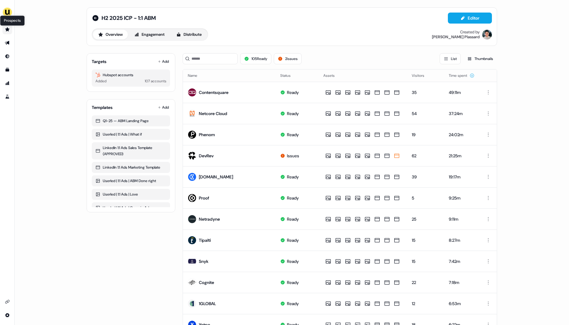
click at [7, 31] on icon "Go to prospects" at bounding box center [7, 29] width 5 height 5
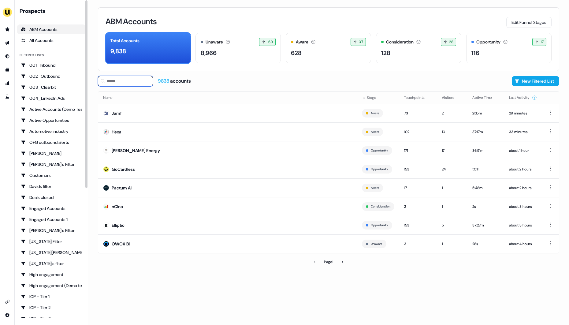
click at [119, 83] on input at bounding box center [125, 81] width 55 height 10
click at [8, 41] on icon "Go to outbound experience" at bounding box center [7, 42] width 5 height 5
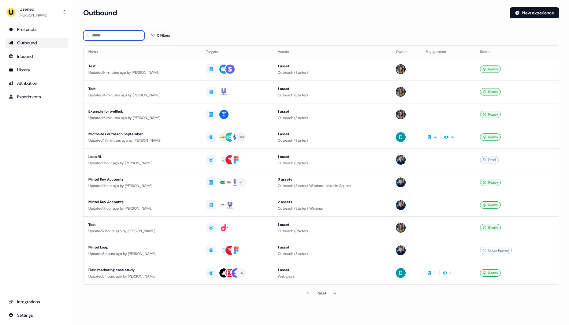
click at [110, 38] on input at bounding box center [113, 36] width 61 height 10
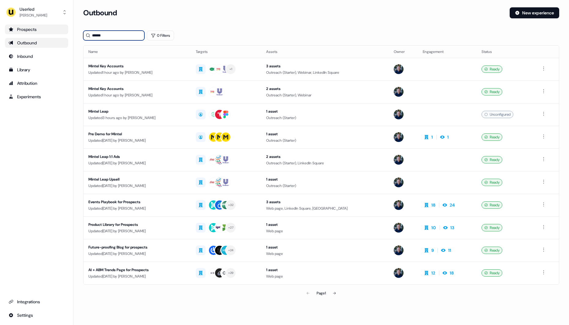
type input "******"
click at [29, 28] on div "Prospects" at bounding box center [37, 29] width 56 height 6
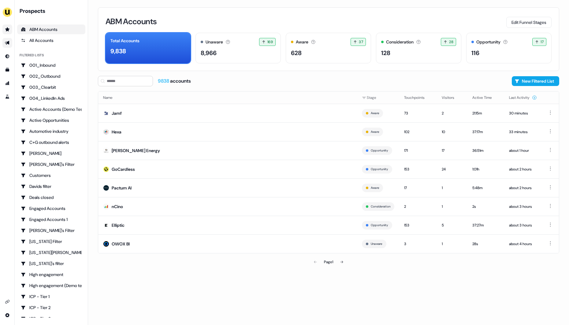
click at [7, 43] on icon "Go to outbound experience" at bounding box center [7, 43] width 4 height 4
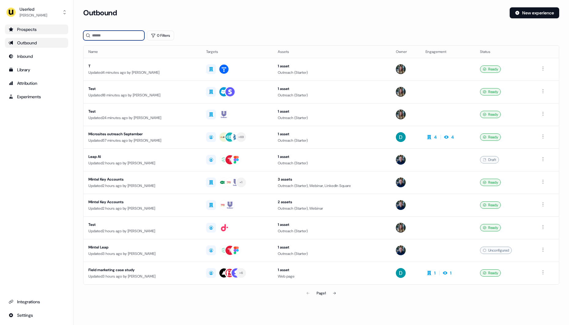
click at [103, 36] on input at bounding box center [113, 36] width 61 height 10
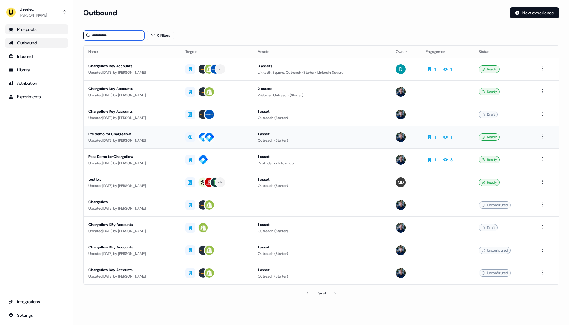
type input "**********"
click at [166, 133] on div "Pre demo for Chargeflow" at bounding box center [131, 134] width 87 height 6
click at [172, 157] on div "Post Demo for Chargeflow" at bounding box center [131, 157] width 87 height 6
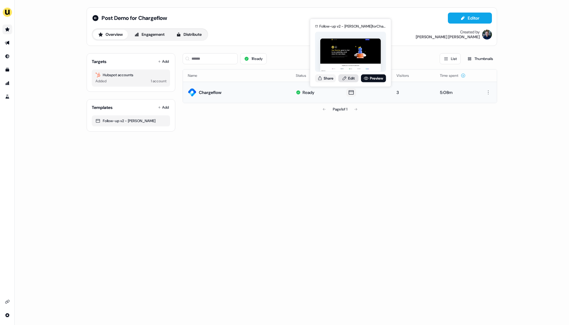
click at [351, 77] on link "Edit" at bounding box center [348, 78] width 20 height 8
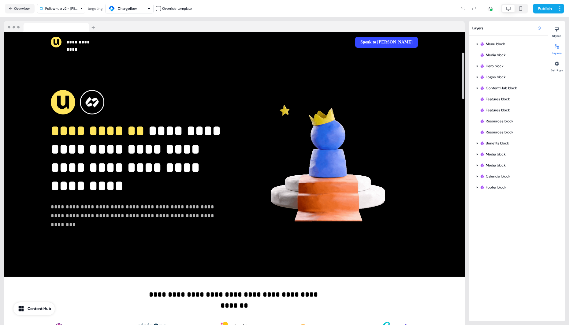
click at [537, 27] on icon at bounding box center [539, 28] width 5 height 5
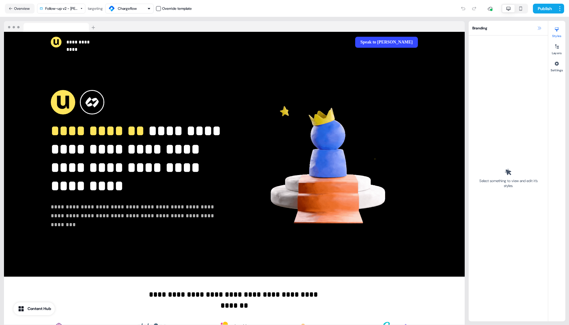
click at [540, 28] on icon at bounding box center [539, 27] width 3 height 3
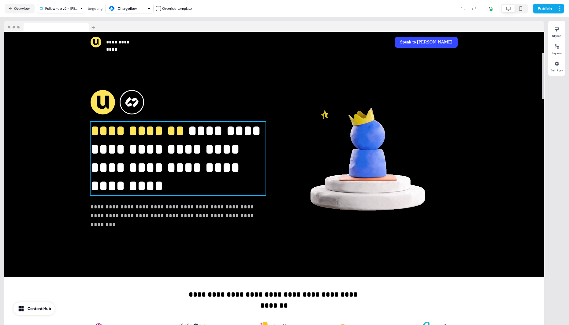
click at [140, 138] on span "**********" at bounding box center [138, 131] width 94 height 14
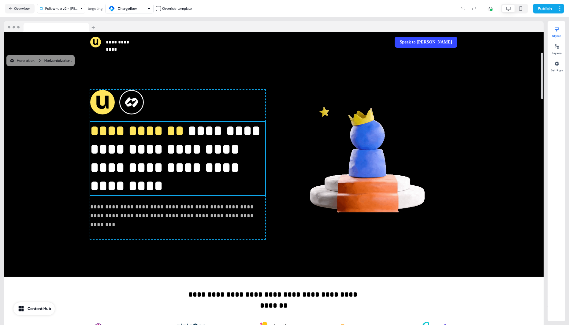
click at [140, 138] on span "**********" at bounding box center [137, 131] width 94 height 14
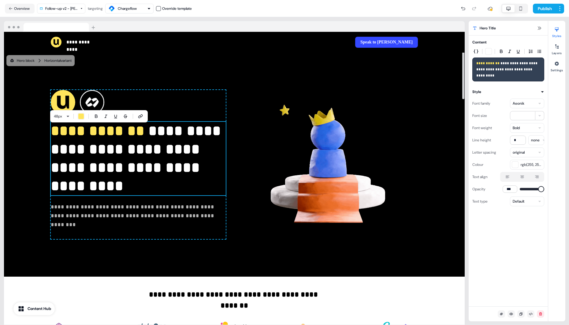
click at [133, 137] on span "**********" at bounding box center [98, 131] width 94 height 14
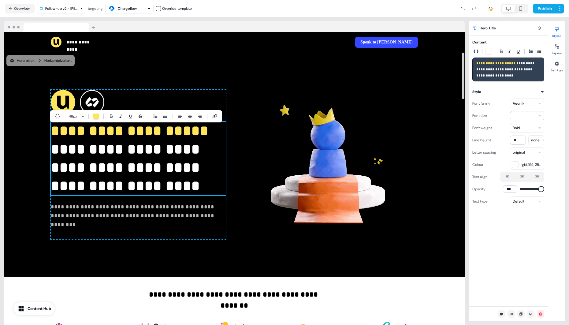
click at [114, 176] on span "**********" at bounding box center [132, 158] width 162 height 69
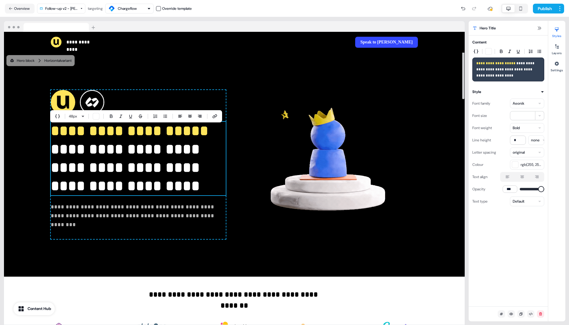
click at [43, 190] on div "**********" at bounding box center [234, 165] width 404 height 224
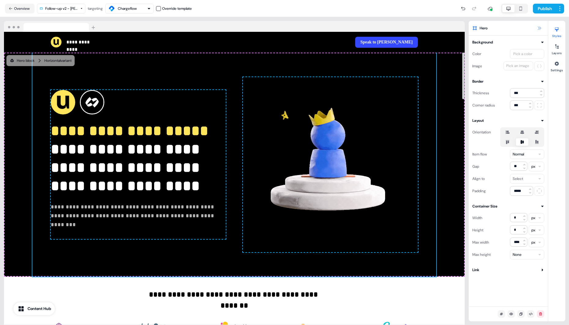
click at [541, 29] on icon at bounding box center [539, 28] width 5 height 5
click at [83, 44] on p "**********" at bounding box center [83, 42] width 34 height 7
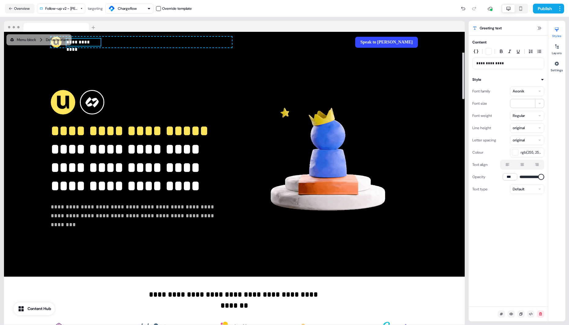
click at [83, 44] on p "**********" at bounding box center [83, 42] width 34 height 7
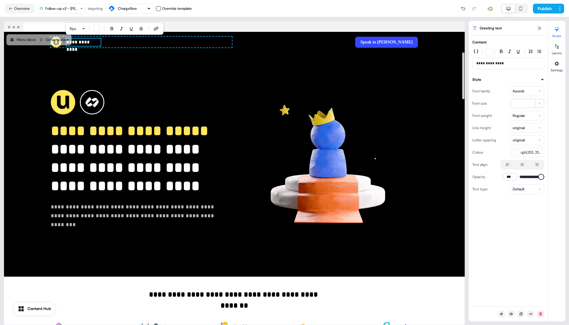
click at [94, 43] on p "**********" at bounding box center [83, 42] width 34 height 7
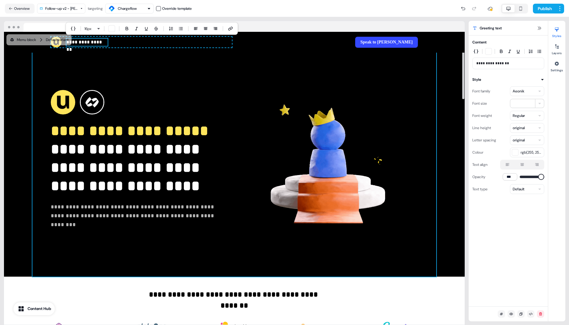
click at [232, 93] on div "**********" at bounding box center [234, 165] width 404 height 224
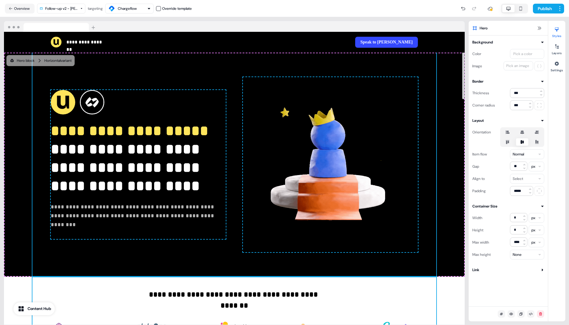
click at [177, 284] on div "**********" at bounding box center [234, 317] width 404 height 80
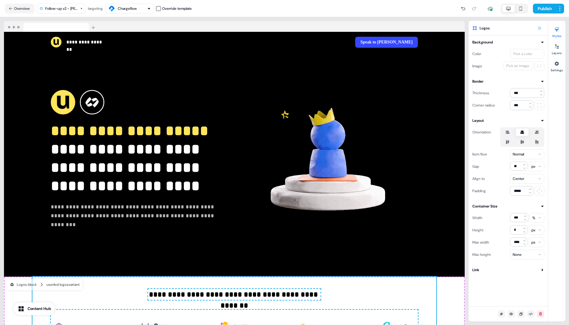
click at [541, 27] on icon at bounding box center [539, 28] width 5 height 5
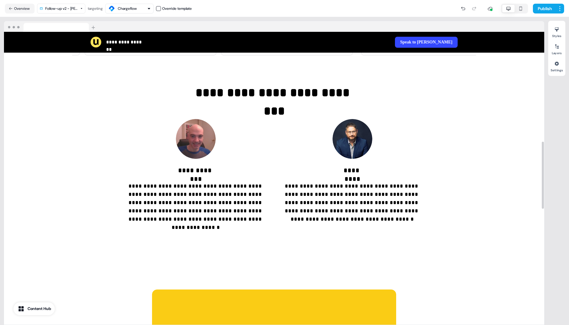
scroll to position [188, 0]
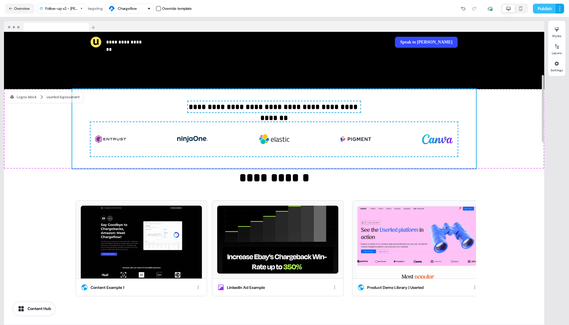
click at [544, 8] on button "Publish" at bounding box center [544, 9] width 23 height 10
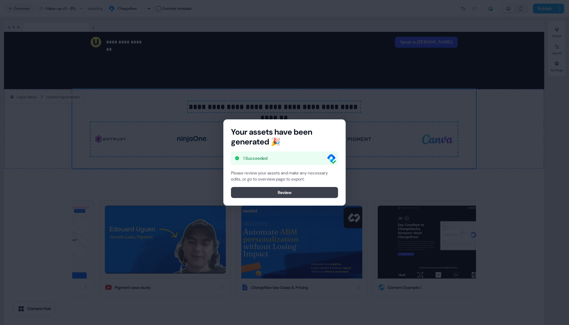
click at [284, 194] on button "Review" at bounding box center [284, 192] width 107 height 11
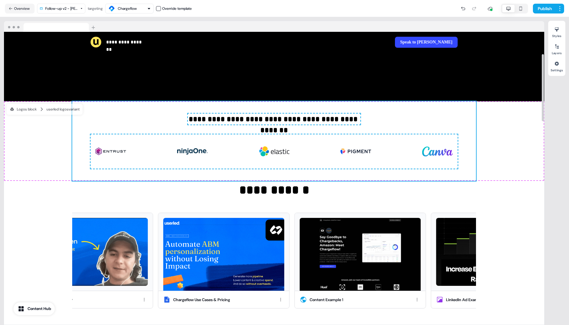
scroll to position [7, 0]
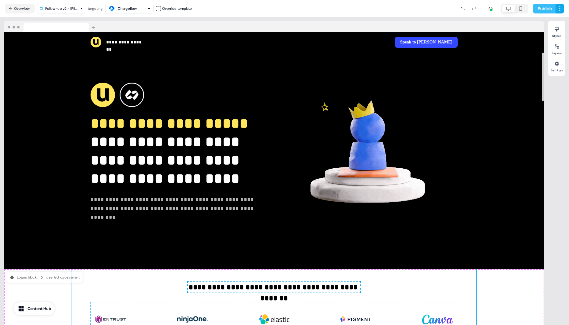
click at [544, 10] on button "Publish" at bounding box center [544, 9] width 23 height 10
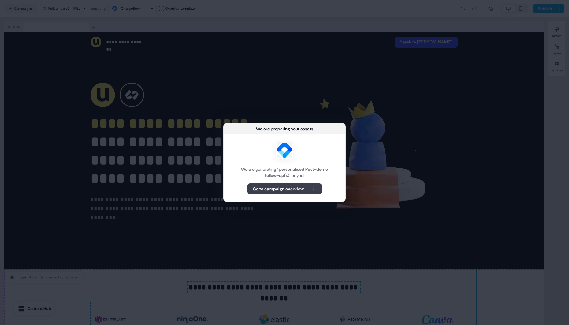
click at [286, 185] on button "Go to campaign overview" at bounding box center [285, 188] width 74 height 11
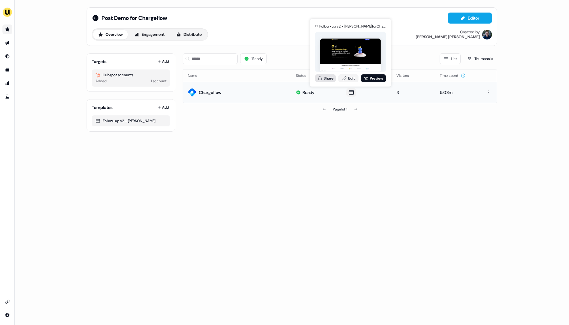
click at [329, 80] on button "Share" at bounding box center [325, 78] width 21 height 8
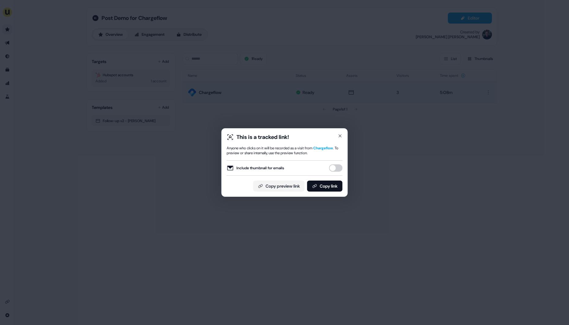
click at [334, 165] on button "Include thumbnail for emails" at bounding box center [335, 167] width 13 height 7
click at [330, 186] on button "Copy link" at bounding box center [324, 186] width 35 height 11
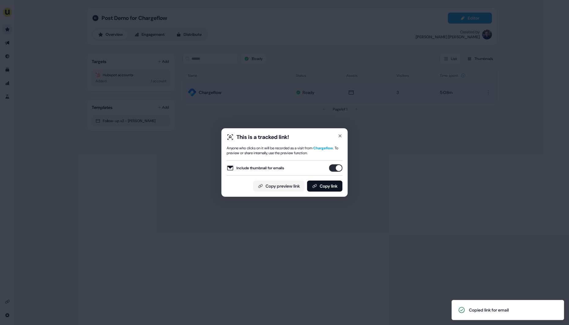
click at [277, 228] on div "This is a tracked link! Anyone who clicks on it will be recorded as a visit fro…" at bounding box center [284, 162] width 569 height 325
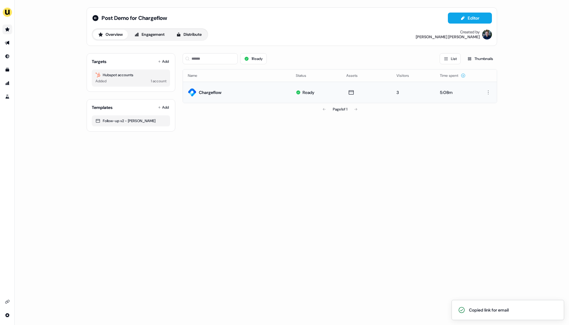
click at [9, 30] on icon "Go to prospects" at bounding box center [7, 29] width 5 height 5
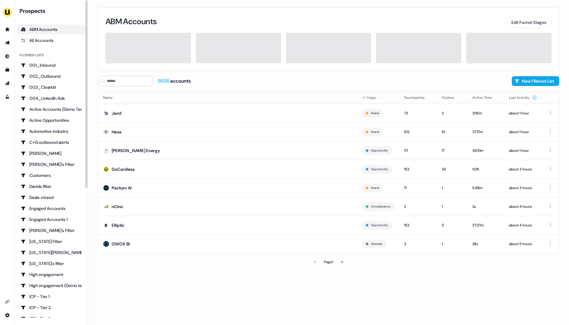
click at [91, 127] on div "ABM Accounts Edit Funnel Stages 9838 accounts New Filtered List Name Stage Touc…" at bounding box center [328, 162] width 481 height 325
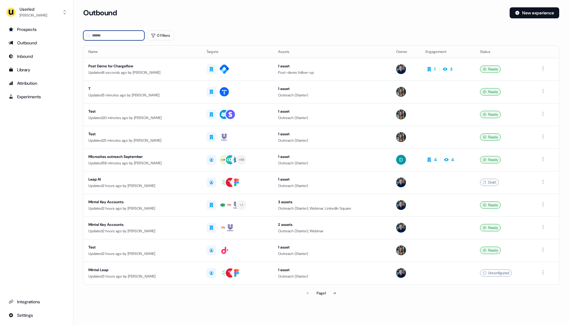
click at [124, 37] on input at bounding box center [113, 36] width 61 height 10
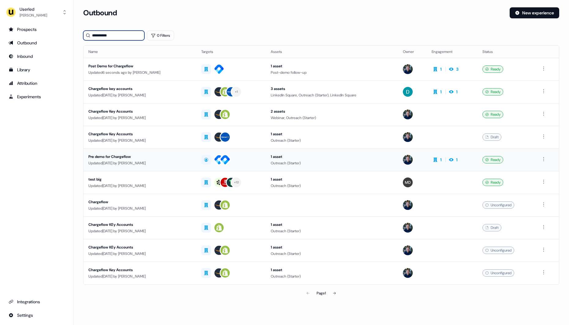
type input "**********"
click at [183, 155] on div "Pre demo for Chargeflow" at bounding box center [139, 157] width 103 height 6
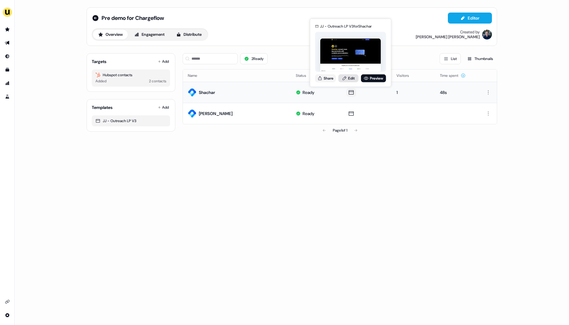
click at [348, 81] on link "Edit" at bounding box center [348, 78] width 20 height 8
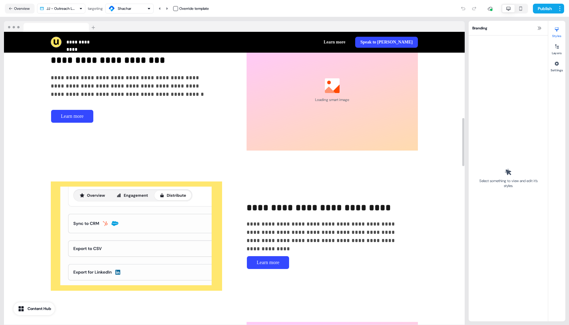
scroll to position [475, 0]
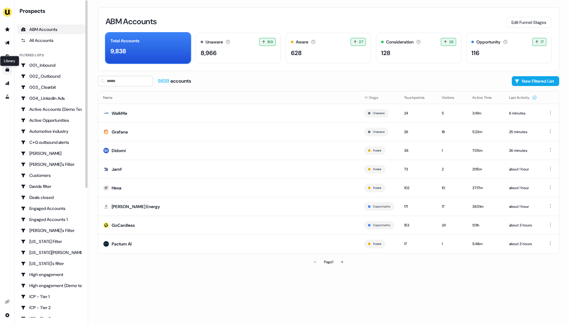
click at [8, 70] on icon "Go to templates" at bounding box center [8, 70] width 4 height 4
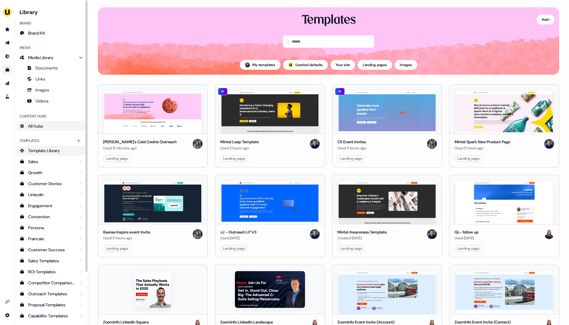
click at [43, 127] on span "All hubs" at bounding box center [35, 126] width 15 height 6
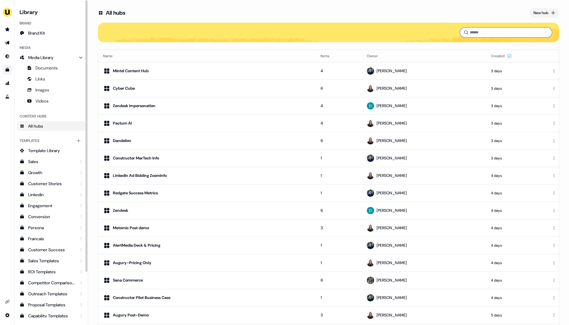
click at [473, 35] on input at bounding box center [506, 33] width 92 height 10
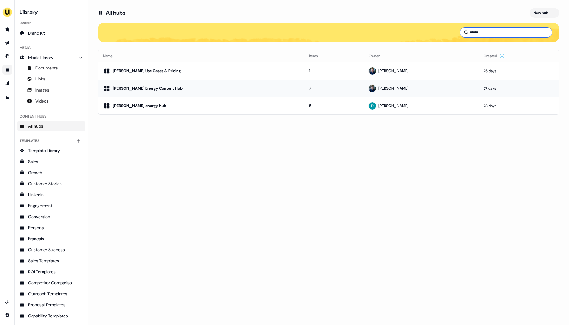
type input "******"
click at [189, 85] on div "[PERSON_NAME] Energy Content Hub" at bounding box center [201, 88] width 196 height 7
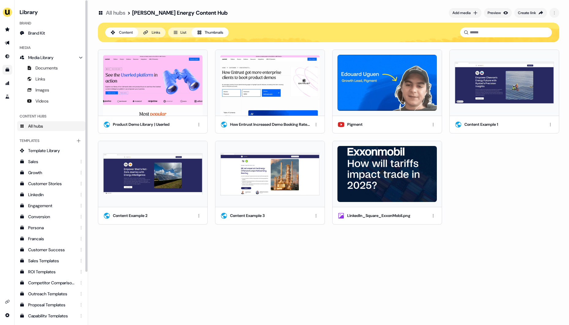
click at [9, 69] on icon "Go to templates" at bounding box center [8, 70] width 4 height 4
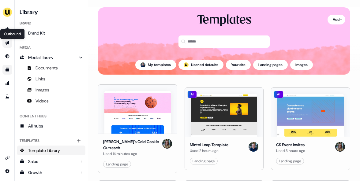
click at [6, 42] on icon "Go to outbound experience" at bounding box center [7, 43] width 4 height 4
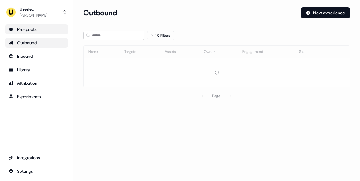
click at [12, 30] on icon "Go to prospects" at bounding box center [11, 29] width 5 height 5
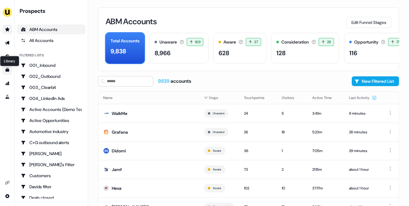
click at [7, 70] on icon "Go to templates" at bounding box center [8, 70] width 4 height 4
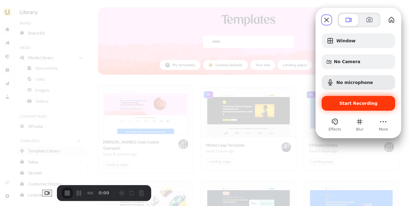
click at [353, 103] on span "Start Recording" at bounding box center [358, 103] width 38 height 5
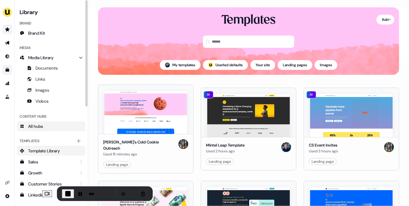
click at [47, 127] on link "All hubs" at bounding box center [51, 126] width 68 height 10
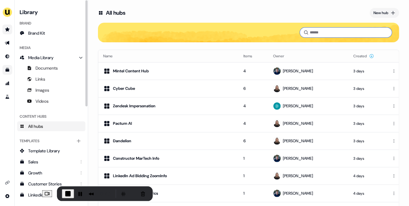
click at [310, 35] on input at bounding box center [346, 33] width 92 height 10
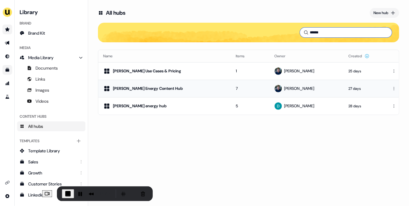
type input "******"
click at [189, 88] on div "[PERSON_NAME] Energy Content Hub" at bounding box center [164, 88] width 123 height 7
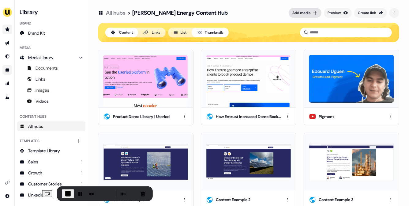
click at [303, 15] on div "Add media" at bounding box center [301, 13] width 18 height 6
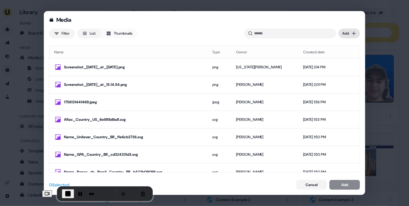
click at [352, 34] on div "Media Filter List Thumbnails Uploaded Add Name Type Owner Created date Screensh…" at bounding box center [204, 103] width 409 height 206
click at [151, 28] on div "Media Filter List Thumbnails Uploaded Add Name Type Owner Created date Screensh…" at bounding box center [204, 103] width 409 height 206
click at [399, 125] on div "Media Filter List Thumbnails Uploaded Add Name Type Owner Created date Screensh…" at bounding box center [204, 103] width 409 height 206
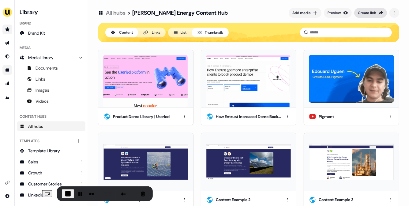
click at [365, 13] on div "Create link" at bounding box center [367, 13] width 18 height 6
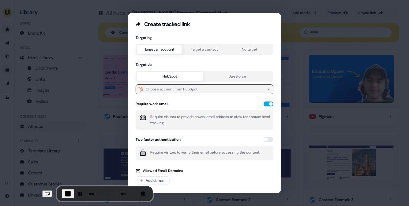
click at [201, 89] on button "Choose account from HubSpot" at bounding box center [205, 89] width 138 height 10
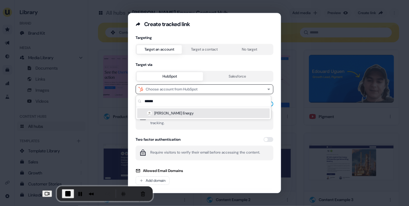
type input "******"
click at [188, 114] on div "Rystad Energy" at bounding box center [203, 113] width 133 height 10
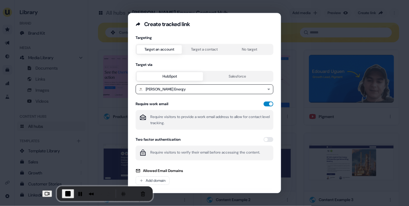
click at [267, 106] on button "button" at bounding box center [268, 103] width 10 height 5
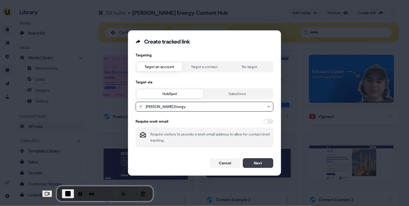
click at [253, 163] on button "Next" at bounding box center [258, 163] width 31 height 10
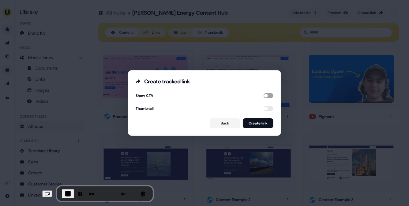
click at [266, 94] on button "button" at bounding box center [268, 95] width 10 height 5
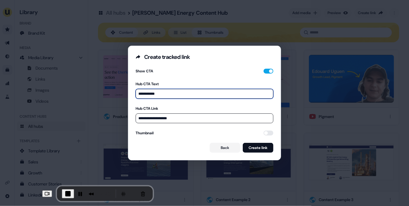
drag, startPoint x: 162, startPoint y: 94, endPoint x: 136, endPoint y: 94, distance: 26.0
click at [136, 94] on input "**********" at bounding box center [205, 94] width 138 height 10
type input "**********"
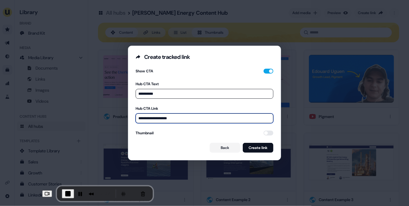
drag, startPoint x: 179, startPoint y: 119, endPoint x: 130, endPoint y: 119, distance: 48.7
click at [130, 119] on div "**********" at bounding box center [204, 110] width 152 height 99
type input "**********"
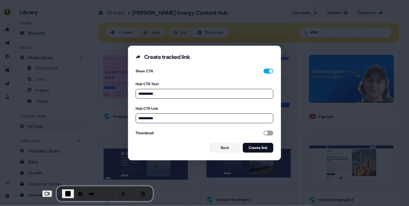
click at [266, 133] on button "button" at bounding box center [268, 132] width 10 height 5
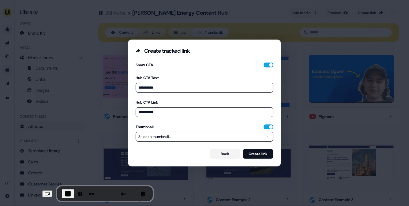
click at [210, 137] on button "Select a thumbnail..." at bounding box center [205, 137] width 138 height 10
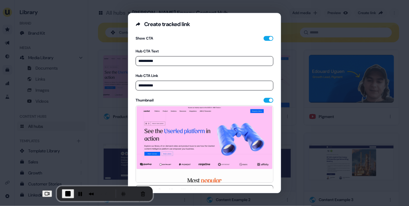
scroll to position [25, 0]
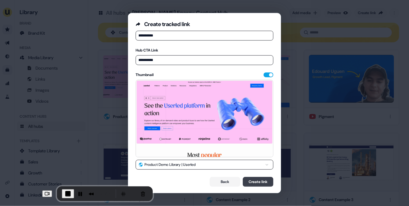
click at [254, 182] on button "Create link" at bounding box center [258, 182] width 31 height 10
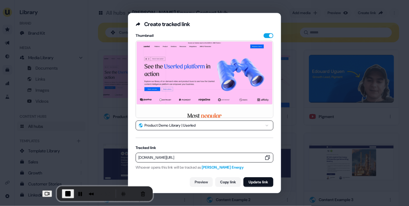
click at [266, 156] on icon "button" at bounding box center [267, 157] width 5 height 5
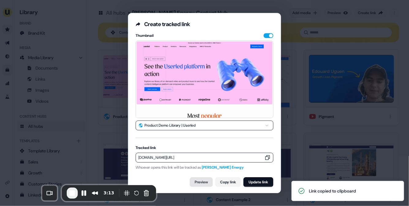
click at [200, 180] on link "Preview" at bounding box center [201, 182] width 23 height 10
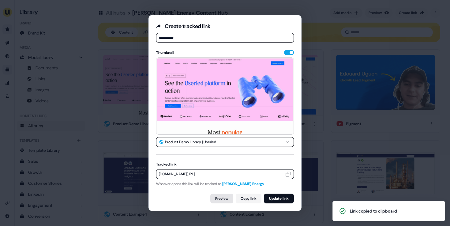
scroll to position [48, 0]
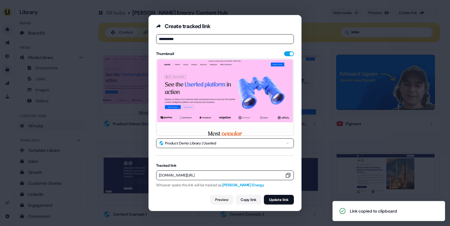
click at [89, 90] on div "**********" at bounding box center [225, 113] width 450 height 226
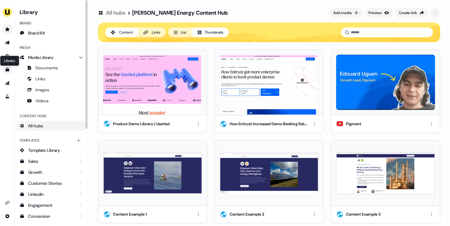
click at [6, 69] on icon "Go to templates" at bounding box center [8, 70] width 4 height 4
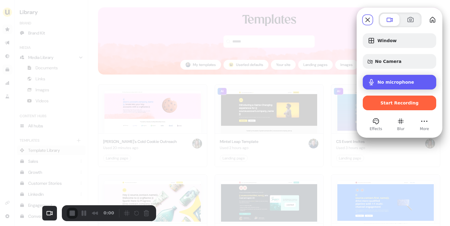
click at [384, 82] on span "No microphone" at bounding box center [395, 82] width 37 height 5
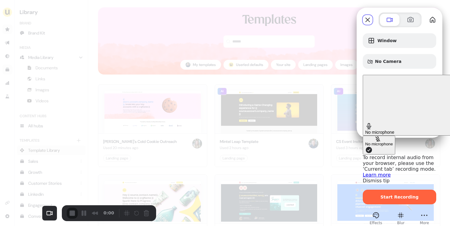
click at [384, 130] on span "No microphone" at bounding box center [379, 132] width 29 height 5
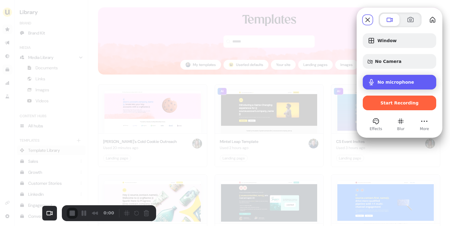
click at [372, 83] on span "Microphone options" at bounding box center [371, 82] width 7 height 7
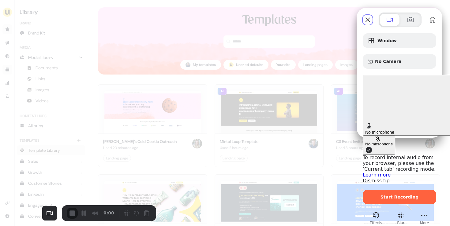
click at [365, 147] on span "Microphone options" at bounding box center [368, 150] width 7 height 7
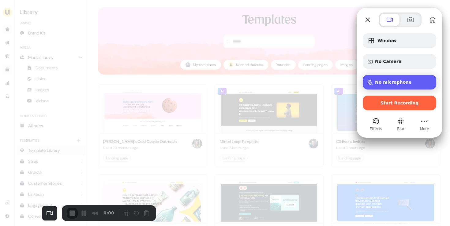
click at [370, 82] on span "Microphone options" at bounding box center [370, 82] width 5 height 5
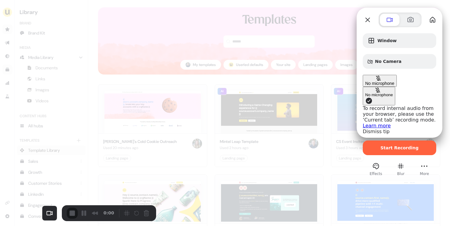
click at [365, 97] on span "Microphone options" at bounding box center [368, 100] width 7 height 7
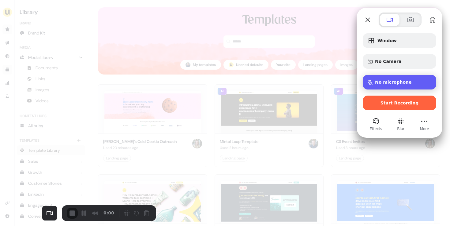
click at [382, 83] on span "No microphone" at bounding box center [393, 82] width 37 height 5
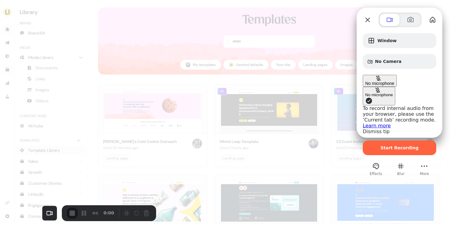
click at [365, 97] on span "Microphone options" at bounding box center [368, 100] width 7 height 7
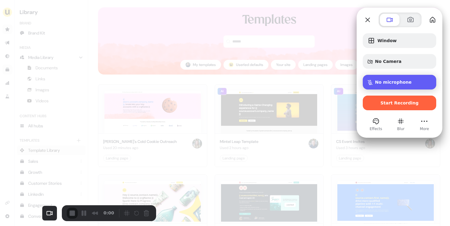
click at [386, 83] on span "No microphone" at bounding box center [393, 82] width 37 height 5
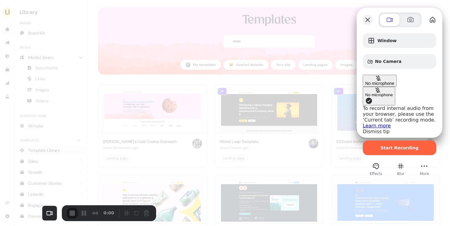
click at [369, 16] on button "Close" at bounding box center [368, 20] width 10 height 10
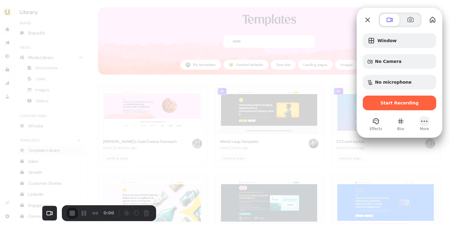
click at [426, 122] on button "More" at bounding box center [424, 122] width 10 height 10
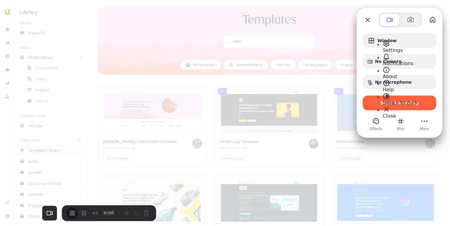
click at [403, 47] on span "Settings" at bounding box center [393, 50] width 20 height 6
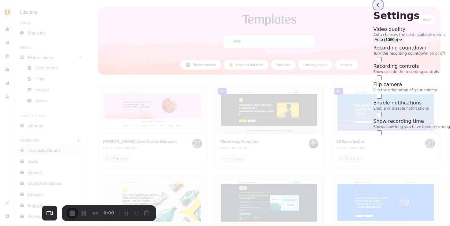
click at [373, 10] on button "back" at bounding box center [378, 5] width 10 height 10
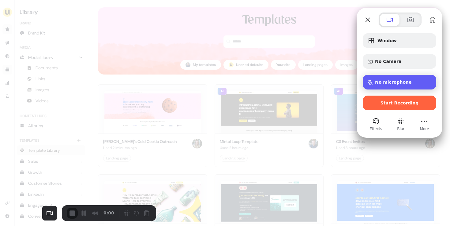
click at [379, 84] on span "No microphone" at bounding box center [393, 82] width 37 height 5
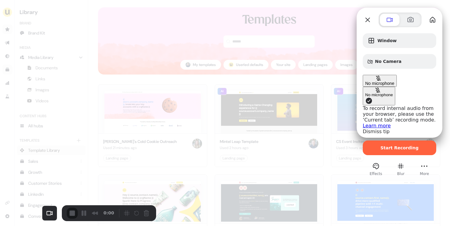
click at [365, 97] on span "Microphone options" at bounding box center [368, 100] width 7 height 7
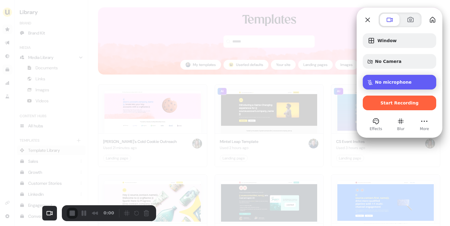
click at [394, 82] on span "No microphone" at bounding box center [393, 82] width 37 height 5
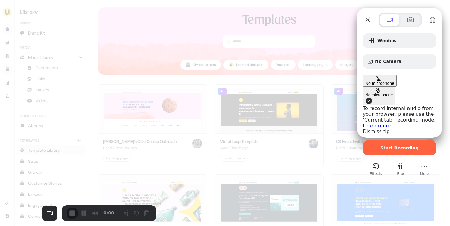
click at [363, 123] on link "Learn more" at bounding box center [377, 126] width 28 height 6
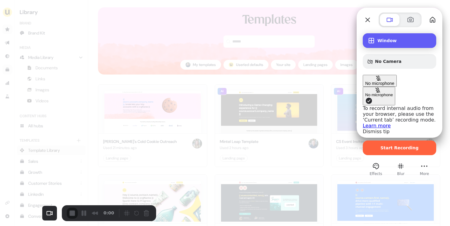
click at [382, 42] on span "Window" at bounding box center [404, 40] width 54 height 5
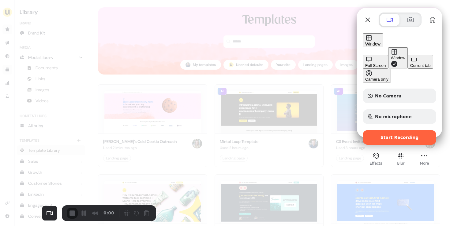
click at [408, 67] on button "Current tab" at bounding box center [420, 62] width 25 height 14
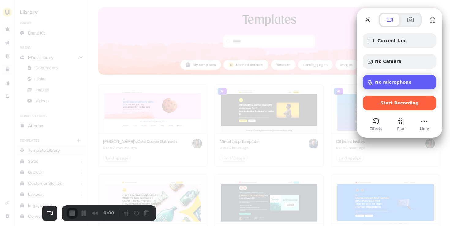
click at [372, 82] on span "Microphone options" at bounding box center [370, 82] width 5 height 5
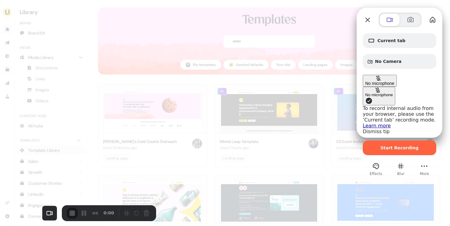
click at [365, 97] on span "Microphone options" at bounding box center [368, 100] width 7 height 7
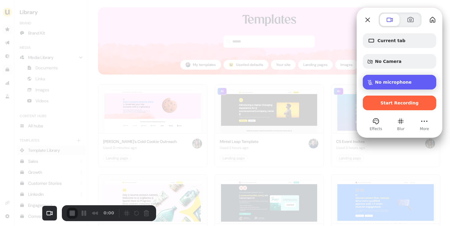
click at [379, 77] on div "No microphone" at bounding box center [399, 82] width 73 height 15
click at [380, 79] on div "No microphone" at bounding box center [399, 82] width 73 height 15
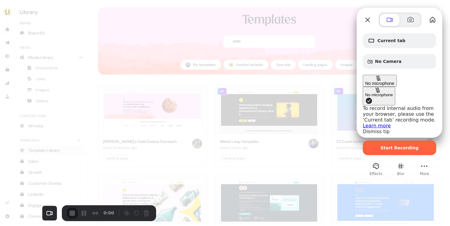
click at [380, 79] on div "No microphone" at bounding box center [379, 81] width 29 height 10
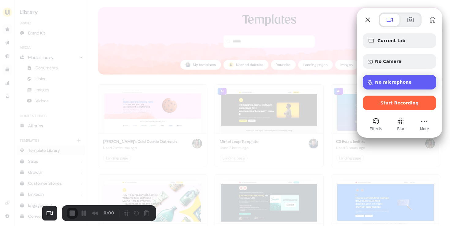
click at [380, 79] on div "No microphone" at bounding box center [399, 82] width 73 height 15
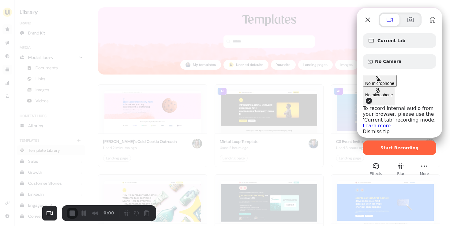
click at [380, 79] on div "No microphone" at bounding box center [379, 81] width 29 height 10
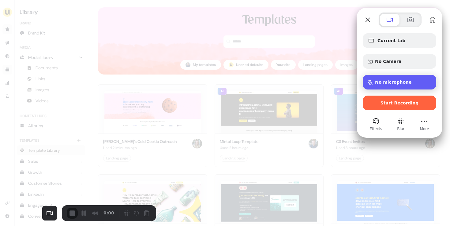
click at [380, 79] on div "No microphone" at bounding box center [399, 82] width 73 height 15
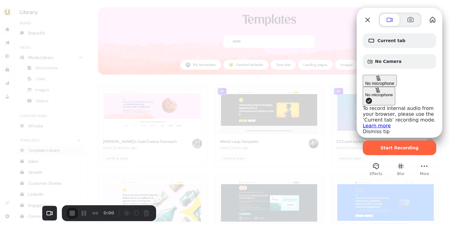
click at [379, 79] on div "No microphone" at bounding box center [379, 81] width 29 height 10
click at [379, 80] on div "No microphone" at bounding box center [379, 81] width 29 height 10
click at [379, 81] on span "No microphone" at bounding box center [379, 83] width 29 height 5
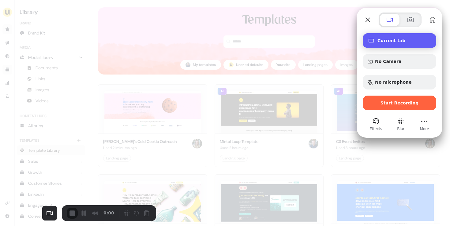
click at [386, 37] on div "Current tab" at bounding box center [399, 40] width 73 height 15
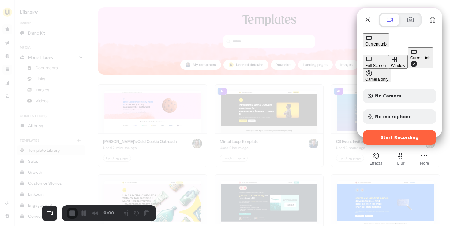
click at [365, 63] on div "Full Screen" at bounding box center [375, 65] width 21 height 5
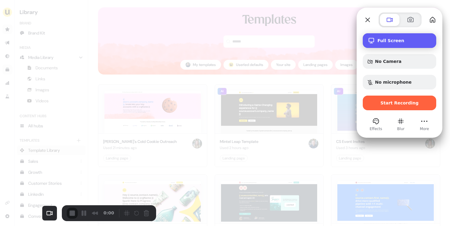
click at [388, 46] on div "Full Screen" at bounding box center [399, 40] width 73 height 15
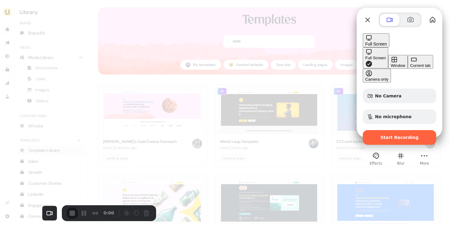
click at [390, 63] on div "Window" at bounding box center [397, 65] width 14 height 5
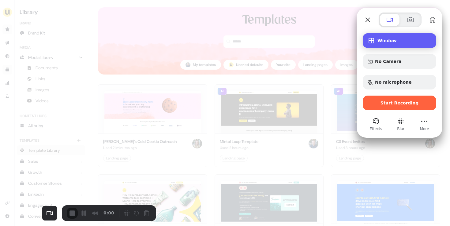
click at [384, 36] on div "Window" at bounding box center [399, 40] width 73 height 15
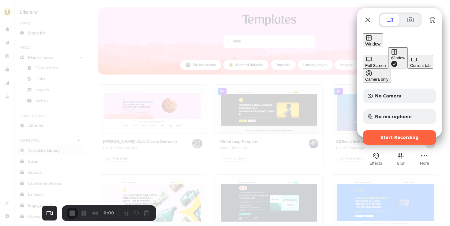
click at [410, 68] on div "Current tab" at bounding box center [420, 65] width 21 height 5
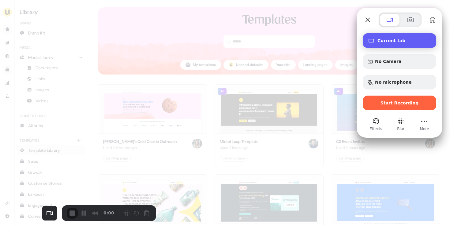
click at [378, 43] on span "Current tab" at bounding box center [404, 40] width 54 height 5
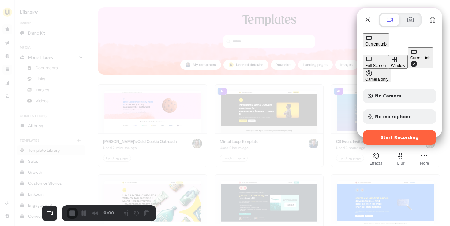
click at [365, 63] on div "Full Screen" at bounding box center [375, 65] width 21 height 5
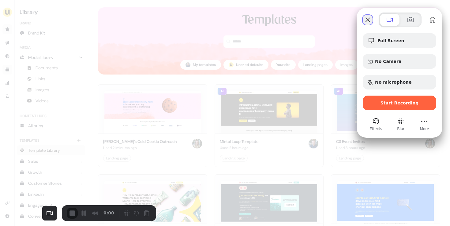
click at [364, 18] on button "Close" at bounding box center [368, 20] width 10 height 10
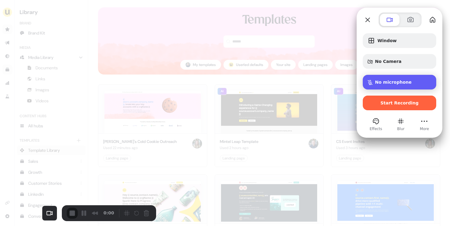
click at [370, 81] on span "Microphone options" at bounding box center [370, 82] width 5 height 5
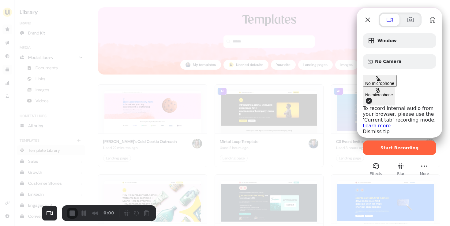
click at [376, 81] on span "Microphone options" at bounding box center [378, 78] width 5 height 5
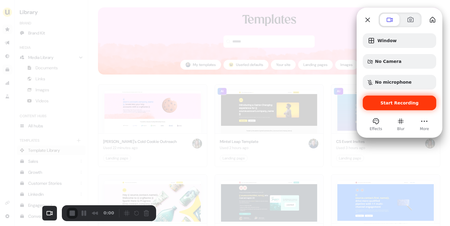
click at [384, 104] on span "Start Recording" at bounding box center [399, 103] width 38 height 5
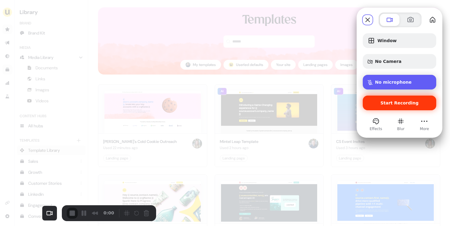
click at [370, 82] on span "Microphone options" at bounding box center [370, 82] width 5 height 5
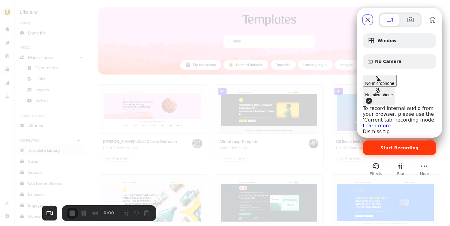
click at [365, 97] on span "Microphone options" at bounding box center [368, 100] width 7 height 7
click at [346, 82] on div at bounding box center [225, 113] width 450 height 226
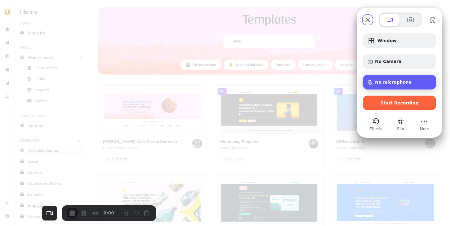
click at [380, 85] on div "No microphone" at bounding box center [399, 82] width 73 height 15
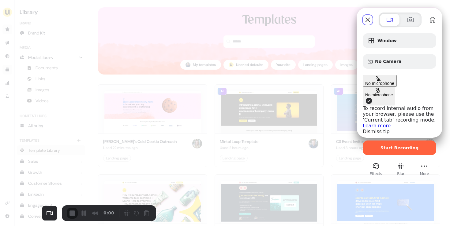
click at [391, 83] on span "No microphone" at bounding box center [379, 83] width 29 height 5
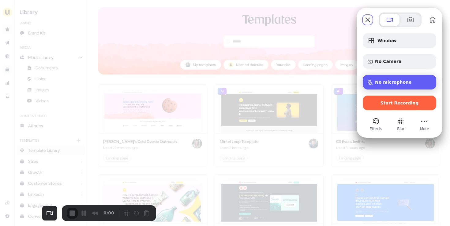
click at [393, 83] on span "No microphone" at bounding box center [393, 82] width 37 height 5
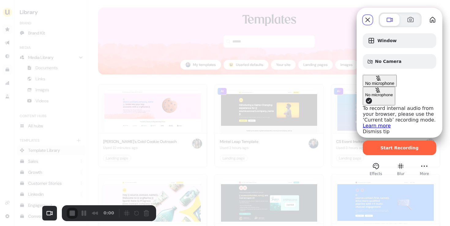
click at [394, 82] on span "No microphone" at bounding box center [379, 83] width 29 height 5
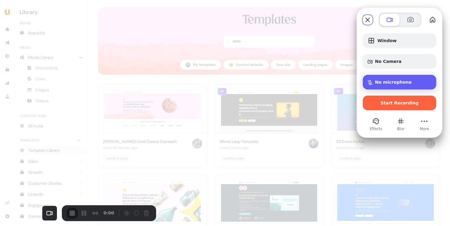
click at [395, 82] on span "No microphone" at bounding box center [393, 82] width 37 height 5
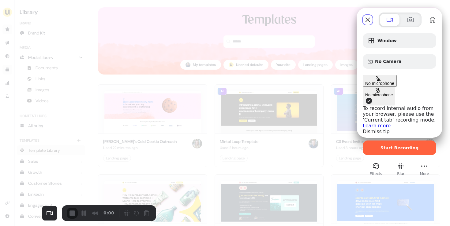
click at [365, 97] on span "Microphone options" at bounding box center [368, 100] width 7 height 7
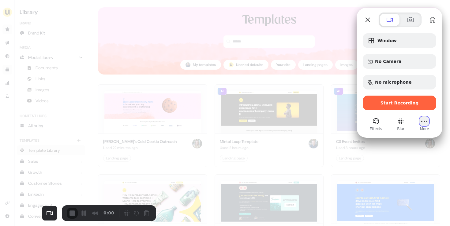
click at [423, 122] on button "More" at bounding box center [424, 122] width 10 height 10
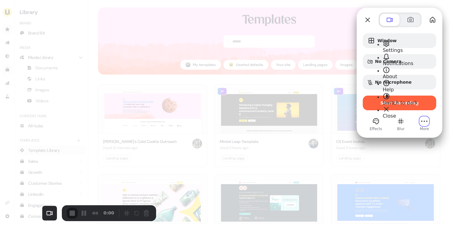
click at [401, 47] on span "Settings" at bounding box center [393, 50] width 20 height 6
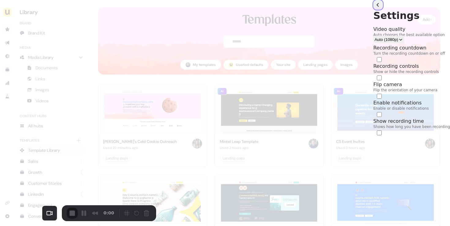
click at [373, 10] on button "back" at bounding box center [378, 5] width 10 height 10
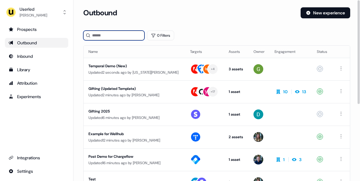
click at [105, 35] on input at bounding box center [113, 36] width 61 height 10
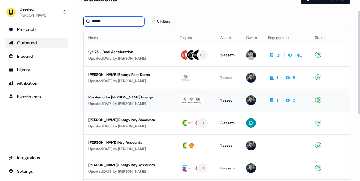
scroll to position [21, 0]
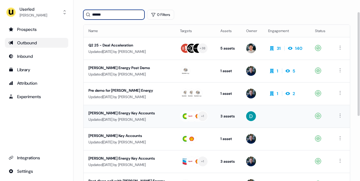
type input "******"
click at [163, 117] on div "Updated [DATE] by [PERSON_NAME]" at bounding box center [129, 120] width 82 height 6
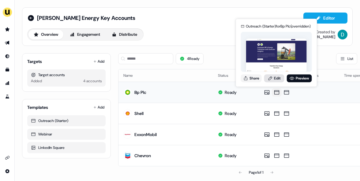
click at [277, 78] on link "Edit" at bounding box center [274, 78] width 20 height 8
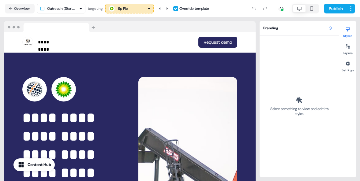
click at [330, 30] on icon at bounding box center [330, 28] width 5 height 5
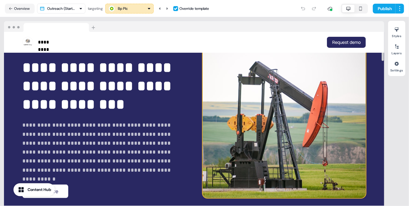
scroll to position [126, 0]
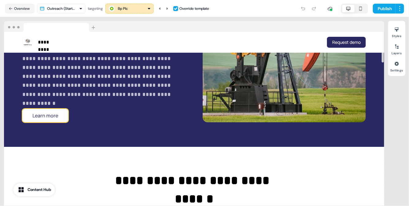
click at [52, 112] on button "Learn more" at bounding box center [45, 115] width 46 height 13
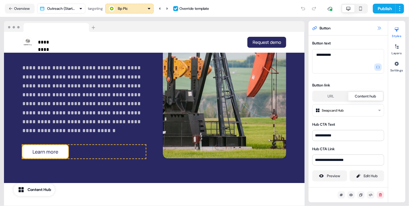
click at [360, 26] on icon at bounding box center [379, 28] width 5 height 5
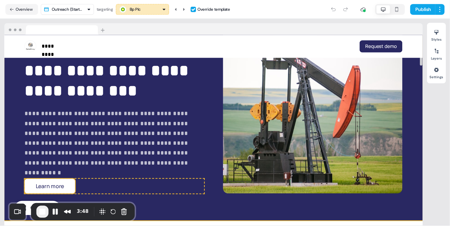
scroll to position [101, 0]
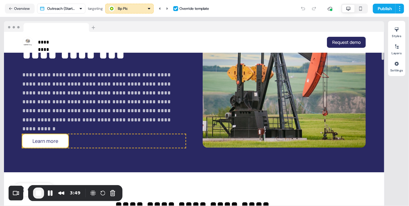
click at [59, 139] on button "Learn more" at bounding box center [45, 140] width 46 height 13
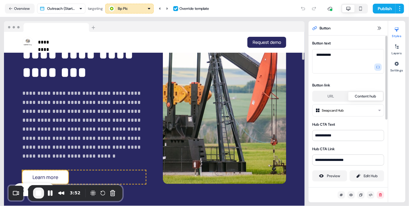
click at [334, 114] on html "**********" at bounding box center [204, 103] width 409 height 206
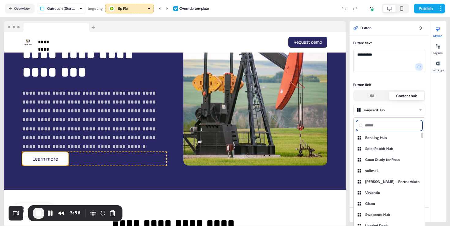
click at [360, 128] on input at bounding box center [389, 125] width 66 height 11
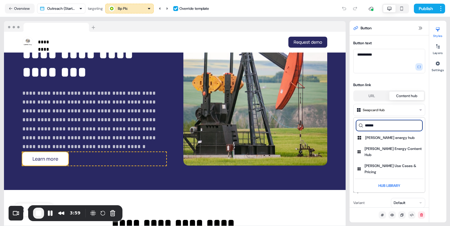
type input "******"
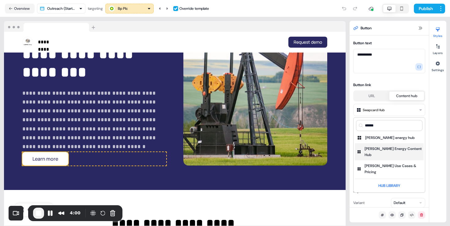
click at [360, 151] on div "[PERSON_NAME] Energy Content Hub" at bounding box center [392, 152] width 57 height 12
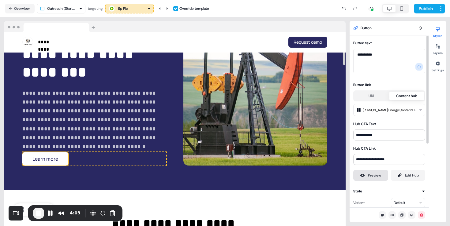
click at [360, 177] on div "Preview" at bounding box center [374, 176] width 13 height 6
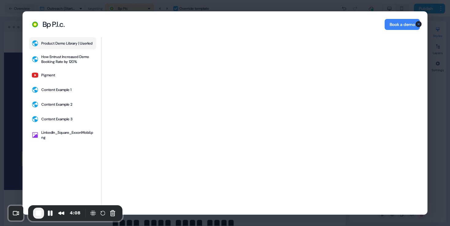
click at [360, 25] on icon "button" at bounding box center [418, 24] width 7 height 7
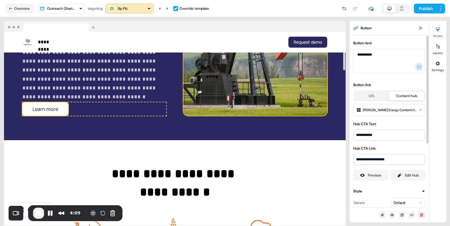
scroll to position [161, 0]
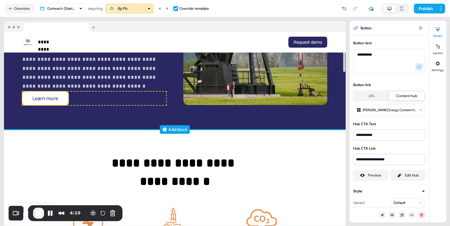
click at [173, 131] on div "Add block" at bounding box center [177, 130] width 19 height 6
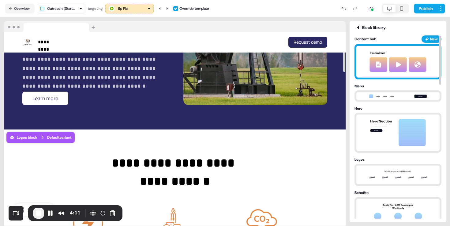
click at [360, 62] on img at bounding box center [398, 62] width 68 height 32
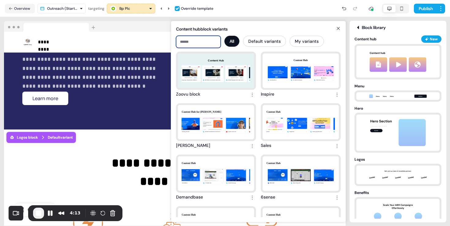
click at [195, 42] on input at bounding box center [198, 42] width 45 height 12
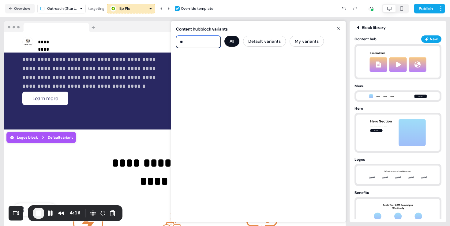
type input "*"
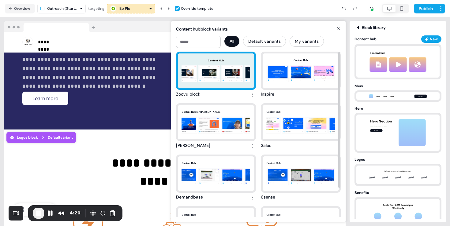
click at [221, 75] on div "Content Hub Navigating Complex Sales in B2B Ecommerce B2B CPQs for Ecommerce: A…" at bounding box center [216, 71] width 76 height 35
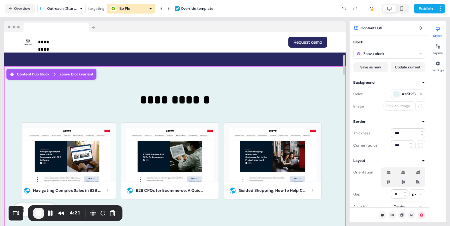
scroll to position [225, 0]
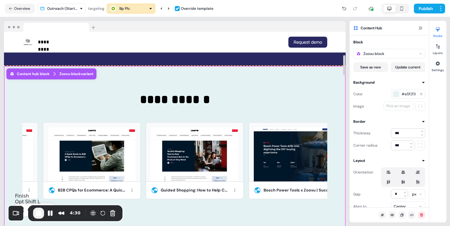
click at [38, 181] on span "End Recording" at bounding box center [38, 213] width 7 height 7
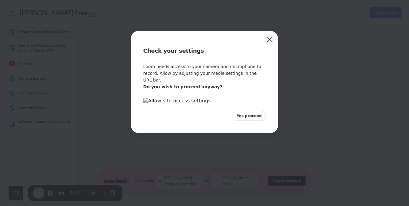
click at [269, 41] on button "Close" at bounding box center [269, 40] width 10 height 10
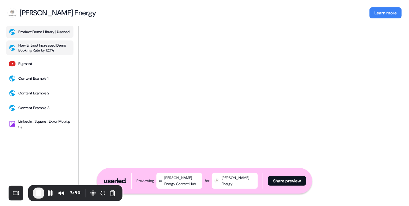
click at [41, 49] on div "How Entrust Increased Demo Booking Rate by 120%" at bounding box center [44, 48] width 53 height 10
click at [41, 65] on button "Pigment" at bounding box center [39, 64] width 67 height 12
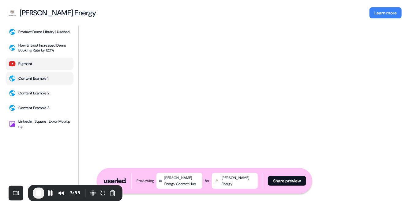
click at [43, 81] on div "Content Example 1" at bounding box center [33, 78] width 30 height 5
click at [44, 95] on div "Content Example 2" at bounding box center [33, 93] width 31 height 5
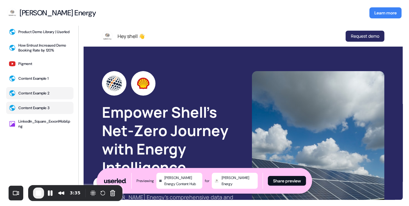
click at [43, 108] on div "Content Example 3" at bounding box center [33, 107] width 31 height 5
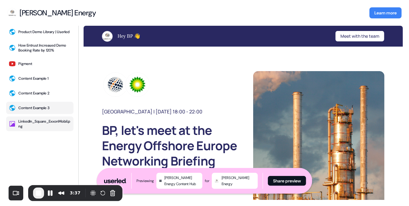
click at [43, 125] on div "LinkedIn_Square_ExxonMobil.png" at bounding box center [44, 124] width 53 height 10
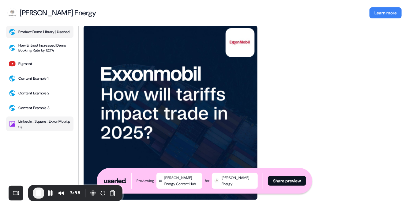
click at [38, 33] on div "Product Demo Library | Userled" at bounding box center [43, 31] width 51 height 5
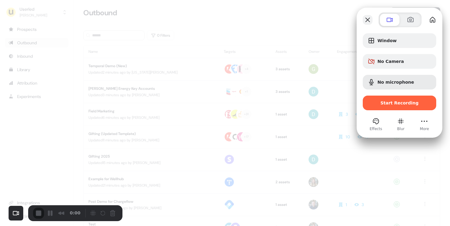
click at [369, 21] on button "Close" at bounding box center [368, 20] width 10 height 10
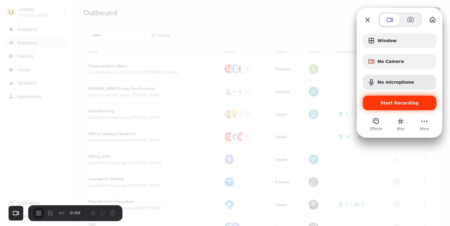
click at [394, 103] on span "Start Recording" at bounding box center [399, 103] width 38 height 5
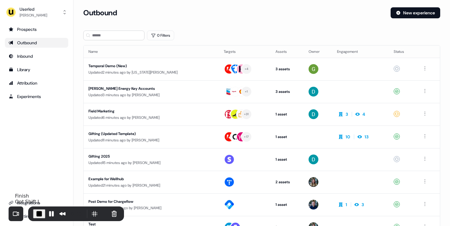
click at [38, 215] on span "End Recording" at bounding box center [38, 214] width 7 height 7
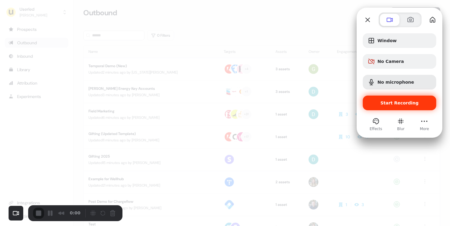
click at [403, 104] on span "Start Recording" at bounding box center [399, 103] width 38 height 5
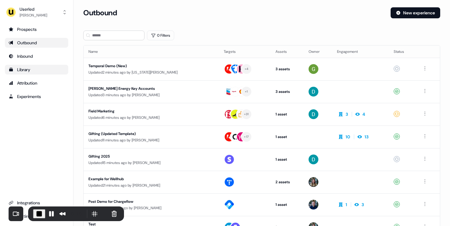
click at [36, 69] on div "Library" at bounding box center [37, 70] width 56 height 6
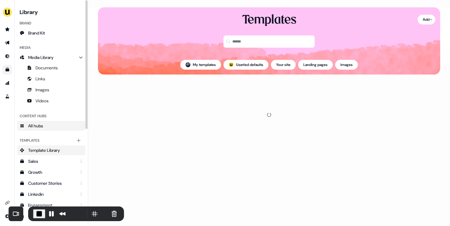
click at [46, 125] on link "All hubs" at bounding box center [51, 126] width 68 height 10
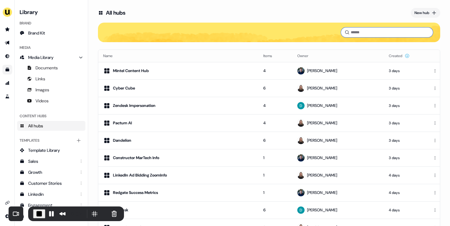
click at [367, 35] on input at bounding box center [387, 33] width 92 height 10
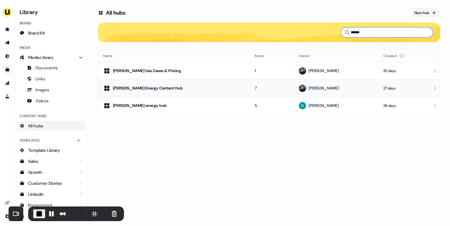
type input "******"
click at [190, 85] on div "[PERSON_NAME] Energy Content Hub" at bounding box center [174, 88] width 142 height 7
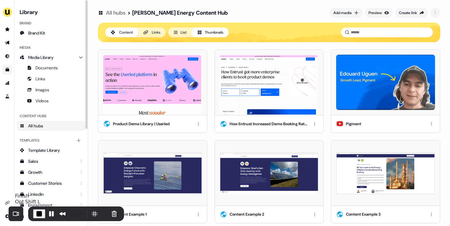
click at [40, 211] on span "End Recording" at bounding box center [38, 214] width 7 height 7
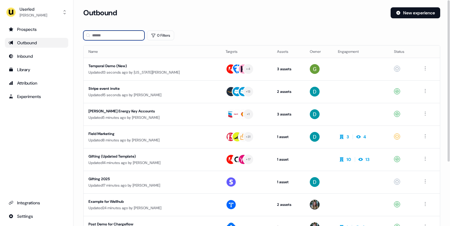
click at [103, 36] on input at bounding box center [113, 36] width 61 height 10
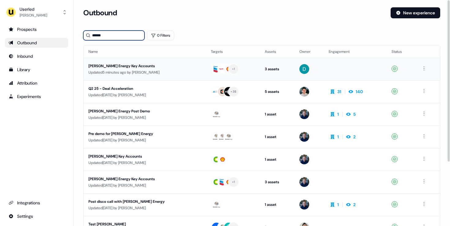
type input "******"
click at [181, 67] on div "[PERSON_NAME] Energy Key Accounts" at bounding box center [144, 66] width 113 height 6
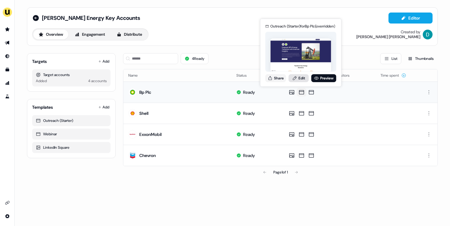
click at [300, 76] on link "Edit" at bounding box center [299, 78] width 20 height 8
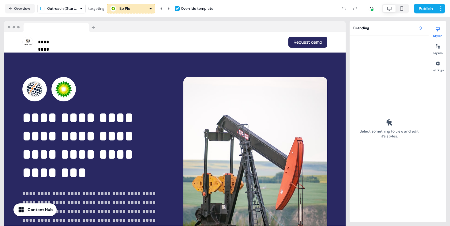
click at [420, 26] on icon at bounding box center [420, 28] width 5 height 5
click at [420, 28] on icon at bounding box center [420, 27] width 3 height 3
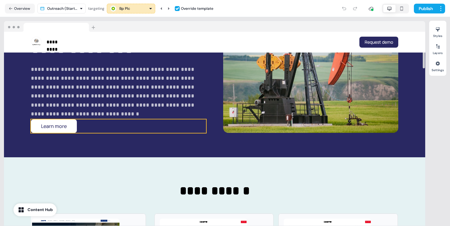
scroll to position [195, 0]
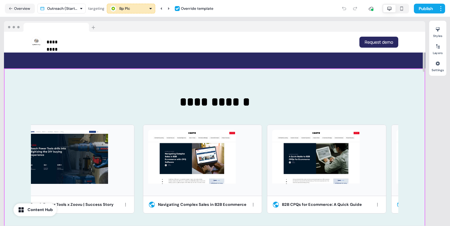
click at [420, 151] on div "**********" at bounding box center [214, 156] width 421 height 174
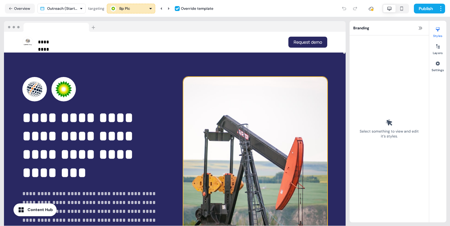
scroll to position [71, 0]
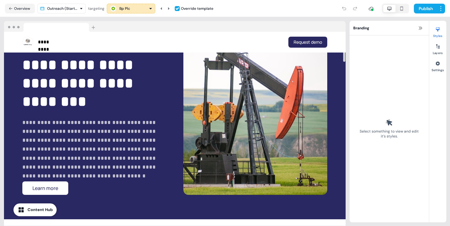
click at [47, 212] on div "Content Hub" at bounding box center [40, 210] width 25 height 6
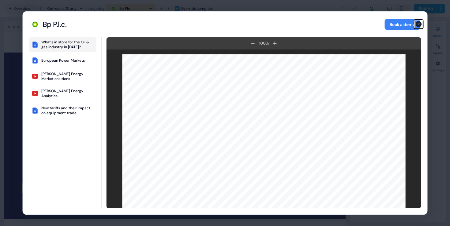
click at [420, 24] on icon "button" at bounding box center [419, 24] width 6 height 6
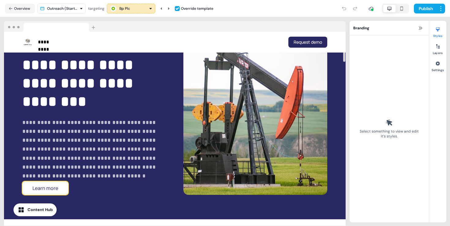
click at [41, 192] on button "Learn more" at bounding box center [45, 188] width 46 height 13
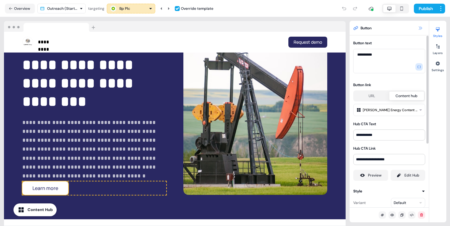
click at [423, 27] on button at bounding box center [419, 27] width 7 height 7
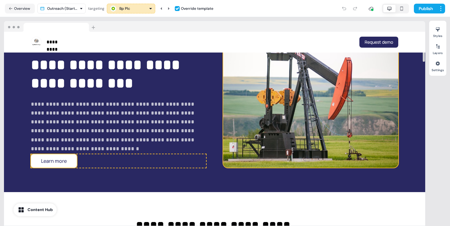
scroll to position [0, 0]
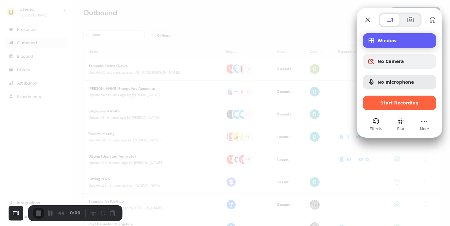
click at [377, 35] on div "Window" at bounding box center [399, 40] width 73 height 15
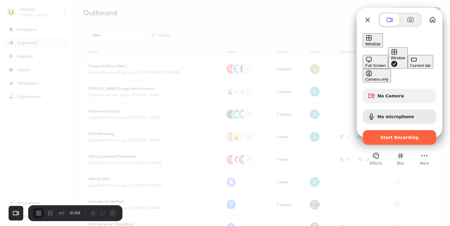
click at [408, 66] on button "Current tab" at bounding box center [420, 62] width 25 height 14
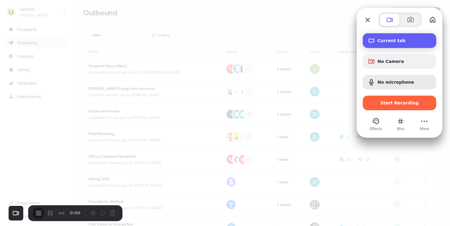
click at [397, 42] on span "Current tab" at bounding box center [404, 40] width 54 height 5
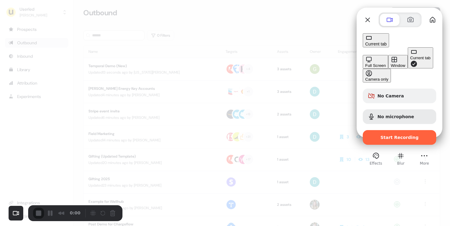
click at [390, 63] on div "Window" at bounding box center [397, 65] width 14 height 5
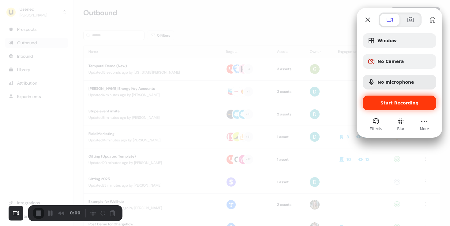
click at [402, 104] on span "Start Recording" at bounding box center [399, 103] width 38 height 5
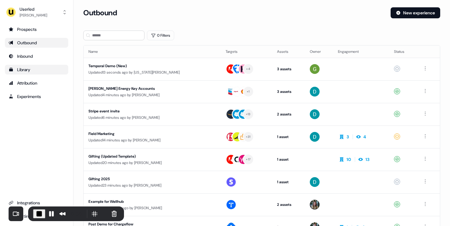
click at [33, 69] on div "Library" at bounding box center [37, 70] width 56 height 6
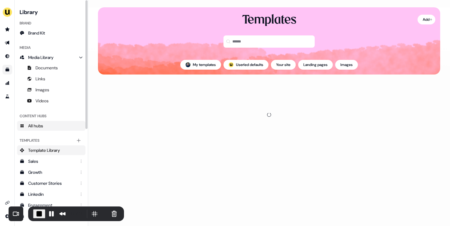
click at [49, 127] on link "All hubs" at bounding box center [51, 126] width 68 height 10
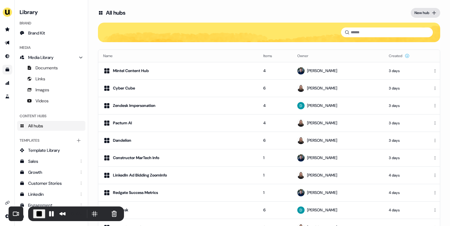
click at [427, 13] on button "New hub" at bounding box center [425, 13] width 29 height 10
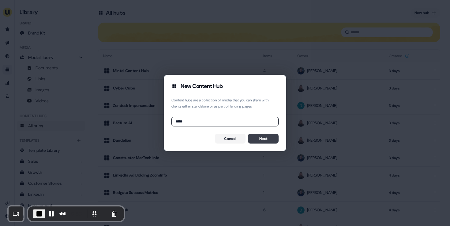
type input "****"
click at [256, 140] on button "Next" at bounding box center [263, 139] width 31 height 10
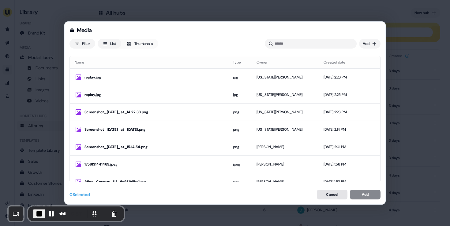
click at [336, 197] on button "Cancel" at bounding box center [332, 195] width 31 height 10
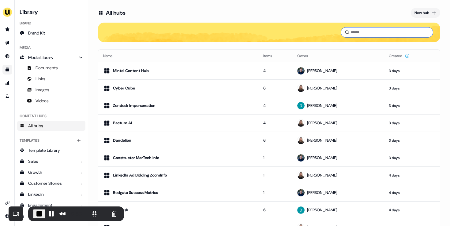
click at [359, 34] on input at bounding box center [387, 33] width 92 height 10
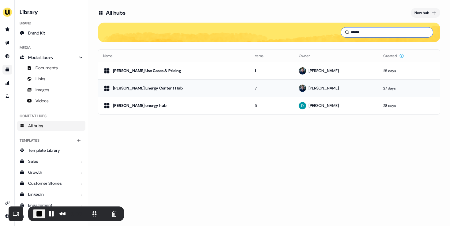
type input "******"
click at [184, 89] on div "[PERSON_NAME] Energy Content Hub" at bounding box center [174, 88] width 142 height 7
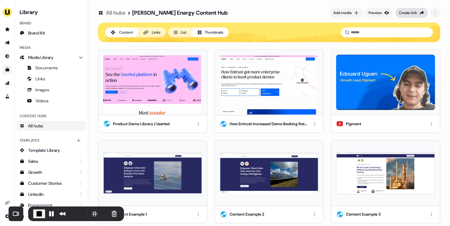
click at [409, 14] on div "Create link" at bounding box center [408, 13] width 18 height 6
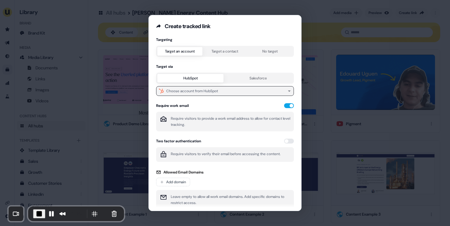
click at [231, 92] on button "Choose account from HubSpot" at bounding box center [225, 91] width 138 height 10
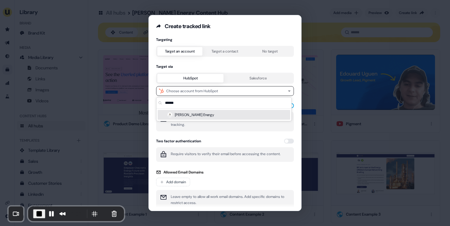
type input "******"
click at [212, 114] on div "[PERSON_NAME] Energy" at bounding box center [224, 115] width 133 height 10
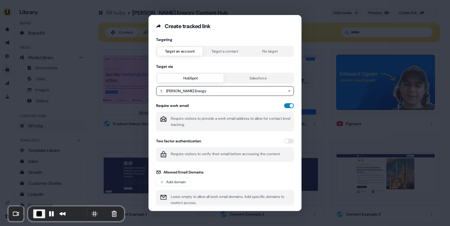
click at [284, 106] on button "button" at bounding box center [289, 105] width 10 height 5
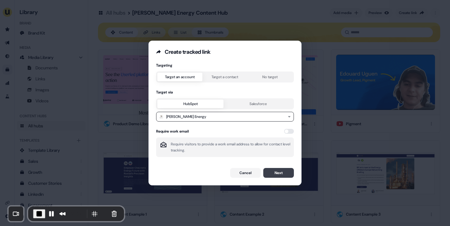
click at [274, 170] on button "Next" at bounding box center [278, 173] width 31 height 10
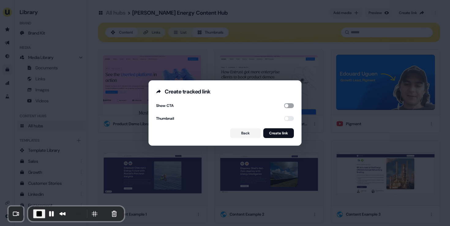
click at [286, 105] on button "button" at bounding box center [289, 105] width 10 height 5
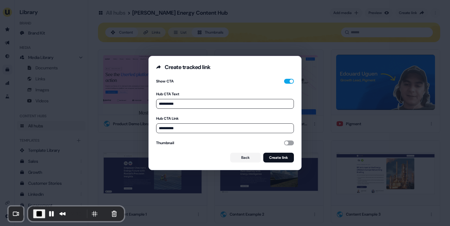
click at [286, 144] on button "button" at bounding box center [289, 143] width 10 height 5
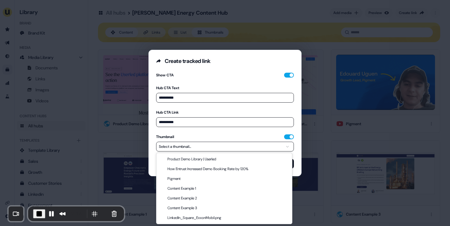
click at [206, 144] on button "Select a thumbnail..." at bounding box center [225, 147] width 138 height 10
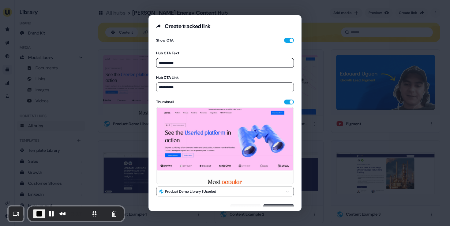
scroll to position [9, 0]
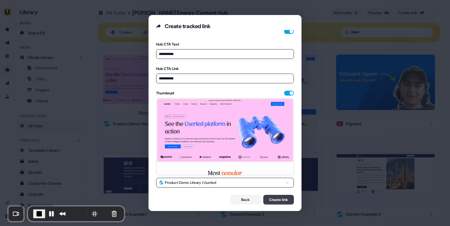
click at [275, 200] on button "Create link" at bounding box center [278, 200] width 31 height 10
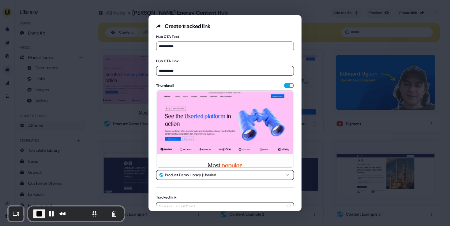
scroll to position [48, 0]
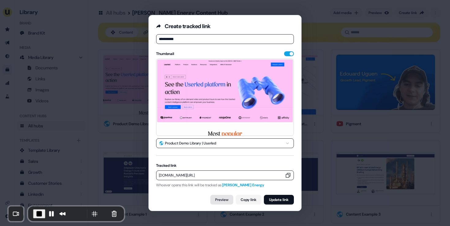
click at [216, 200] on link "Preview" at bounding box center [221, 200] width 23 height 10
click at [93, 104] on div "**********" at bounding box center [225, 113] width 450 height 226
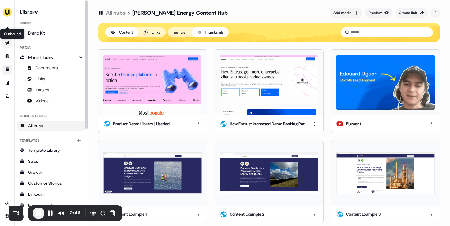
click at [6, 43] on icon "Go to outbound experience" at bounding box center [7, 42] width 5 height 5
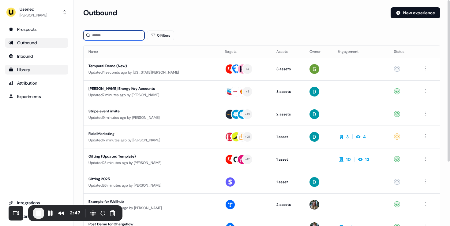
click at [111, 35] on input at bounding box center [113, 36] width 61 height 10
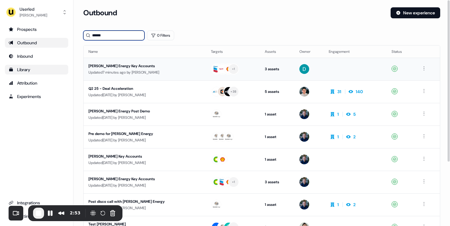
type input "******"
click at [190, 69] on div "Updated 7 minutes ago by James Johnson" at bounding box center [144, 72] width 113 height 6
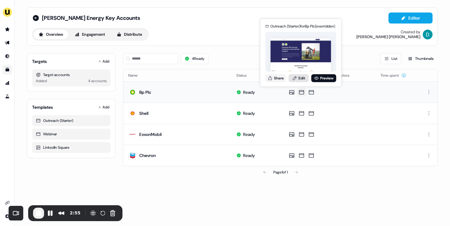
click at [301, 78] on link "Edit" at bounding box center [299, 78] width 20 height 8
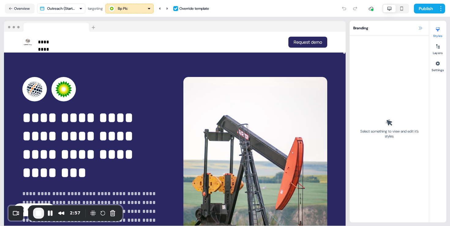
click at [422, 28] on icon at bounding box center [420, 28] width 5 height 5
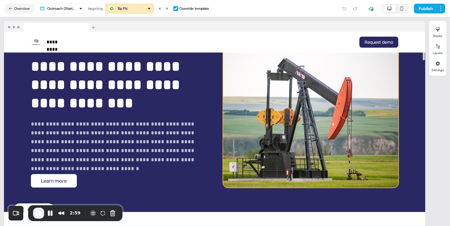
scroll to position [60, 0]
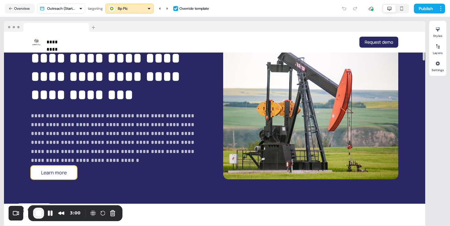
click at [68, 175] on button "Learn more" at bounding box center [54, 172] width 46 height 13
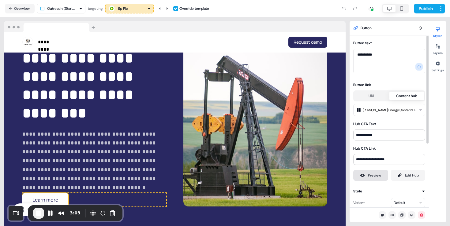
click at [371, 175] on div "Preview" at bounding box center [374, 176] width 13 height 6
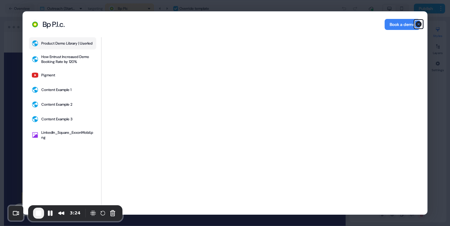
click at [417, 24] on icon "button" at bounding box center [419, 24] width 6 height 6
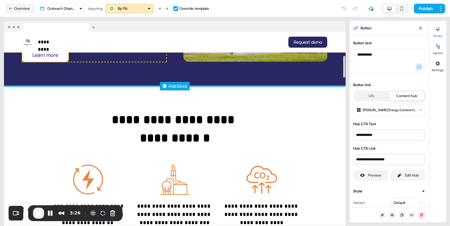
scroll to position [204, 0]
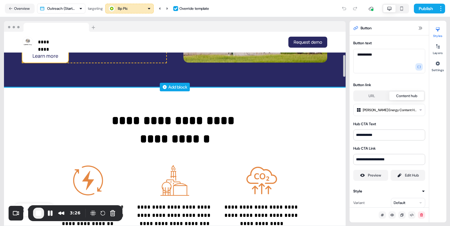
click at [173, 86] on div "Add block" at bounding box center [177, 87] width 19 height 6
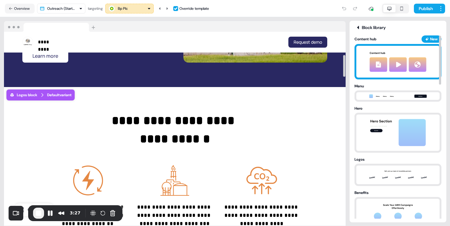
click at [378, 63] on img at bounding box center [398, 62] width 68 height 32
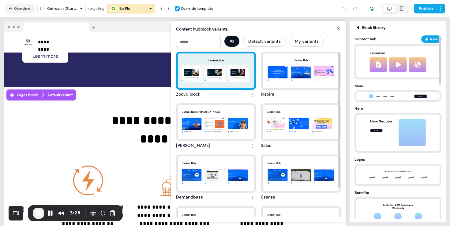
click at [229, 76] on div "Content Hub Navigating Complex Sales in B2B Ecommerce B2B CPQs for Ecommerce: A…" at bounding box center [216, 71] width 76 height 35
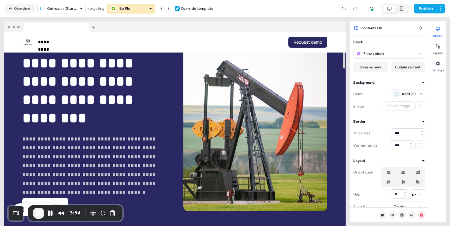
scroll to position [0, 0]
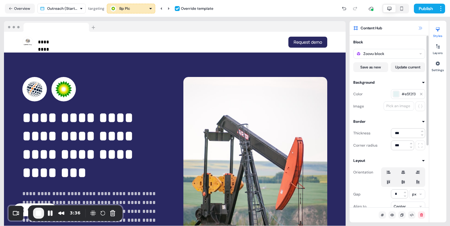
click at [418, 27] on icon at bounding box center [420, 28] width 5 height 5
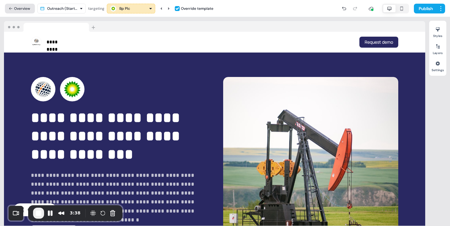
click at [26, 7] on button "Overview" at bounding box center [20, 9] width 30 height 10
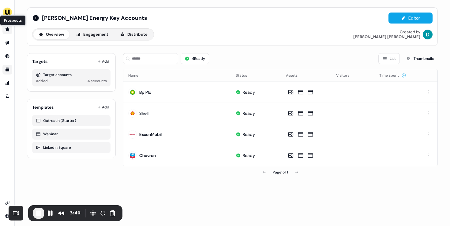
click at [7, 30] on icon "Go to prospects" at bounding box center [7, 29] width 4 height 4
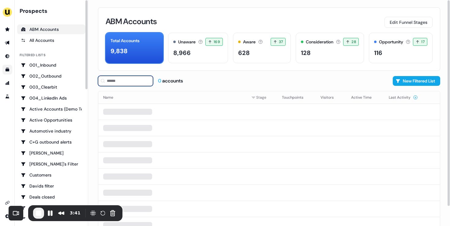
click at [122, 83] on input at bounding box center [125, 81] width 55 height 10
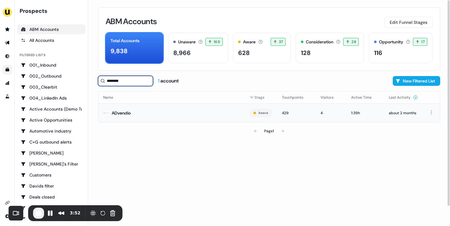
type input "********"
click at [157, 111] on td "ADvendio" at bounding box center [171, 113] width 146 height 19
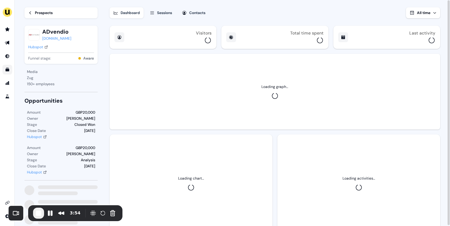
click at [162, 13] on div "Sessions" at bounding box center [164, 13] width 15 height 6
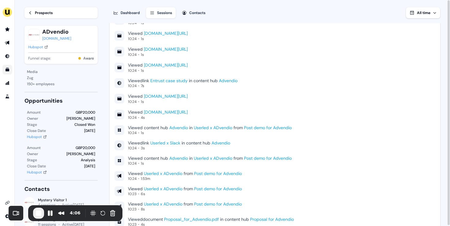
scroll to position [2092, 0]
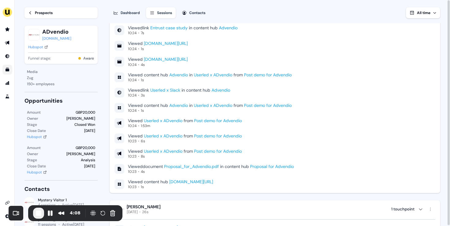
drag, startPoint x: 143, startPoint y: 76, endPoint x: 167, endPoint y: 76, distance: 24.2
click at [167, 76] on div "Viewed content hub Advendio in Userled x ADvendio from Post demo for Advendio" at bounding box center [210, 75] width 164 height 6
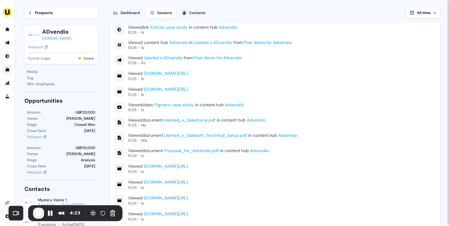
scroll to position [1890, 0]
click at [40, 216] on span "End Recording" at bounding box center [38, 213] width 7 height 7
click at [7, 44] on icon "Go to outbound experience" at bounding box center [7, 42] width 5 height 5
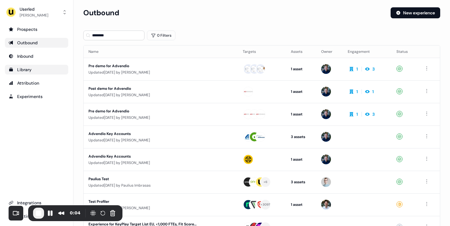
click at [38, 68] on div "Library" at bounding box center [37, 70] width 56 height 6
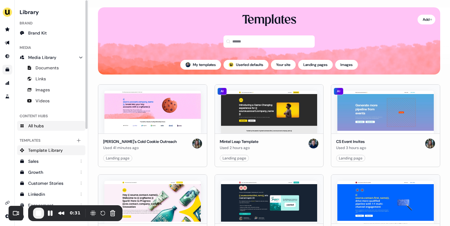
click at [49, 129] on link "All hubs" at bounding box center [51, 126] width 68 height 10
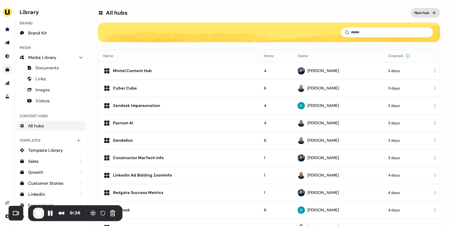
click at [422, 16] on div "New hub" at bounding box center [421, 13] width 15 height 6
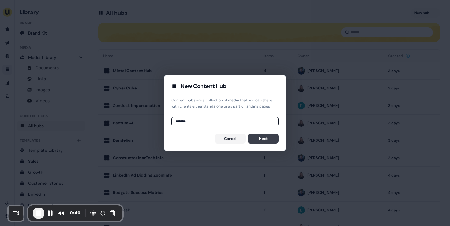
type input "******"
click at [263, 139] on button "Next" at bounding box center [263, 139] width 31 height 10
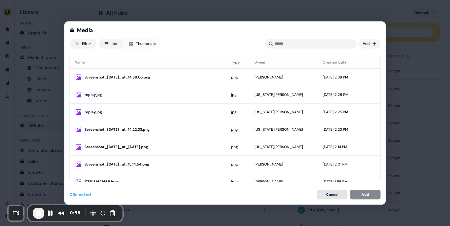
click at [334, 197] on button "Cancel" at bounding box center [332, 195] width 31 height 10
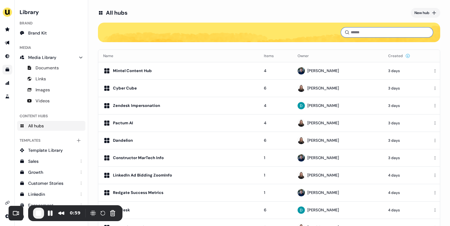
click at [360, 33] on input at bounding box center [387, 33] width 92 height 10
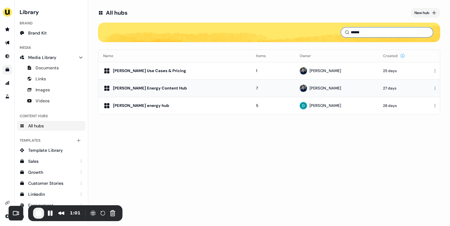
type input "******"
click at [180, 89] on div "[PERSON_NAME] Energy Content Hub" at bounding box center [174, 88] width 143 height 7
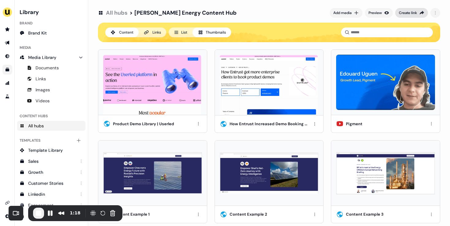
click at [408, 14] on div "Create link" at bounding box center [408, 13] width 18 height 6
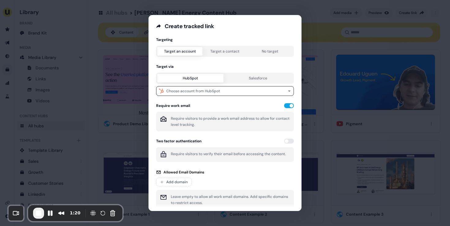
scroll to position [27, 0]
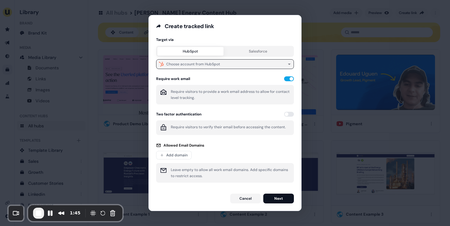
click at [206, 65] on div "Choose account from HubSpot" at bounding box center [193, 64] width 54 height 6
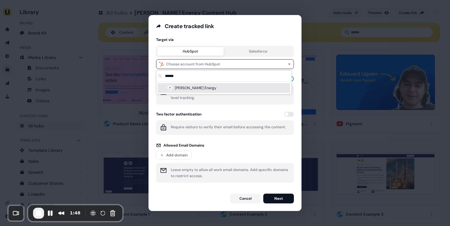
type input "******"
click at [202, 88] on div "[PERSON_NAME] Energy" at bounding box center [224, 88] width 133 height 10
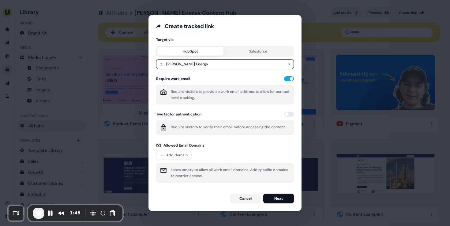
click at [286, 83] on div "Require work email Require visitors to provide a work email address to allow fo…" at bounding box center [225, 91] width 138 height 28
click at [286, 80] on button "button" at bounding box center [289, 79] width 10 height 5
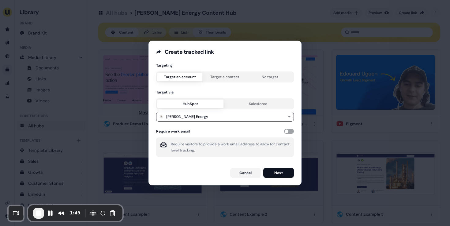
scroll to position [0, 0]
click at [282, 174] on button "Next" at bounding box center [278, 173] width 31 height 10
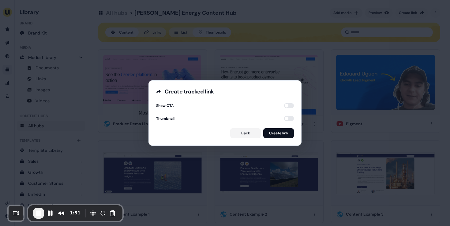
click at [285, 103] on div "Show CTA Thumbnail Back Create link" at bounding box center [225, 120] width 152 height 50
click at [286, 106] on button "button" at bounding box center [289, 105] width 10 height 5
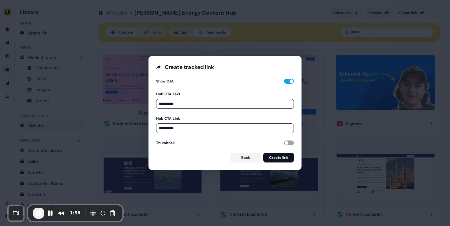
click at [287, 142] on button "button" at bounding box center [289, 143] width 10 height 5
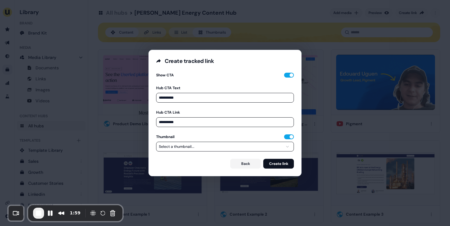
click at [190, 146] on div "Select a thumbnail..." at bounding box center [176, 147] width 35 height 6
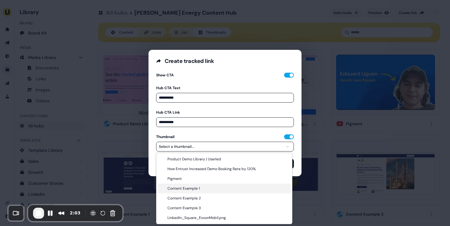
select select "**********"
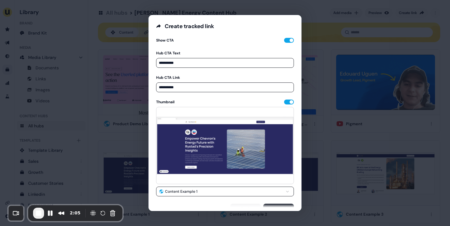
scroll to position [9, 0]
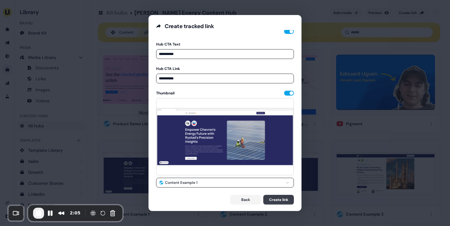
click at [278, 197] on button "Create link" at bounding box center [278, 200] width 31 height 10
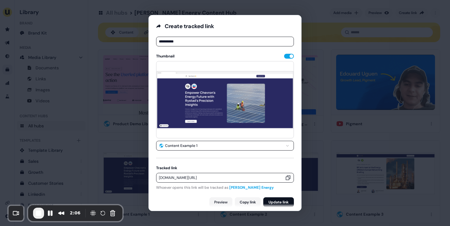
scroll to position [48, 0]
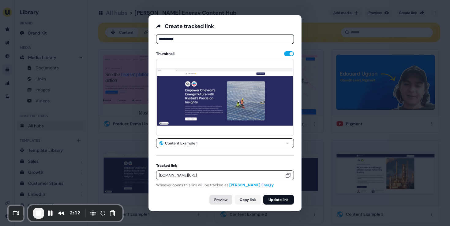
click at [219, 199] on link "Preview" at bounding box center [220, 200] width 23 height 10
click at [286, 174] on icon "button" at bounding box center [288, 176] width 5 height 5
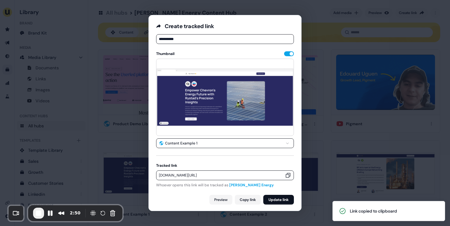
click at [105, 137] on div "**********" at bounding box center [225, 113] width 450 height 226
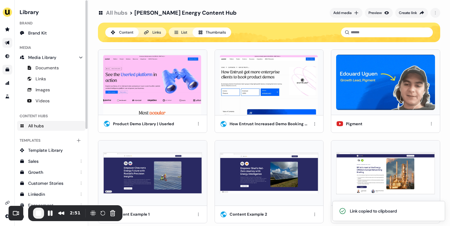
click at [9, 45] on link "Go to outbound experience" at bounding box center [7, 43] width 10 height 10
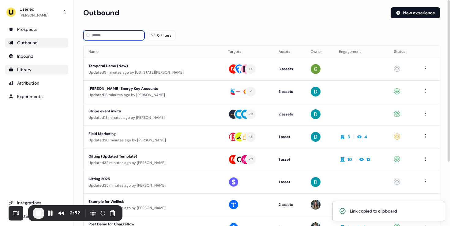
click at [112, 35] on input at bounding box center [113, 36] width 61 height 10
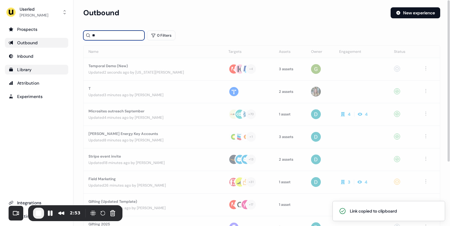
type input "*"
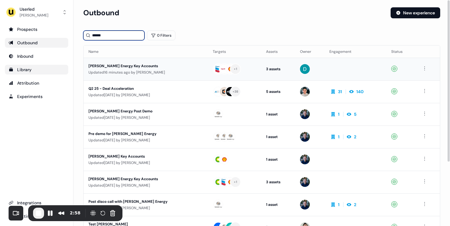
type input "******"
click at [173, 70] on div "Updated 8 minutes ago by James Johnson" at bounding box center [145, 72] width 114 height 6
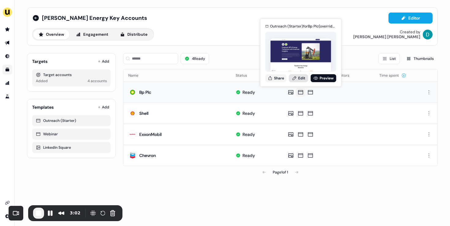
click at [300, 77] on link "Edit" at bounding box center [298, 78] width 19 height 8
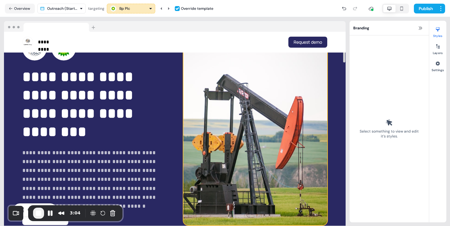
scroll to position [103, 0]
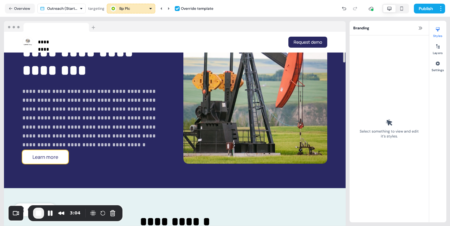
click at [46, 153] on button "Learn more" at bounding box center [45, 157] width 46 height 13
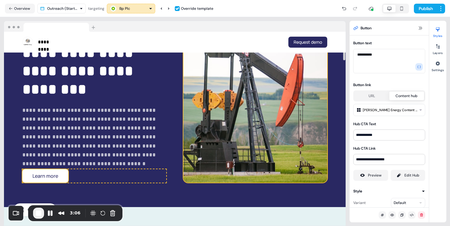
scroll to position [78, 0]
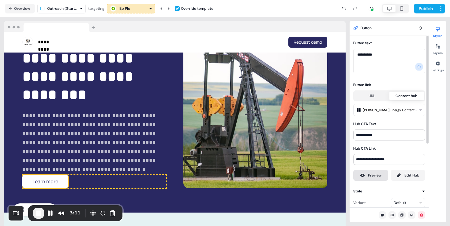
click at [371, 176] on div "Preview" at bounding box center [374, 176] width 13 height 6
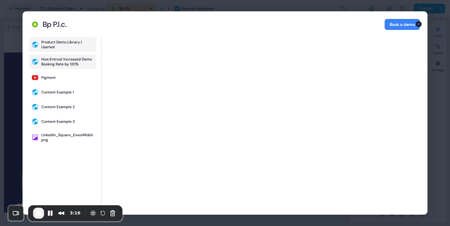
click at [52, 62] on div "How Entrust Increased Demo Booking Rate by 120%" at bounding box center [67, 62] width 53 height 10
click at [54, 75] on button "Pigment" at bounding box center [62, 78] width 67 height 12
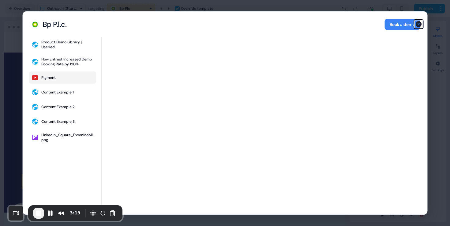
click at [419, 26] on icon "button" at bounding box center [419, 24] width 6 height 6
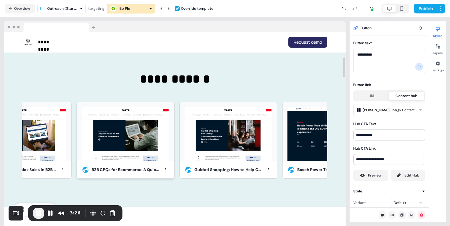
scroll to position [252, 0]
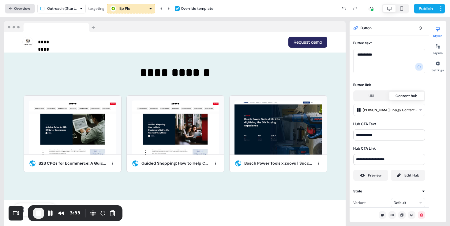
click at [22, 7] on button "Overview" at bounding box center [20, 9] width 30 height 10
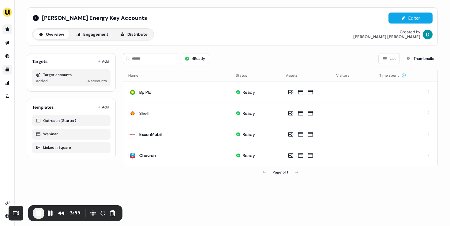
click at [6, 29] on icon "Go to prospects" at bounding box center [7, 29] width 4 height 4
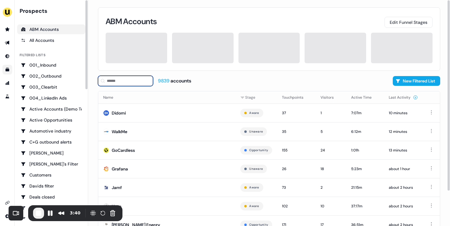
click at [112, 81] on input at bounding box center [125, 81] width 55 height 10
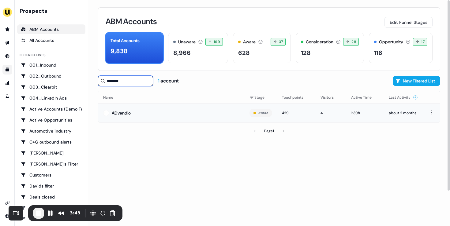
type input "********"
click at [140, 114] on td "ADvendio" at bounding box center [171, 113] width 146 height 19
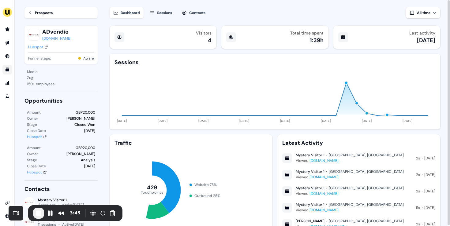
click at [161, 10] on div "Sessions" at bounding box center [164, 13] width 15 height 6
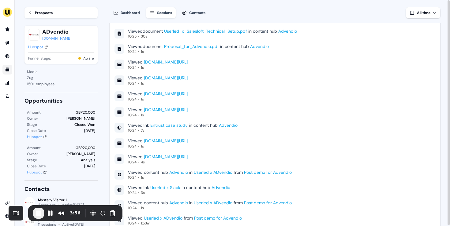
scroll to position [2015, 0]
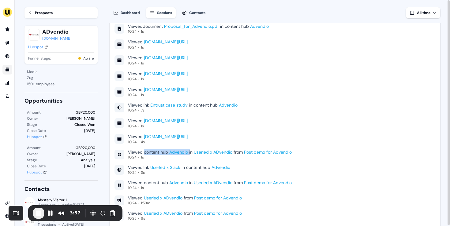
drag, startPoint x: 143, startPoint y: 154, endPoint x: 191, endPoint y: 154, distance: 47.7
click at [191, 154] on div "Viewed content hub Advendio in Userled x ADvendio from Post demo for Advendio" at bounding box center [210, 153] width 164 height 6
click at [237, 126] on div "Viewed www.userled.io/integrations/slack 10:24 1s" at bounding box center [274, 123] width 321 height 11
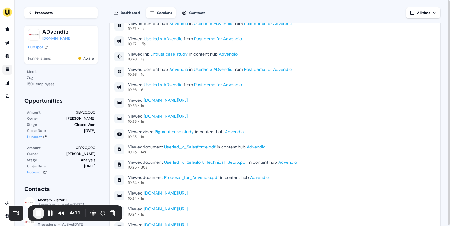
scroll to position [1862, 0]
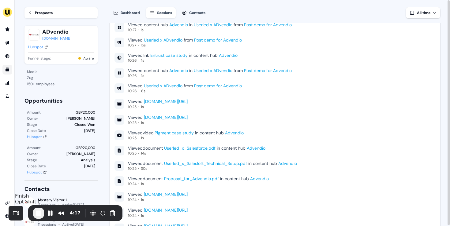
click at [39, 215] on span "End Recording" at bounding box center [38, 213] width 7 height 7
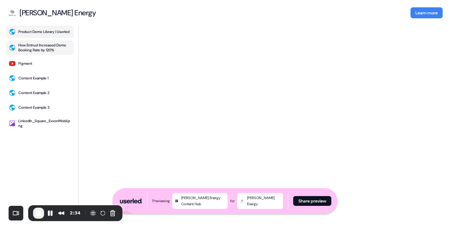
click at [41, 47] on div "How Entrust Increased Demo Booking Rate by 120%" at bounding box center [44, 48] width 53 height 10
click at [43, 64] on button "Pigment" at bounding box center [39, 64] width 67 height 12
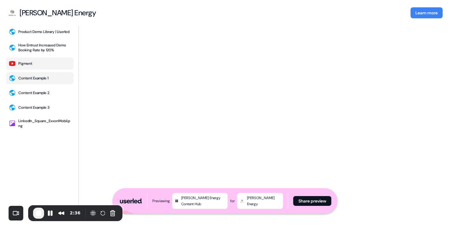
click at [47, 84] on button "Content Example 1" at bounding box center [39, 78] width 67 height 12
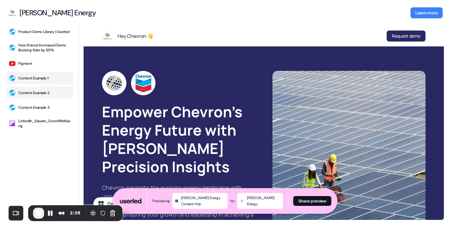
click at [48, 95] on div "Content Example 2" at bounding box center [33, 93] width 31 height 5
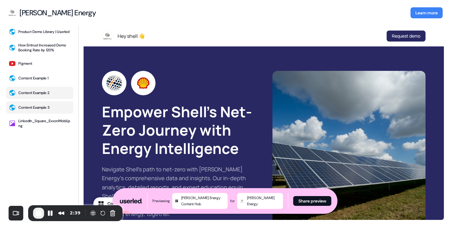
click at [47, 110] on div "Content Example 3" at bounding box center [33, 107] width 31 height 5
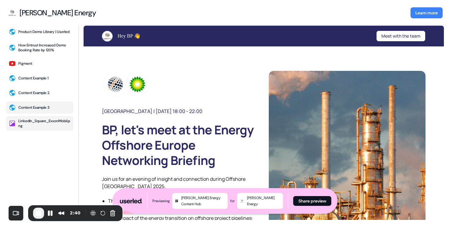
click at [45, 122] on div "LinkedIn_Square_ExxonMobil.png" at bounding box center [44, 124] width 53 height 10
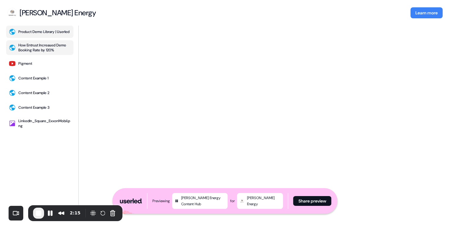
click at [40, 46] on div "How Entrust Increased Demo Booking Rate by 120%" at bounding box center [44, 48] width 53 height 10
click at [49, 66] on button "Pigment" at bounding box center [39, 64] width 67 height 12
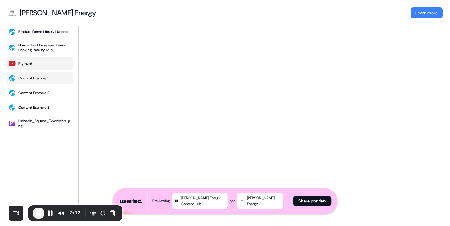
click at [46, 80] on div "Content Example 1" at bounding box center [33, 78] width 30 height 5
click at [48, 93] on div "Content Example 2" at bounding box center [33, 93] width 31 height 5
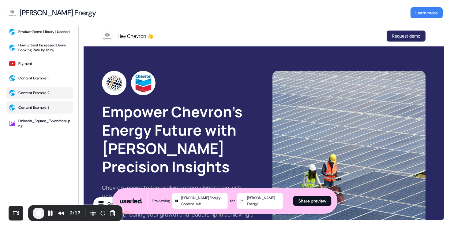
click at [48, 107] on button "Content Example 3" at bounding box center [39, 108] width 67 height 12
click at [48, 124] on div "LinkedIn_Square_ExxonMobil.png" at bounding box center [44, 124] width 53 height 10
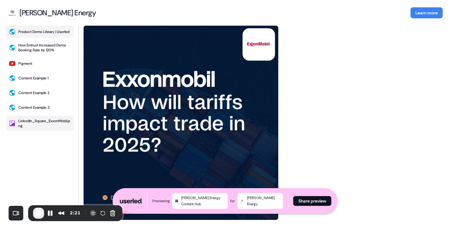
click at [42, 34] on div "Product Demo Library | Userled" at bounding box center [43, 31] width 51 height 5
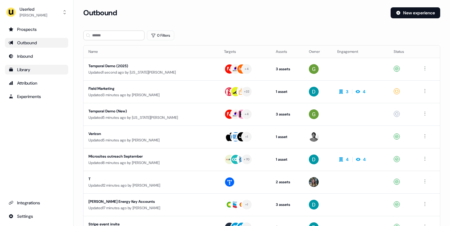
click at [36, 71] on div "Library" at bounding box center [37, 70] width 56 height 6
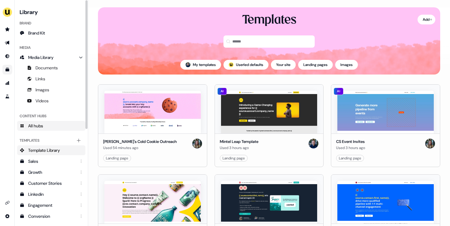
click at [55, 127] on link "All hubs" at bounding box center [51, 126] width 68 height 10
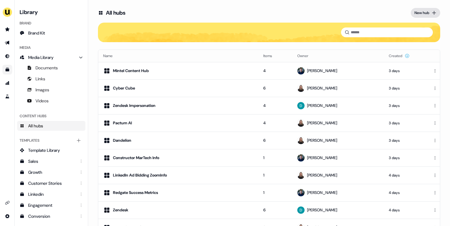
click at [425, 12] on div "New hub" at bounding box center [421, 13] width 15 height 6
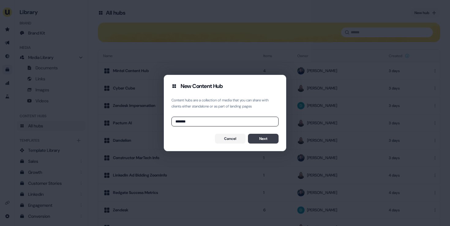
type input "******"
click at [260, 137] on button "Next" at bounding box center [263, 139] width 31 height 10
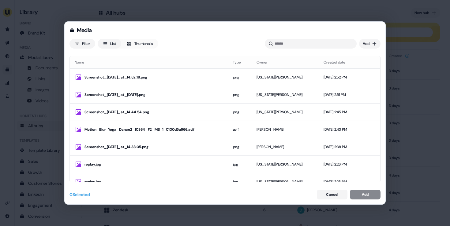
click at [142, 43] on button "Thumbnails" at bounding box center [139, 44] width 37 height 10
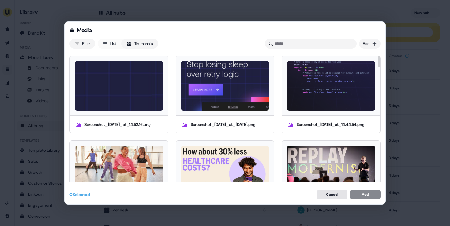
click at [328, 199] on button "Cancel" at bounding box center [332, 195] width 31 height 10
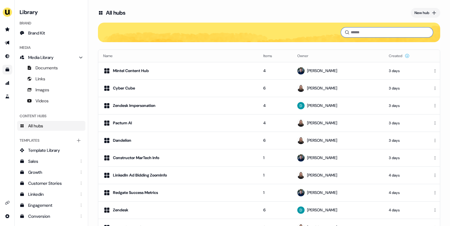
click at [360, 30] on input at bounding box center [387, 33] width 92 height 10
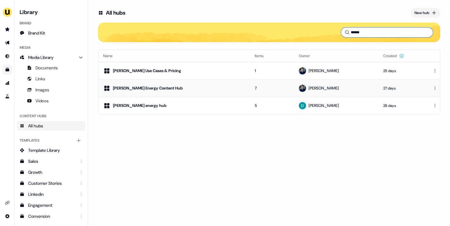
type input "******"
click at [187, 86] on div "[PERSON_NAME] Energy Content Hub" at bounding box center [174, 88] width 142 height 7
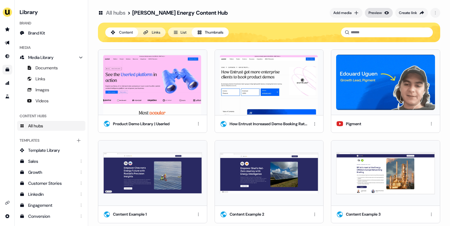
click at [375, 14] on div "Preview" at bounding box center [374, 13] width 13 height 6
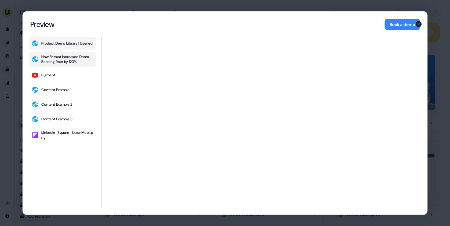
click at [83, 62] on div "How Entrust Increased Demo Booking Rate by 120%" at bounding box center [67, 59] width 53 height 10
click at [71, 80] on button "Pigment" at bounding box center [62, 75] width 67 height 12
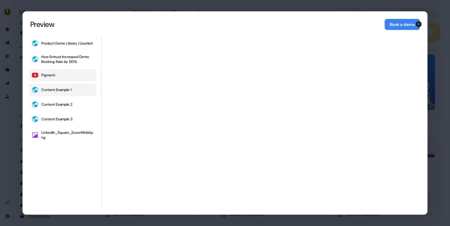
click at [70, 89] on button "Content Example 1" at bounding box center [62, 90] width 67 height 12
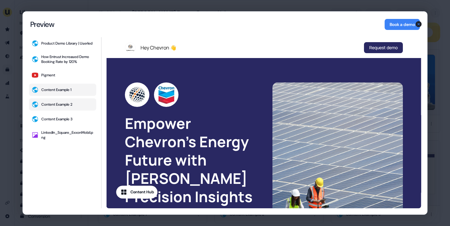
click at [71, 105] on div "Content Example 2" at bounding box center [56, 104] width 31 height 5
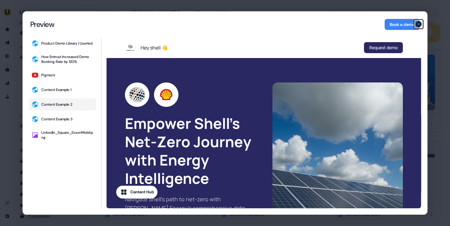
click at [419, 25] on icon "button" at bounding box center [419, 24] width 6 height 6
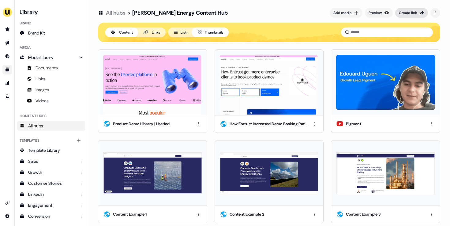
click at [409, 13] on div "Create link" at bounding box center [408, 13] width 18 height 6
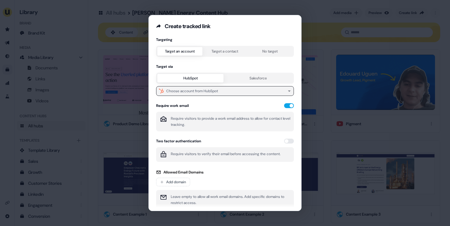
click at [241, 88] on button "Choose account from HubSpot" at bounding box center [225, 91] width 138 height 10
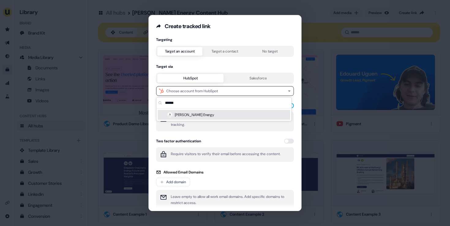
type input "******"
click at [196, 118] on div "[PERSON_NAME] Energy" at bounding box center [224, 115] width 133 height 10
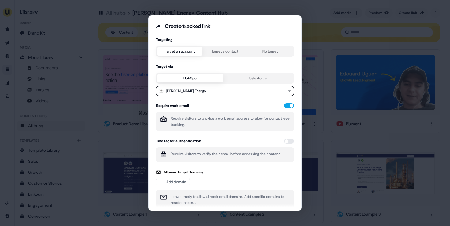
scroll to position [27, 0]
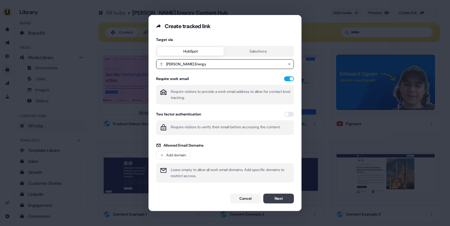
click at [274, 199] on button "Next" at bounding box center [278, 199] width 31 height 10
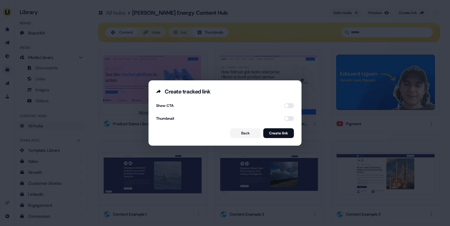
scroll to position [0, 0]
click at [286, 105] on button "button" at bounding box center [289, 105] width 10 height 5
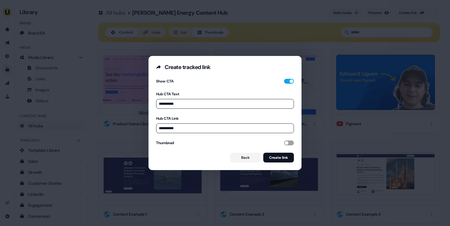
click at [284, 143] on button "button" at bounding box center [289, 143] width 10 height 5
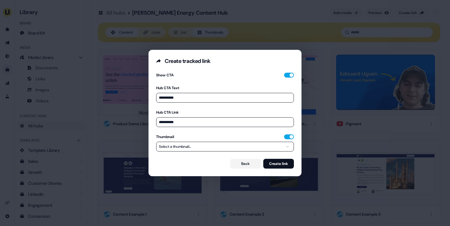
click at [255, 146] on button "Select a thumbnail..." at bounding box center [225, 147] width 138 height 10
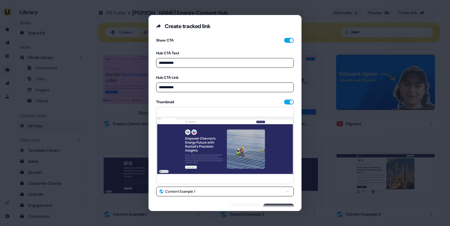
scroll to position [9, 0]
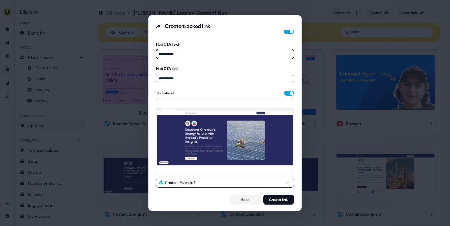
click at [268, 178] on button "Content Example 1" at bounding box center [225, 183] width 138 height 10
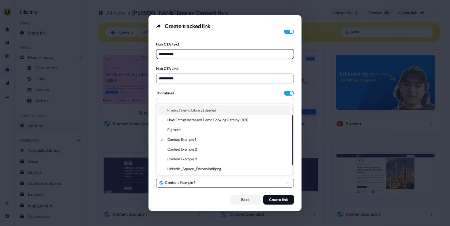
select select "**********"
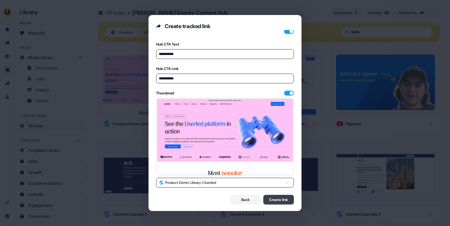
click at [281, 202] on button "Create link" at bounding box center [278, 200] width 31 height 10
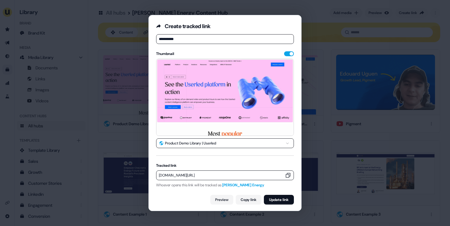
click at [285, 175] on icon "button" at bounding box center [288, 176] width 6 height 6
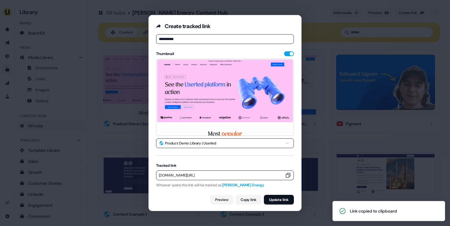
click at [89, 129] on div "**********" at bounding box center [225, 113] width 450 height 226
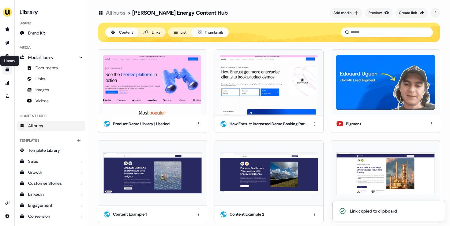
click at [7, 71] on icon "Go to templates" at bounding box center [8, 70] width 4 height 4
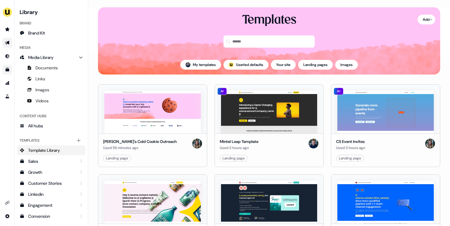
click at [6, 41] on icon "Go to outbound experience" at bounding box center [7, 42] width 5 height 5
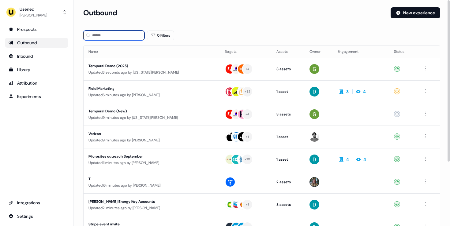
click at [114, 38] on input at bounding box center [113, 36] width 61 height 10
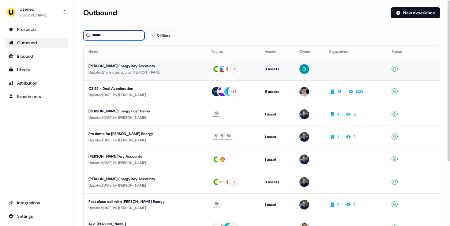
type input "******"
click at [184, 75] on div "Updated 21 minutes ago by James Johnson" at bounding box center [144, 72] width 113 height 6
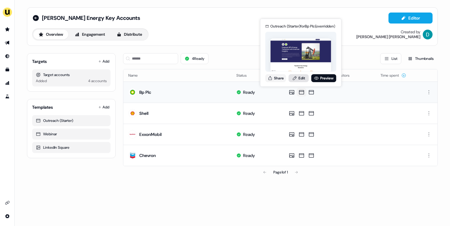
click at [300, 79] on link "Edit" at bounding box center [299, 78] width 20 height 8
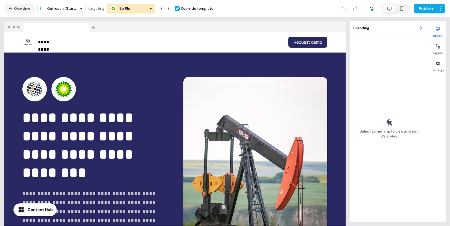
click at [424, 29] on button at bounding box center [419, 27] width 7 height 7
click at [419, 29] on icon at bounding box center [420, 28] width 5 height 5
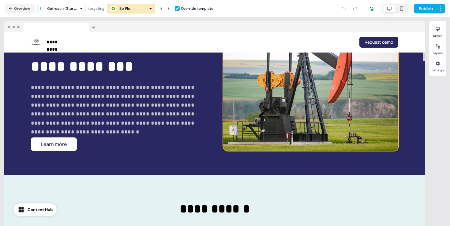
scroll to position [92, 0]
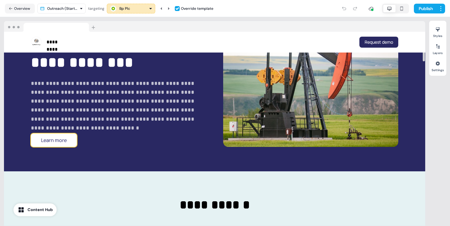
click at [55, 142] on button "Learn more" at bounding box center [54, 140] width 46 height 13
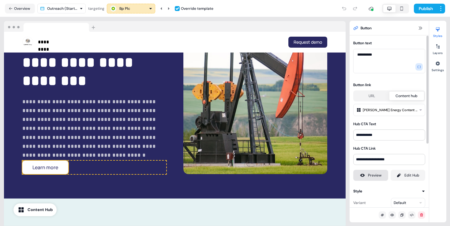
click at [372, 177] on div "Preview" at bounding box center [374, 176] width 13 height 6
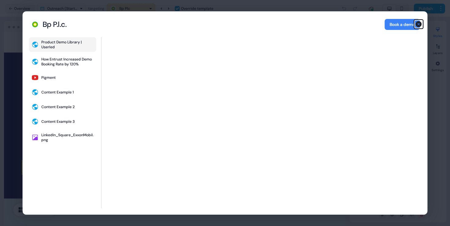
click at [419, 24] on icon "button" at bounding box center [419, 24] width 6 height 6
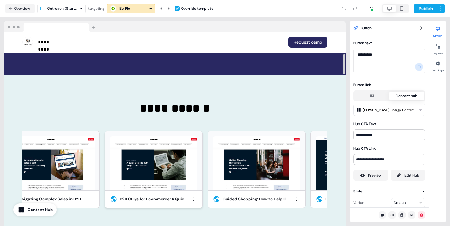
scroll to position [232, 0]
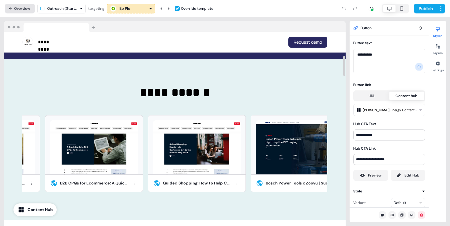
click at [17, 7] on button "Overview" at bounding box center [20, 9] width 30 height 10
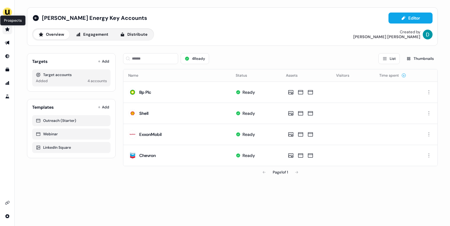
click at [8, 30] on icon "Go to prospects" at bounding box center [7, 29] width 4 height 4
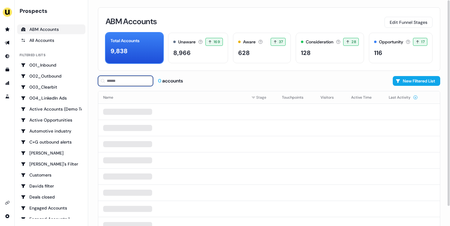
click at [118, 81] on input at bounding box center [125, 81] width 55 height 10
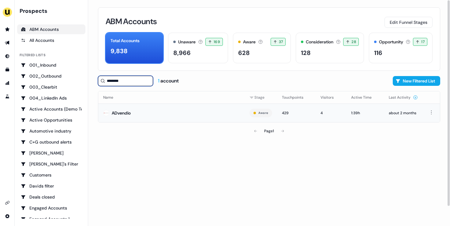
type input "********"
click at [159, 111] on td "ADvendio" at bounding box center [171, 113] width 146 height 19
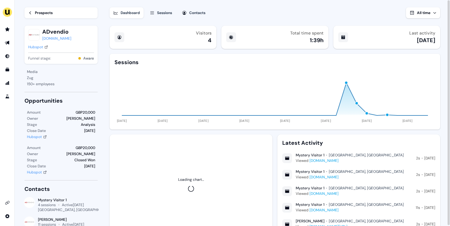
click at [164, 13] on div "Sessions" at bounding box center [164, 13] width 15 height 6
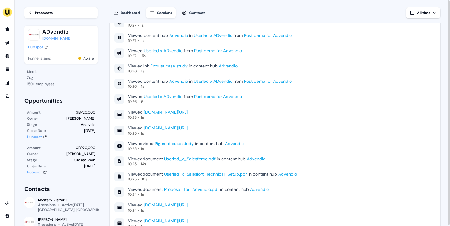
scroll to position [1872, 0]
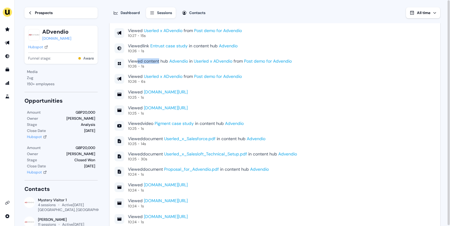
drag, startPoint x: 137, startPoint y: 62, endPoint x: 159, endPoint y: 62, distance: 22.3
click at [159, 62] on div "Viewed content hub Advendio in Userled x ADvendio from Post demo for Advendio" at bounding box center [210, 61] width 164 height 6
click at [162, 71] on div "Viewed document Advendio AI + ABM Industry Report in content hub Advendio Indus…" at bounding box center [274, 159] width 321 height 501
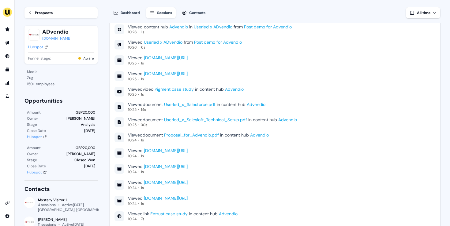
scroll to position [1906, 0]
click at [6, 33] on link "Go to prospects" at bounding box center [7, 29] width 10 height 10
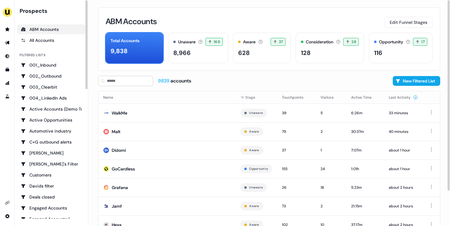
click at [92, 128] on div "ABM Accounts Edit Funnel Stages Total Accounts 9,838 Unaware The default stage …" at bounding box center [269, 113] width 362 height 226
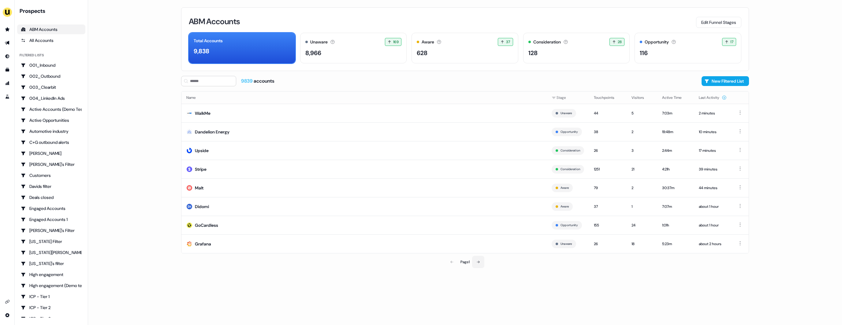
click at [478, 262] on icon at bounding box center [478, 262] width 3 height 2
click at [477, 262] on icon at bounding box center [479, 262] width 4 height 4
click at [452, 262] on icon at bounding box center [452, 262] width 4 height 4
click at [218, 130] on td "LabLabee" at bounding box center [363, 131] width 365 height 19
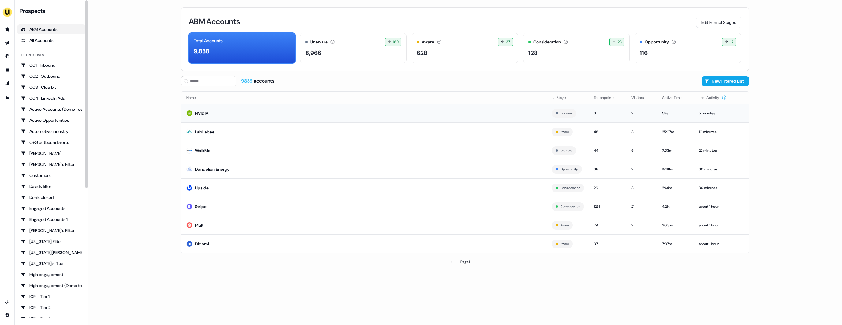
click at [220, 110] on td "NVIDIA" at bounding box center [363, 113] width 365 height 19
click at [238, 168] on td "Dandelion Energy" at bounding box center [363, 169] width 365 height 19
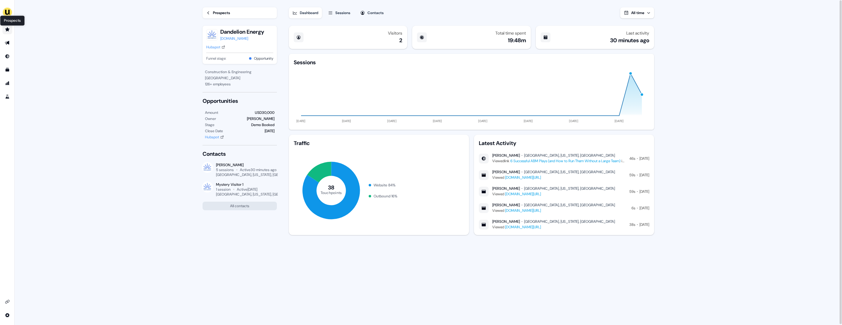
click at [8, 30] on icon "Go to prospects" at bounding box center [7, 29] width 4 height 4
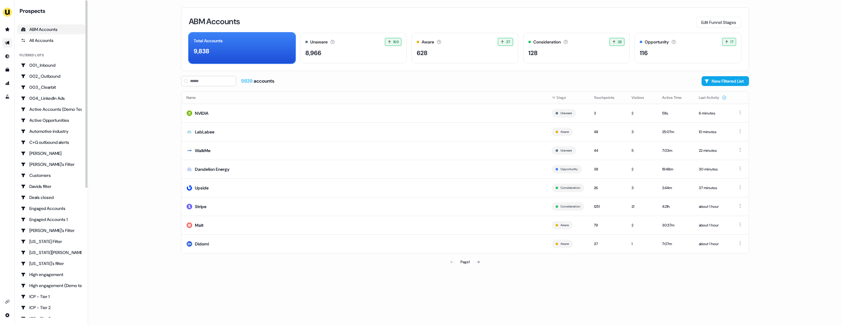
click at [7, 43] on icon "Go to outbound experience" at bounding box center [7, 43] width 4 height 4
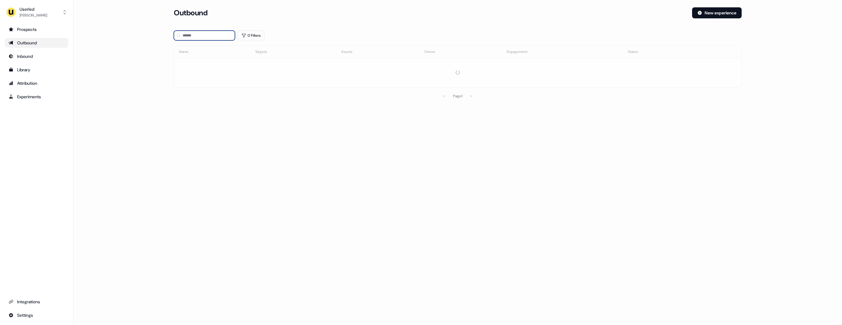
click at [200, 35] on input at bounding box center [204, 36] width 61 height 10
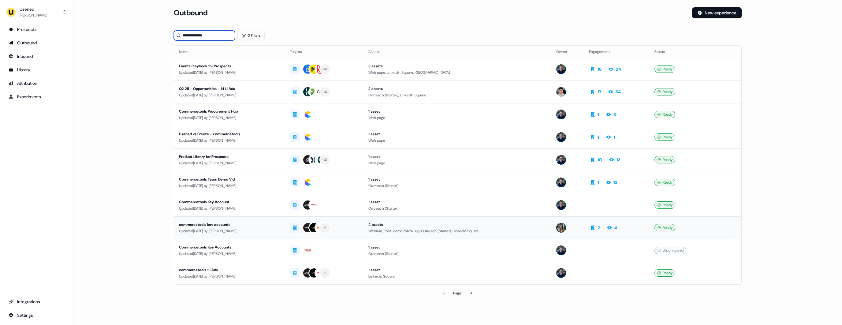
type input "**********"
click at [272, 222] on div "commercetools key accounts" at bounding box center [229, 225] width 101 height 6
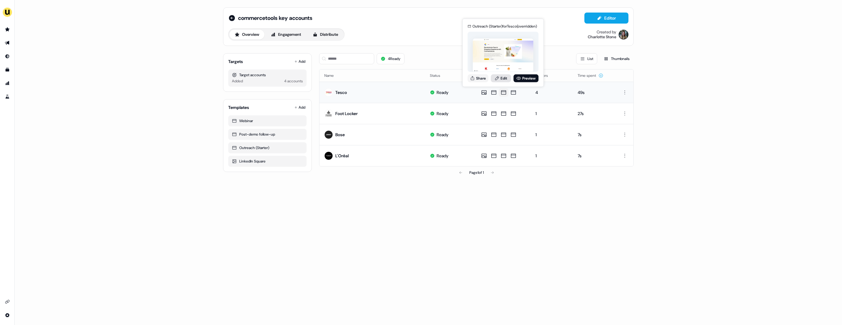
click at [501, 81] on link "Edit" at bounding box center [501, 78] width 20 height 8
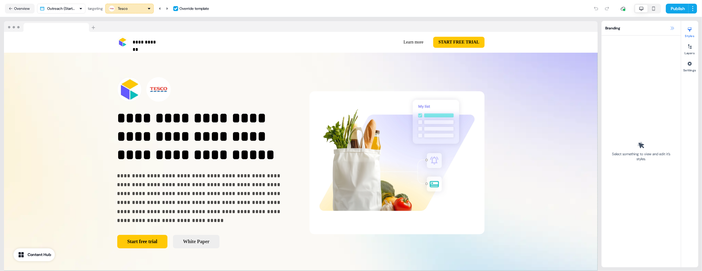
click at [672, 27] on icon at bounding box center [672, 28] width 5 height 5
click at [672, 29] on icon at bounding box center [672, 28] width 5 height 5
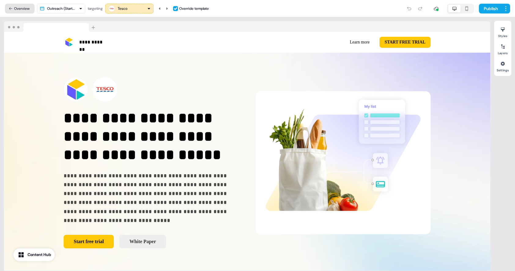
click at [23, 9] on button "Overview" at bounding box center [20, 9] width 30 height 10
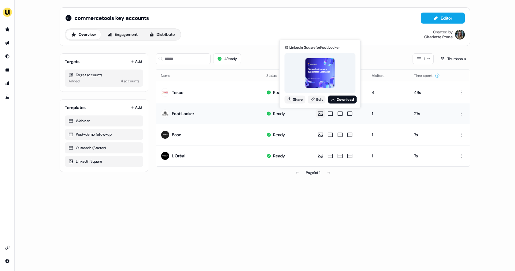
click at [320, 114] on icon at bounding box center [320, 113] width 5 height 4
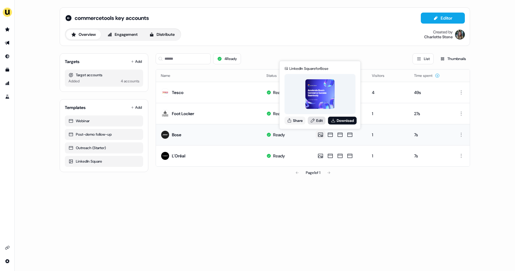
click at [318, 120] on link "Edit" at bounding box center [317, 120] width 18 height 8
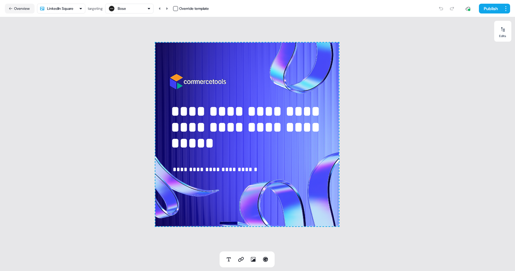
click at [385, 166] on div "**********" at bounding box center [247, 134] width 495 height 234
click at [133, 10] on div "Bose" at bounding box center [129, 8] width 43 height 7
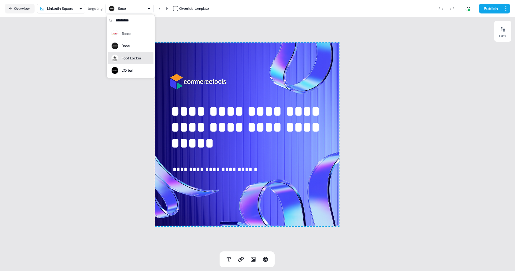
click at [137, 58] on div "Foot Locker" at bounding box center [132, 58] width 20 height 6
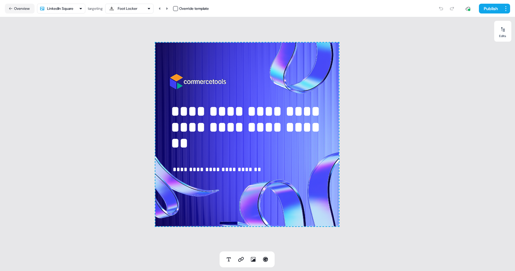
click at [58, 9] on html "**********" at bounding box center [257, 135] width 515 height 271
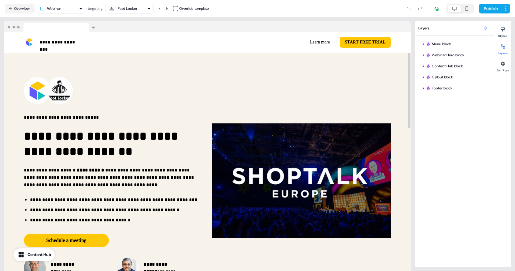
click at [485, 30] on icon at bounding box center [485, 28] width 5 height 5
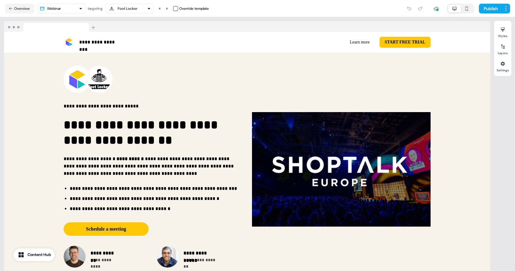
scroll to position [15, 0]
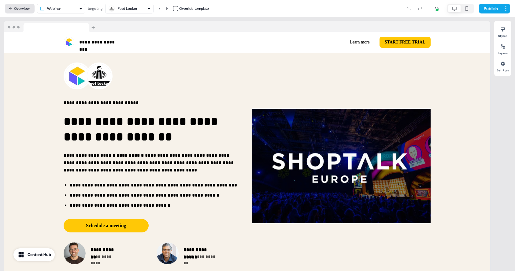
click at [21, 8] on button "Overview" at bounding box center [20, 9] width 30 height 10
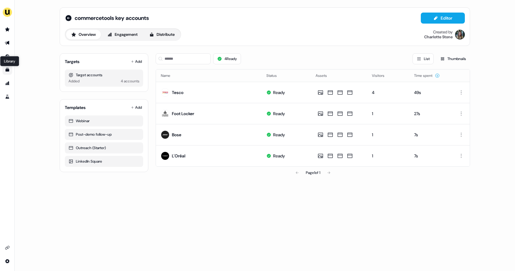
click at [7, 71] on icon "Go to templates" at bounding box center [8, 70] width 4 height 4
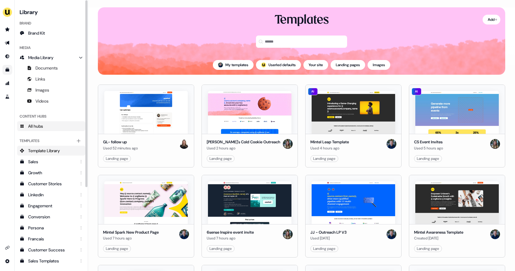
click at [39, 126] on span "All hubs" at bounding box center [35, 126] width 15 height 6
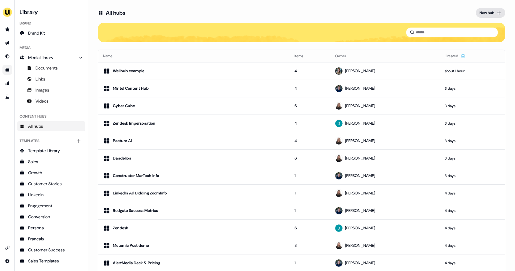
click at [487, 16] on div "New hub" at bounding box center [487, 13] width 15 height 6
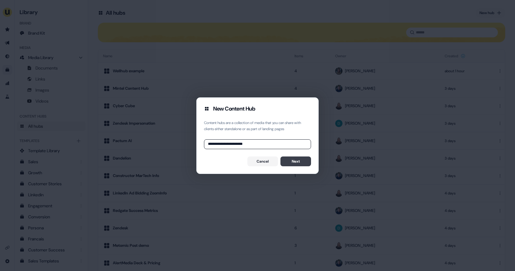
type input "**********"
click at [293, 162] on button "Next" at bounding box center [296, 161] width 31 height 10
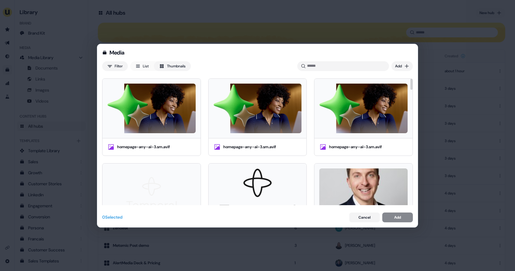
click at [142, 64] on button "List" at bounding box center [142, 66] width 24 height 10
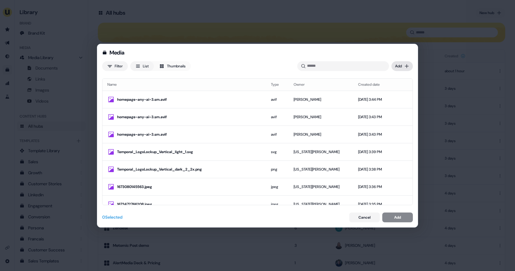
click at [403, 67] on div "Media Filter List Thumbnails Uploaded Add Name Type Owner Created date homepage…" at bounding box center [257, 135] width 515 height 271
click at [388, 76] on div "Upload files" at bounding box center [394, 79] width 36 height 10
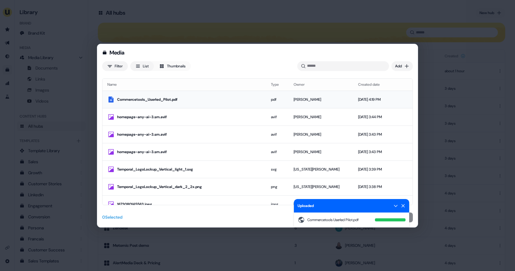
click at [226, 100] on div "Commercetools_Userled_Pilot.pdf" at bounding box center [189, 99] width 144 height 6
click at [402, 206] on icon at bounding box center [403, 205] width 5 height 5
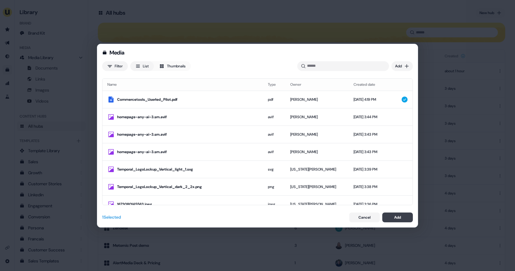
click at [401, 218] on div "Add" at bounding box center [397, 217] width 7 height 6
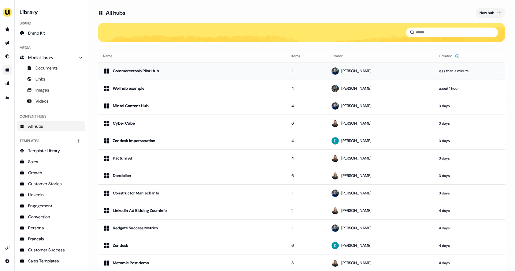
click at [209, 70] on div "Commercetools Pilot Hub" at bounding box center [192, 70] width 179 height 7
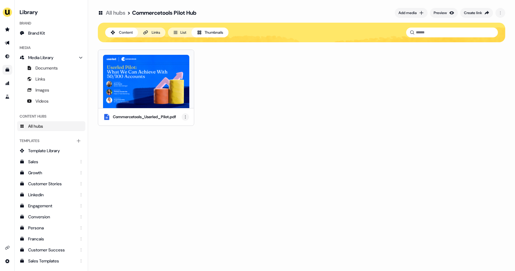
click at [185, 117] on html "For the best experience switch devices to a bigger screen. Go to Userled.io Lib…" at bounding box center [257, 135] width 515 height 271
click at [226, 118] on html "For the best experience switch devices to a bigger screen. Go to Userled.io Lib…" at bounding box center [257, 135] width 515 height 271
click at [435, 13] on div "Preview" at bounding box center [440, 13] width 13 height 6
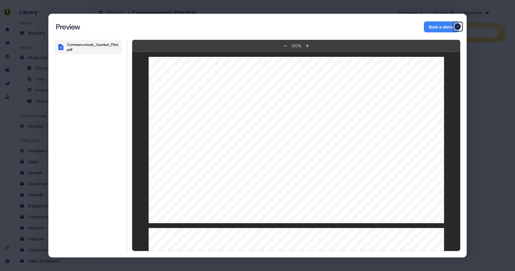
click at [458, 26] on icon "button" at bounding box center [457, 26] width 7 height 7
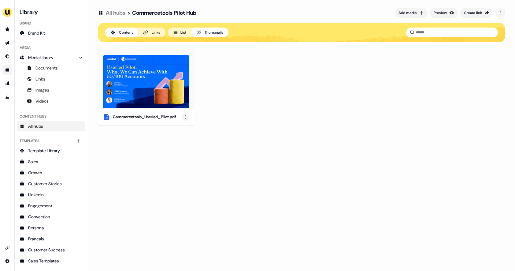
click at [186, 120] on html "For the best experience switch devices to a bigger screen. Go to Userled.io Lib…" at bounding box center [257, 135] width 515 height 271
click at [181, 138] on div "Rename" at bounding box center [186, 138] width 36 height 10
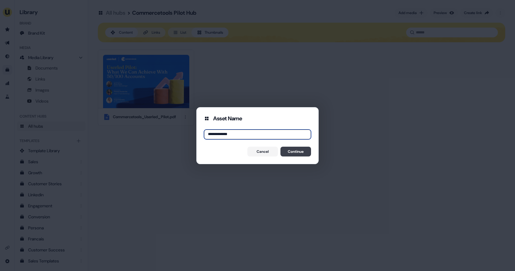
type input "**********"
click at [297, 152] on button "Continue" at bounding box center [296, 152] width 31 height 10
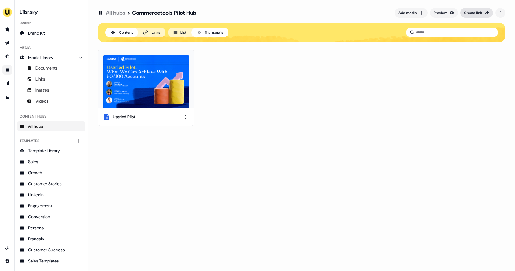
click at [471, 14] on div "Create link" at bounding box center [473, 13] width 18 height 6
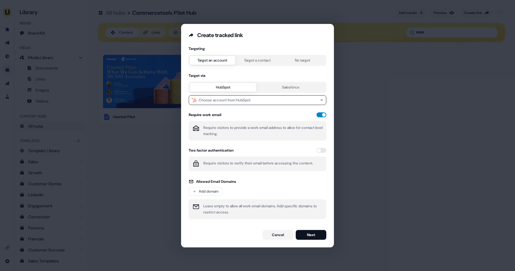
click at [319, 116] on button "button" at bounding box center [322, 114] width 10 height 5
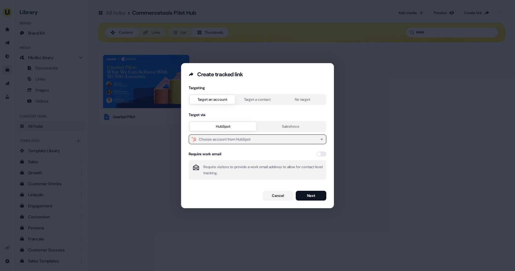
click at [241, 139] on div "Choose account from HubSpot" at bounding box center [225, 139] width 52 height 6
type input "**********"
click at [251, 162] on div "commercetools" at bounding box center [256, 163] width 133 height 10
click at [306, 194] on button "Next" at bounding box center [311, 196] width 31 height 10
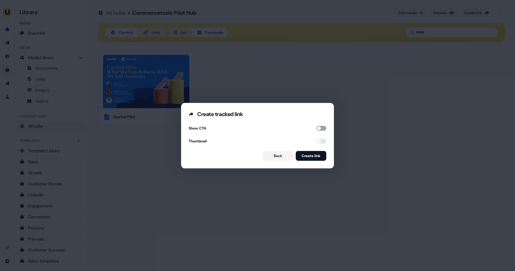
click at [320, 129] on button "button" at bounding box center [322, 128] width 10 height 5
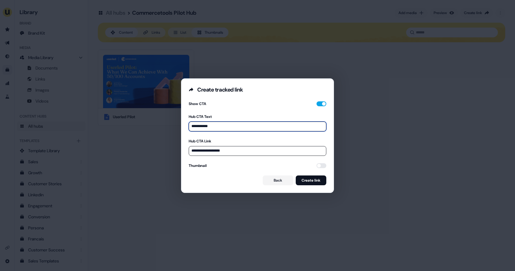
drag, startPoint x: 215, startPoint y: 126, endPoint x: 188, endPoint y: 126, distance: 27.5
click at [188, 126] on div "**********" at bounding box center [257, 142] width 152 height 99
type input "**********"
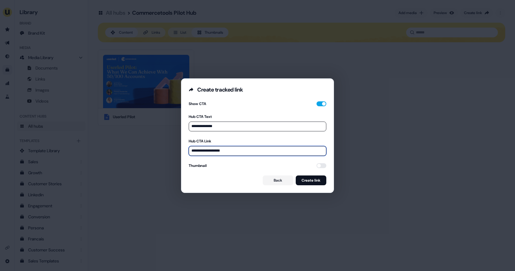
drag, startPoint x: 229, startPoint y: 150, endPoint x: 192, endPoint y: 150, distance: 36.4
click at [192, 150] on input "**********" at bounding box center [258, 151] width 138 height 10
paste input "**********"
type input "**********"
click at [319, 166] on button "button" at bounding box center [322, 165] width 10 height 5
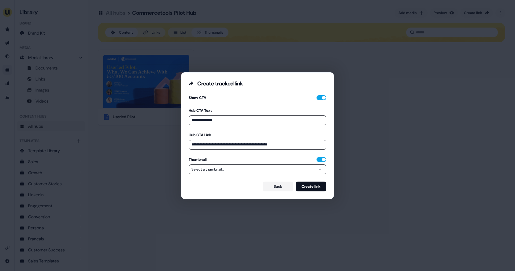
click at [286, 170] on button "Select a thumbnail..." at bounding box center [258, 169] width 138 height 10
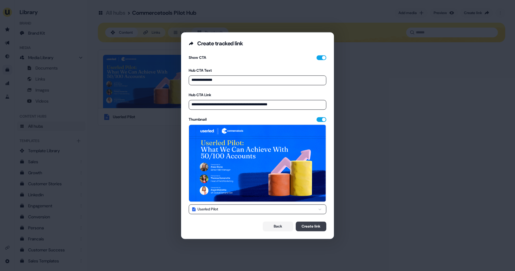
click at [302, 226] on button "Create link" at bounding box center [311, 226] width 31 height 10
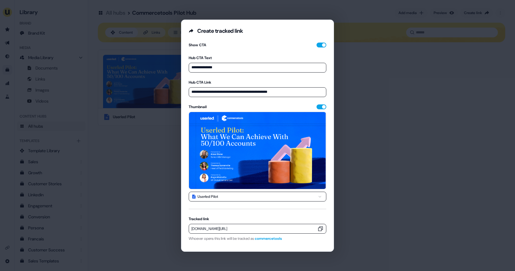
click at [318, 228] on icon "button" at bounding box center [321, 229] width 6 height 6
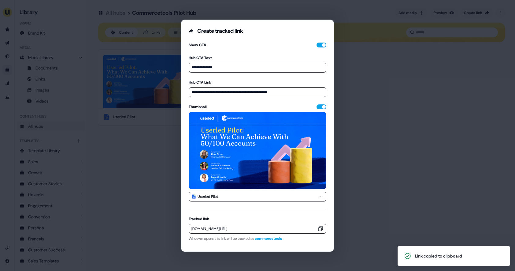
click at [153, 163] on div "**********" at bounding box center [257, 135] width 515 height 271
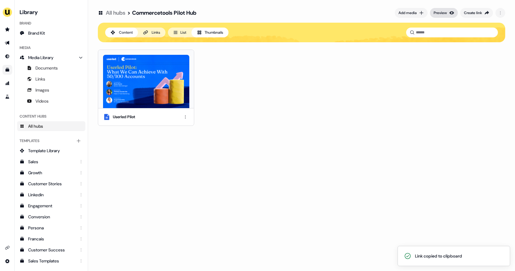
click at [445, 13] on div "Preview" at bounding box center [440, 13] width 13 height 6
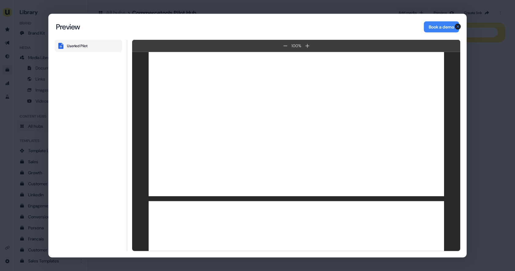
scroll to position [1051, 0]
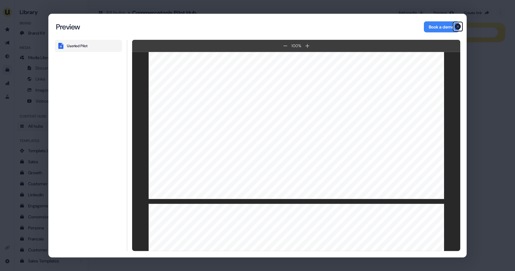
click at [459, 27] on icon "button" at bounding box center [457, 26] width 7 height 7
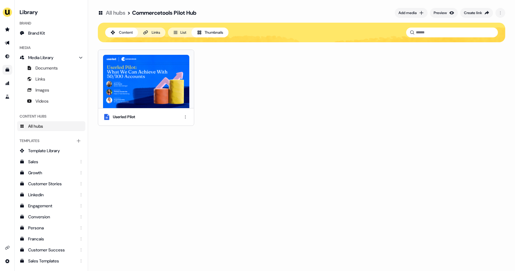
click at [147, 34] on icon at bounding box center [145, 32] width 5 height 5
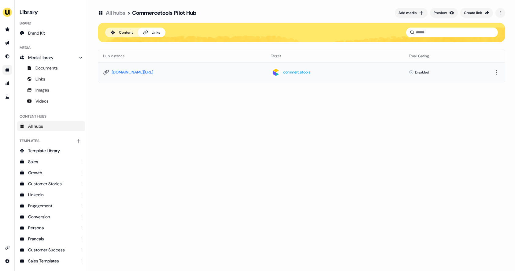
click at [106, 73] on icon at bounding box center [106, 72] width 6 height 6
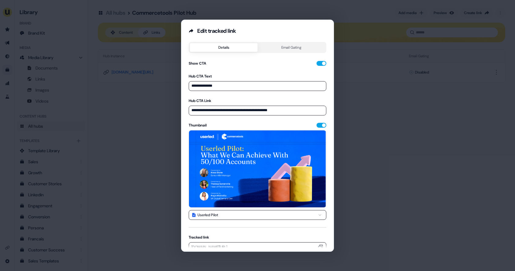
scroll to position [24, 0]
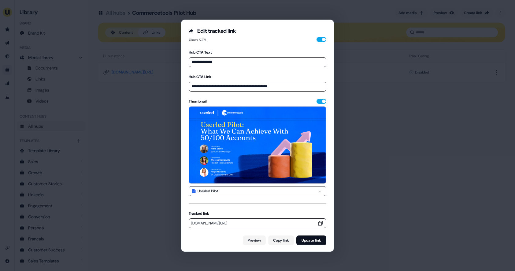
click at [320, 220] on icon "button" at bounding box center [321, 223] width 6 height 6
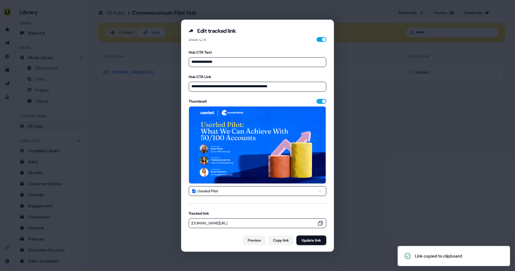
click at [142, 166] on div "**********" at bounding box center [257, 135] width 515 height 271
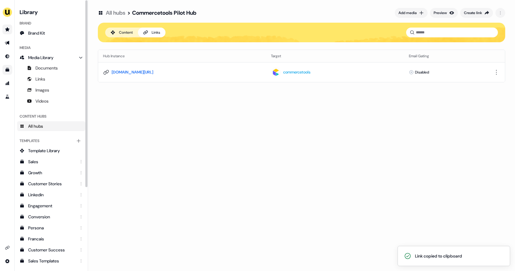
click at [6, 31] on icon "Go to prospects" at bounding box center [7, 29] width 5 height 5
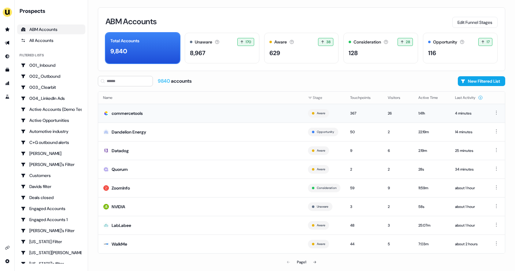
click at [169, 113] on td "commercetools" at bounding box center [200, 113] width 205 height 19
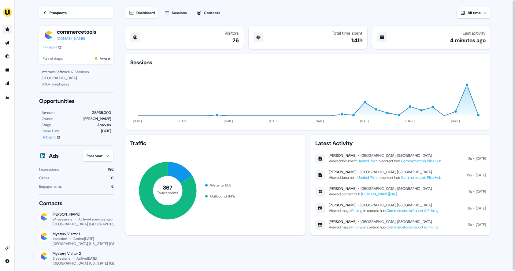
click at [9, 32] on icon "Go to prospects" at bounding box center [7, 29] width 5 height 5
